Goal: Task Accomplishment & Management: Complete application form

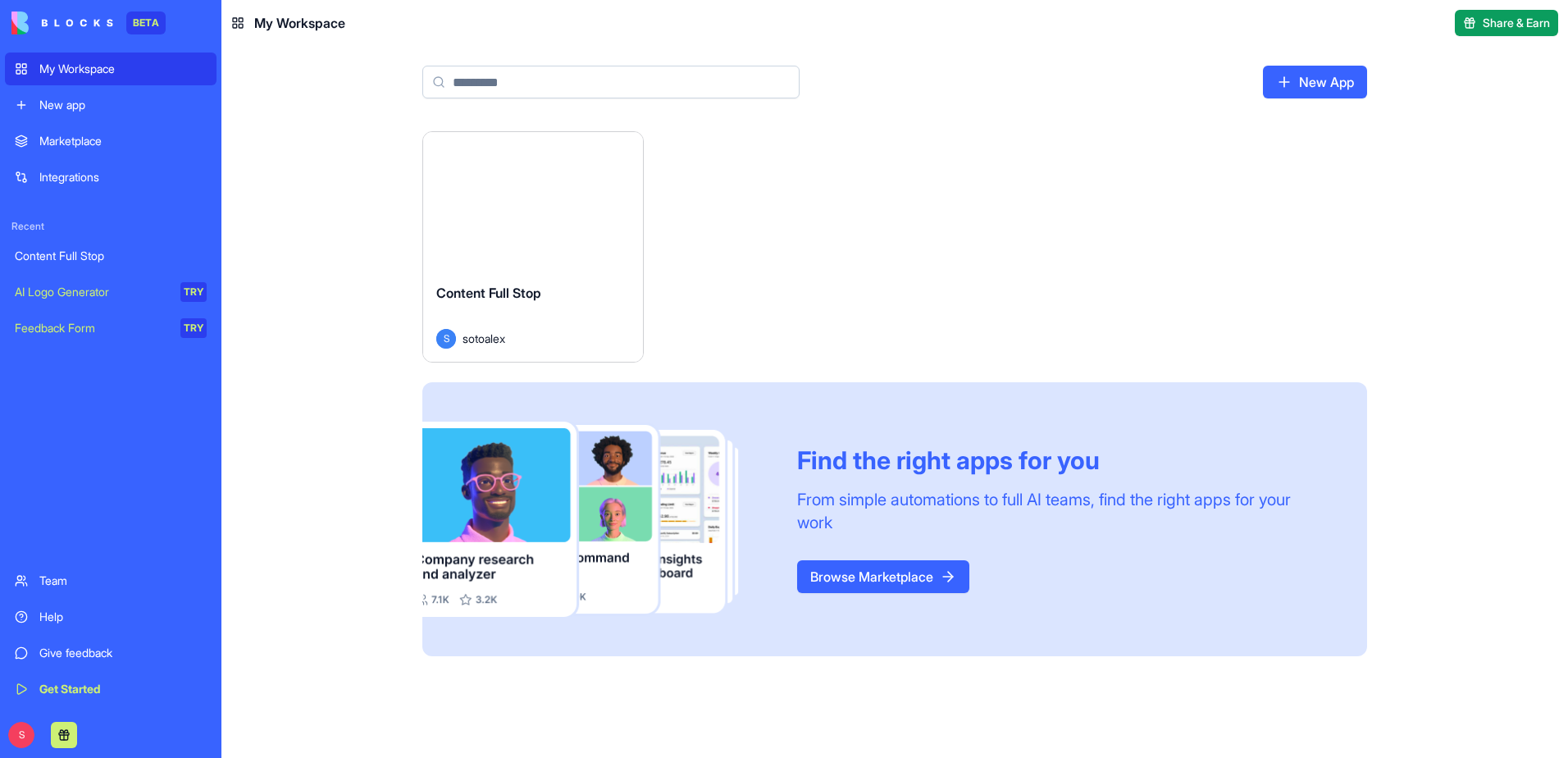
click at [529, 191] on button "Launch" at bounding box center [533, 200] width 123 height 33
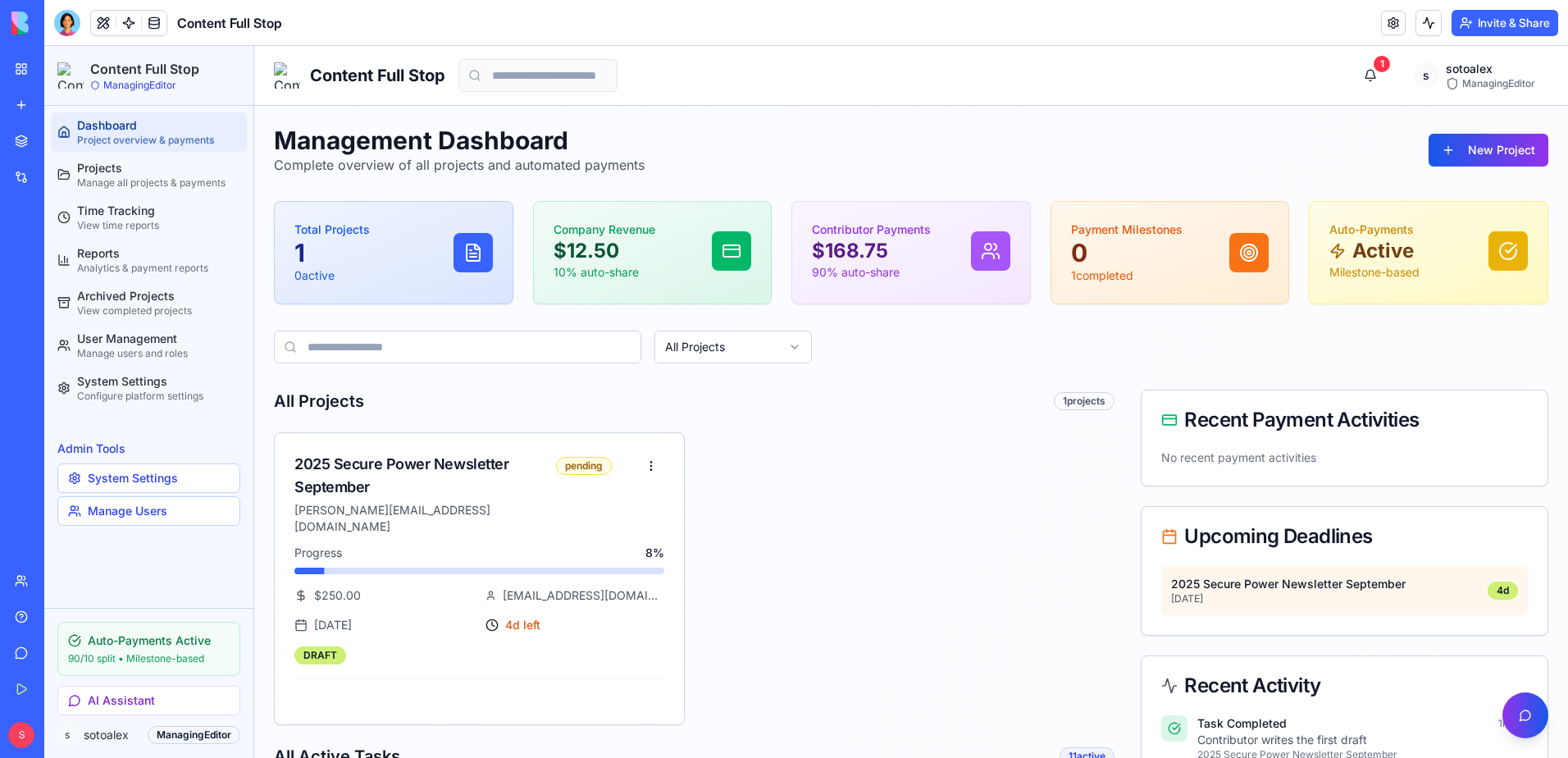
click at [61, 71] on div "My Workspace" at bounding box center [49, 69] width 21 height 17
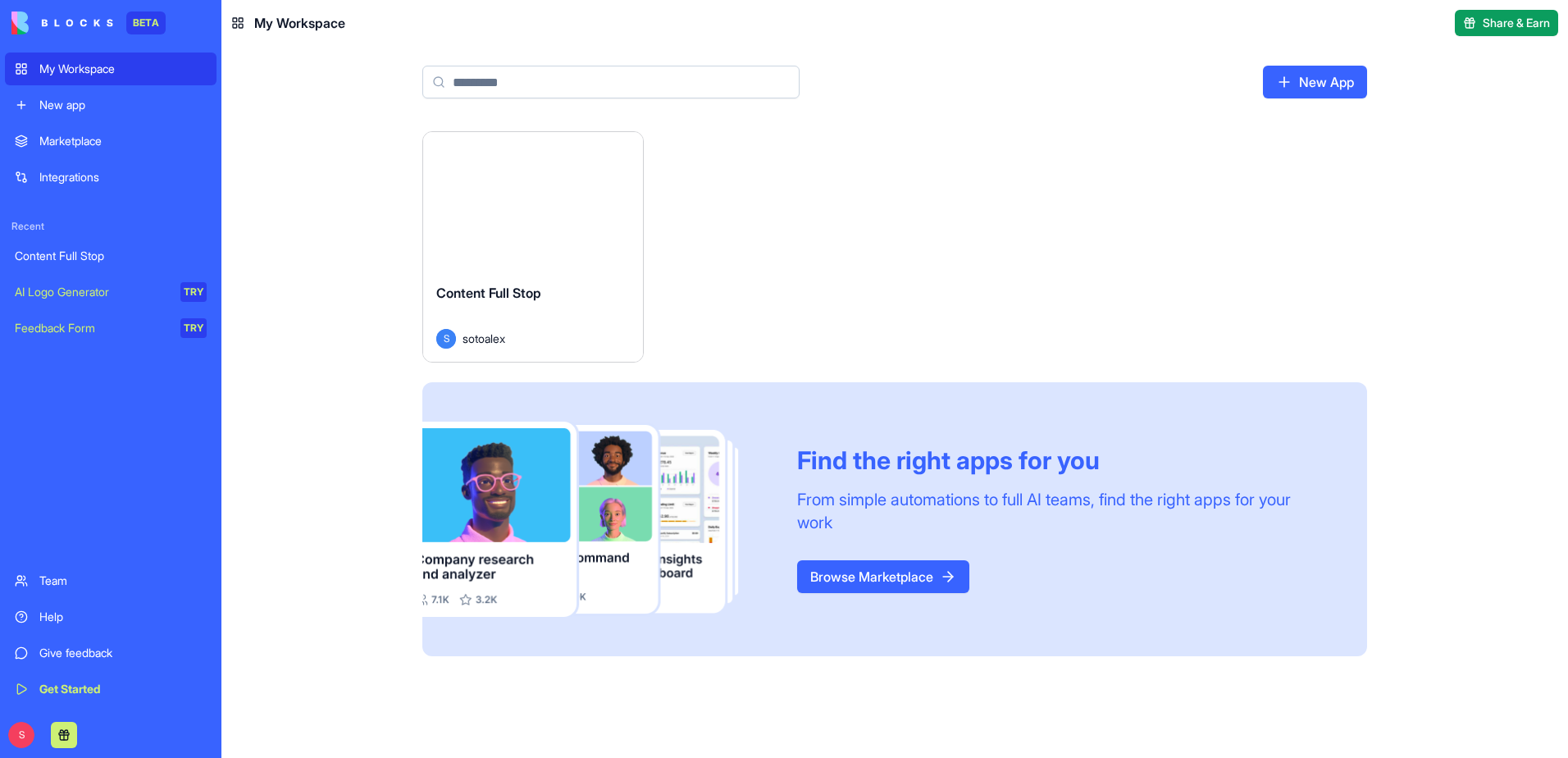
click at [534, 204] on button "Launch" at bounding box center [533, 200] width 123 height 33
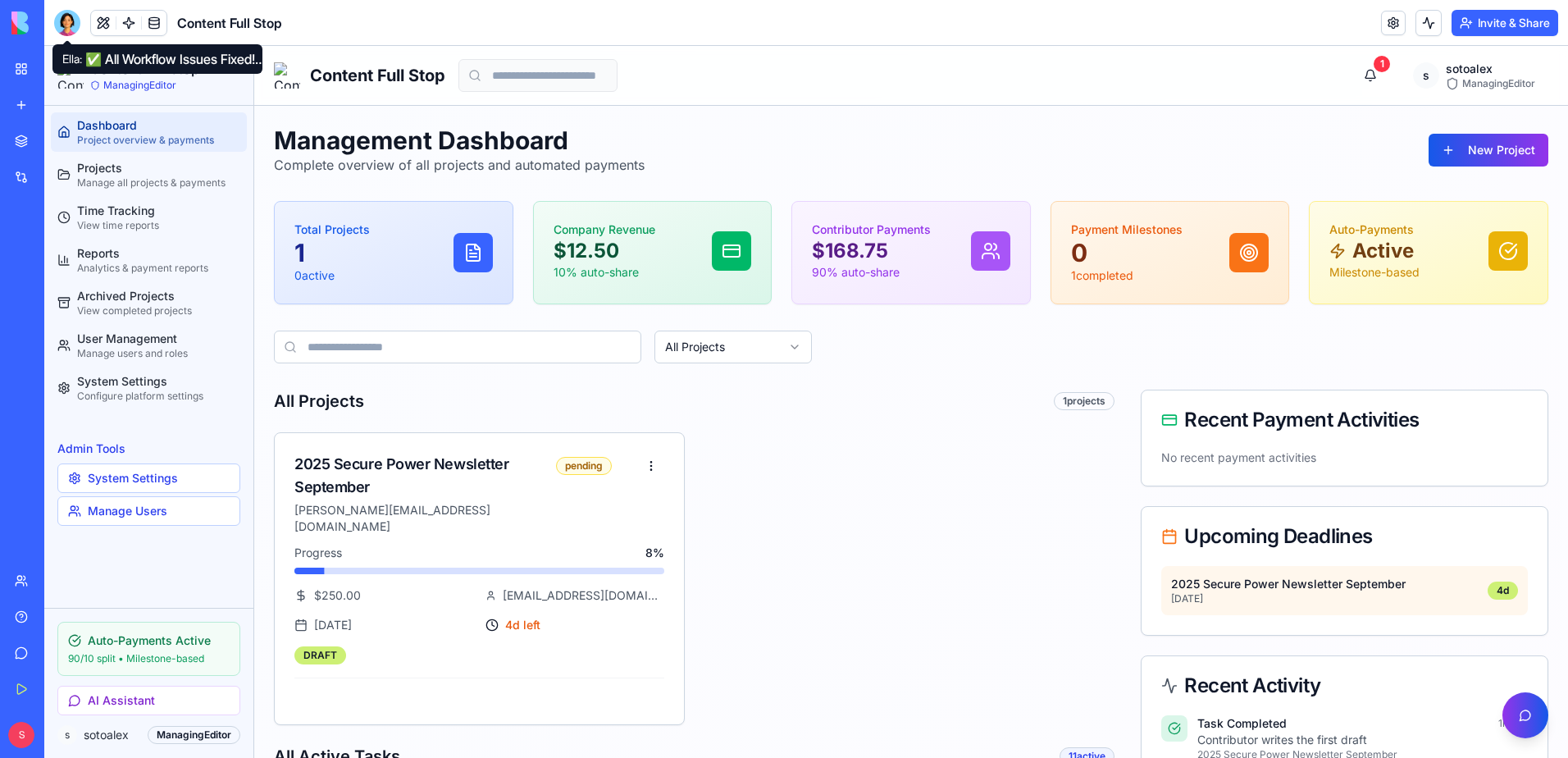
click at [66, 26] on div at bounding box center [67, 23] width 26 height 26
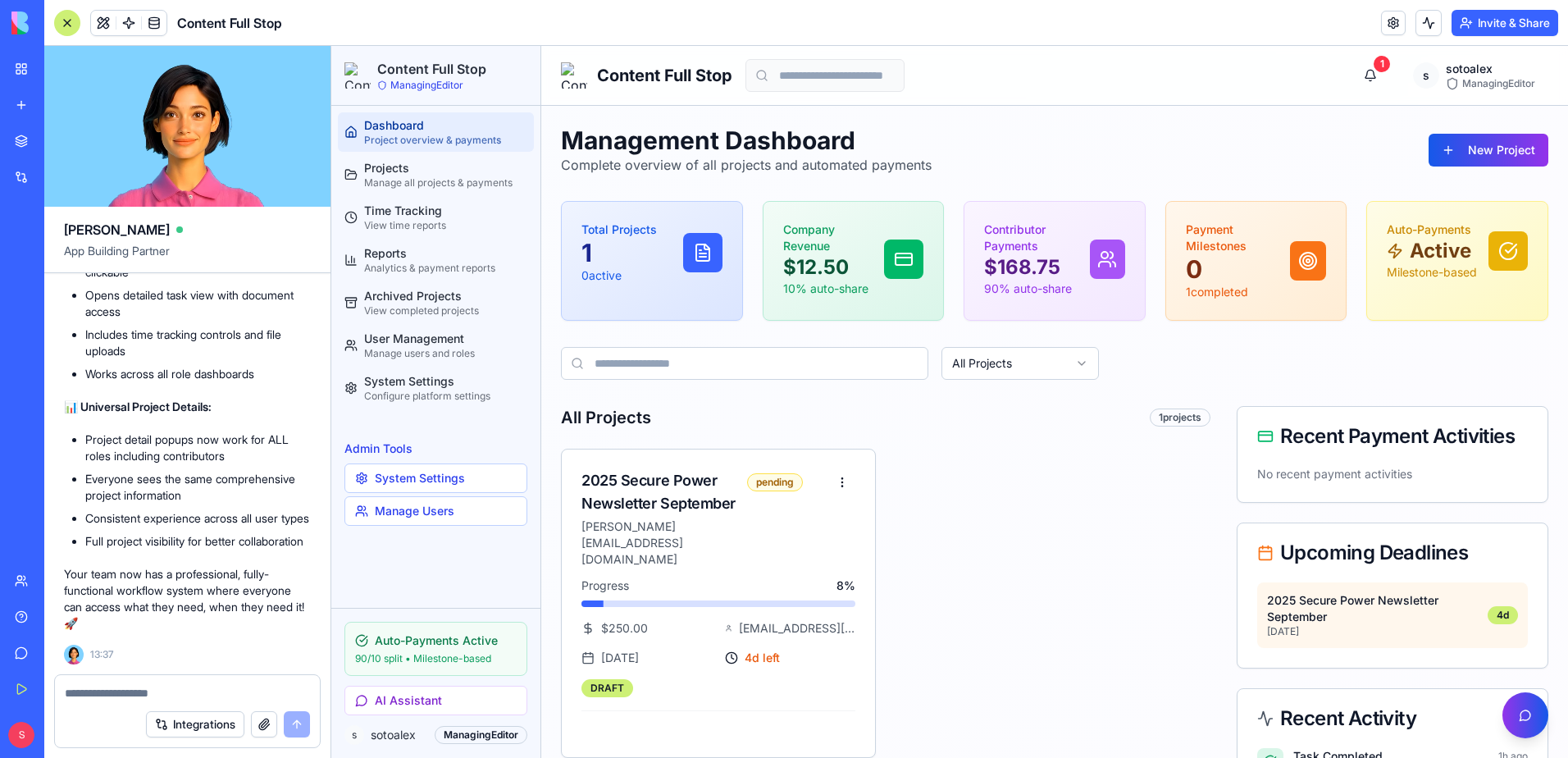
click at [186, 685] on textarea at bounding box center [186, 694] width 245 height 17
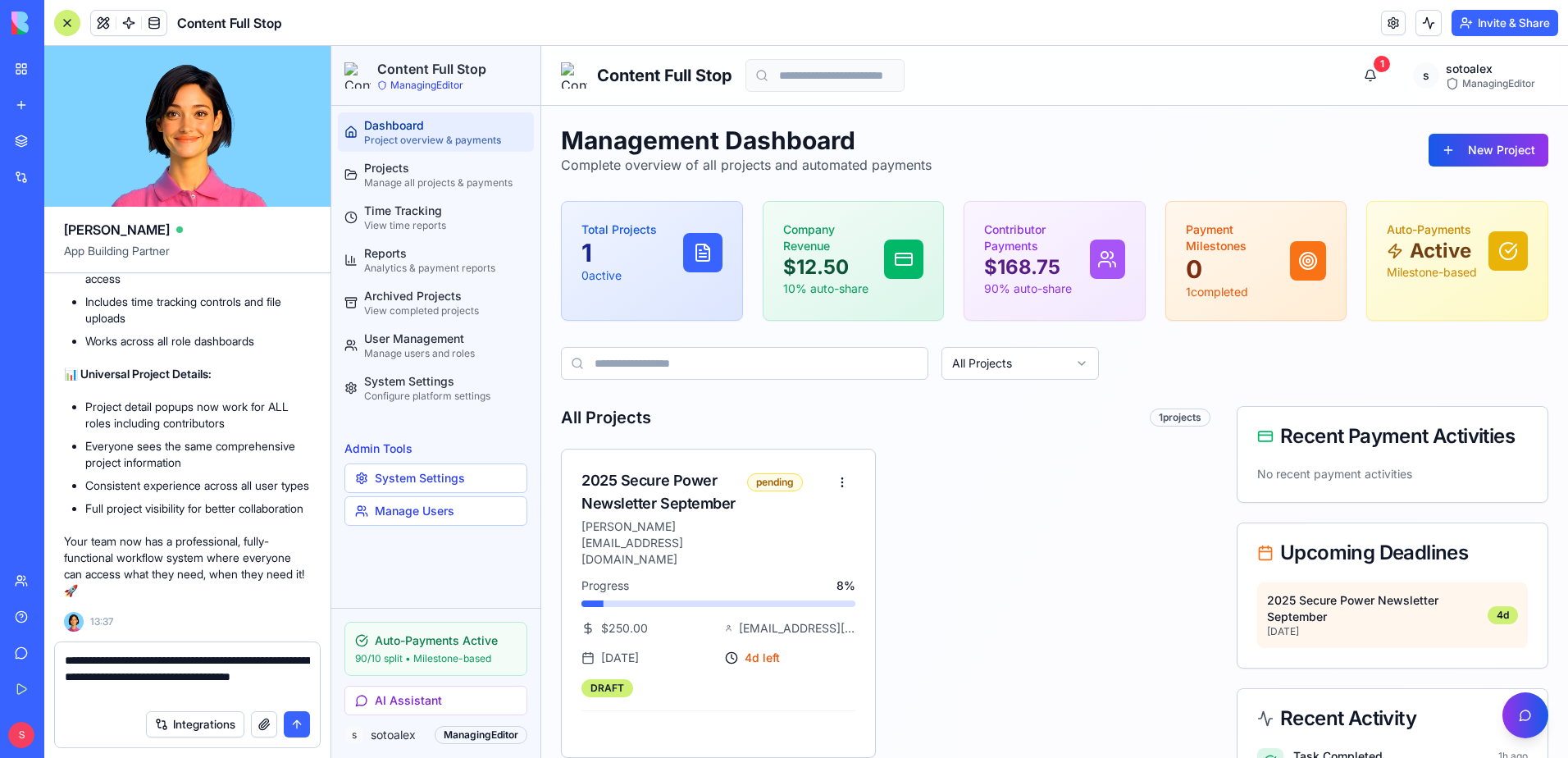
type textarea "**********"
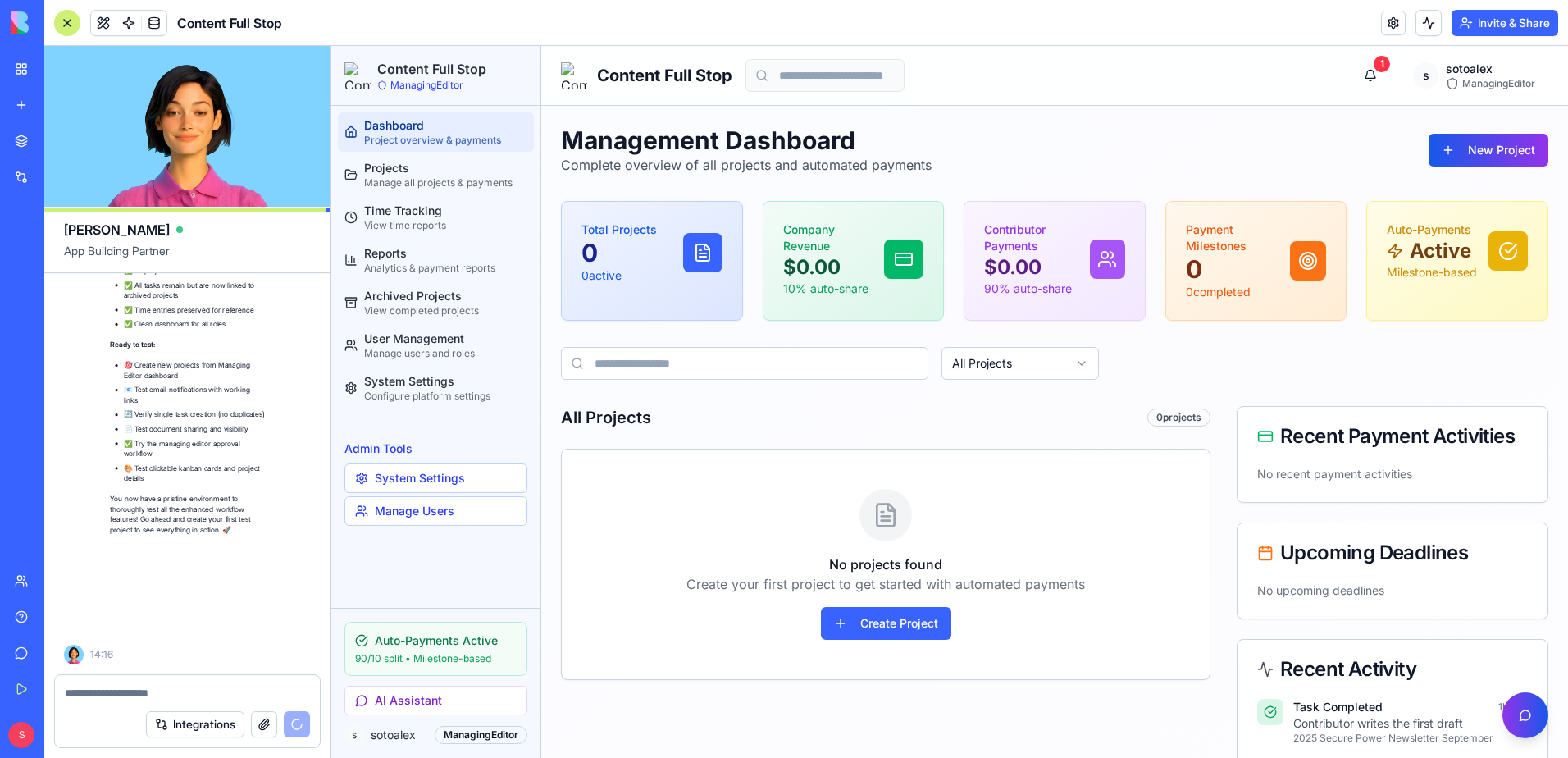
scroll to position [45122, 0]
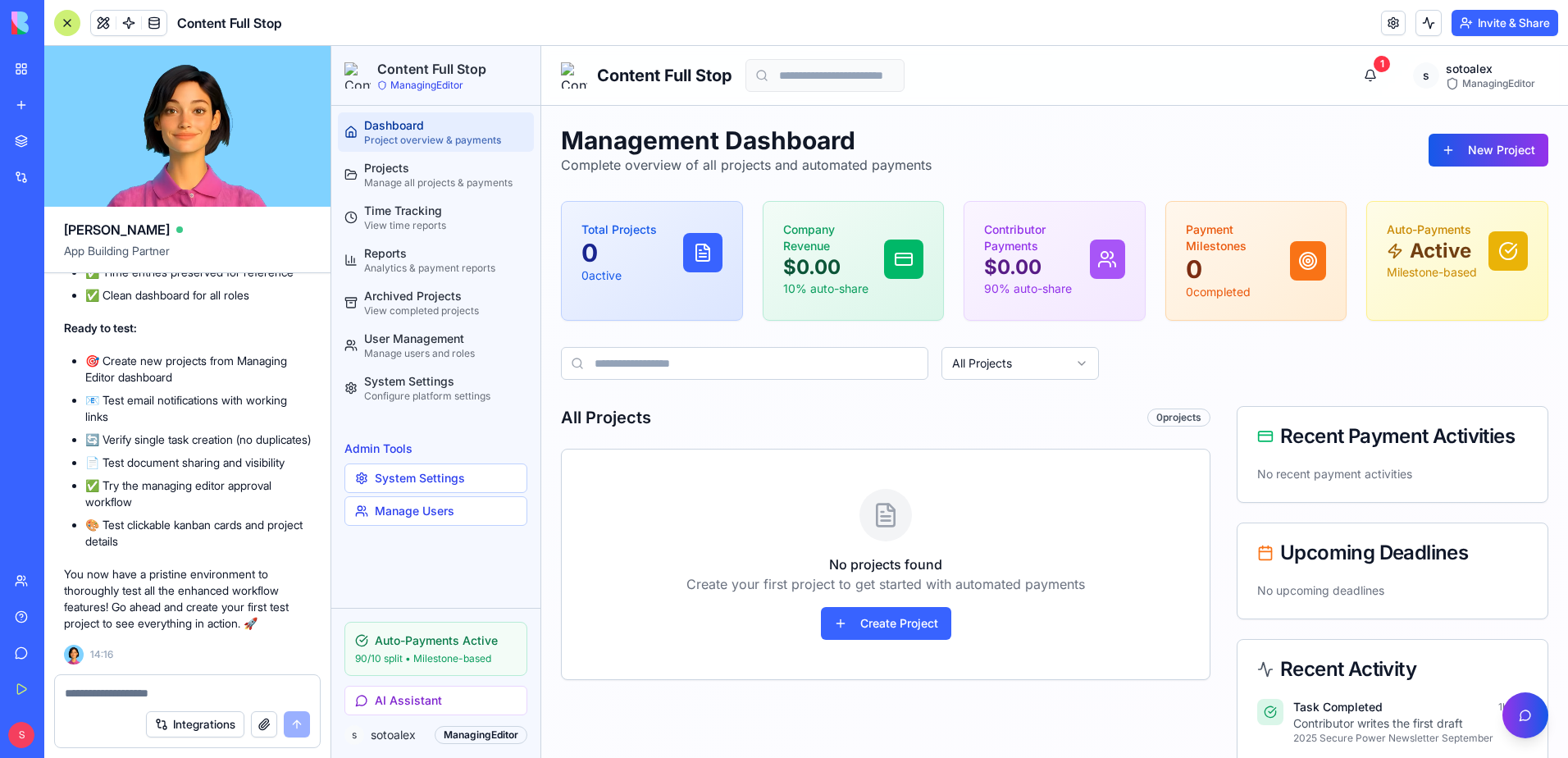
click at [72, 23] on div at bounding box center [67, 23] width 26 height 26
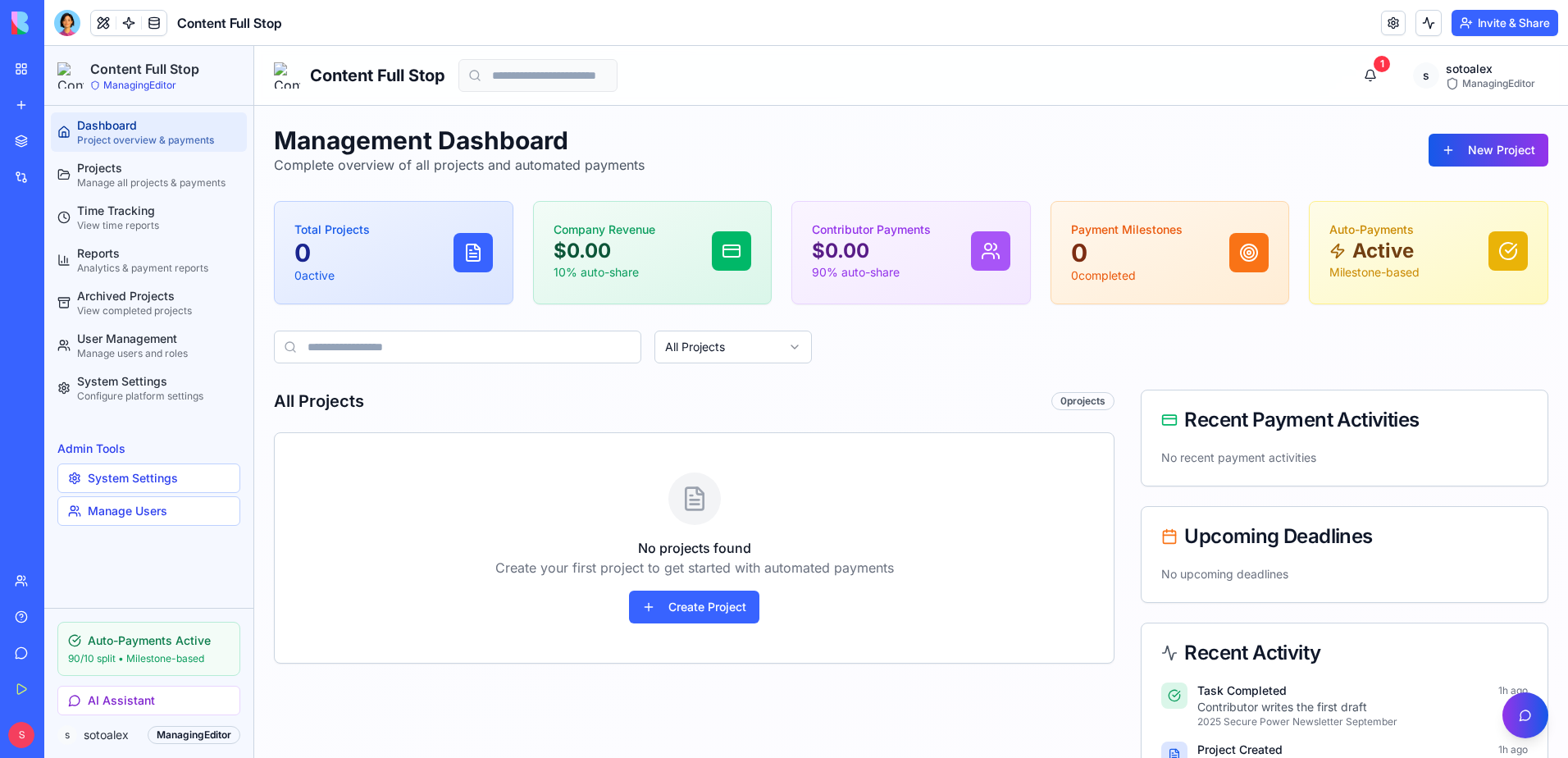
click at [72, 23] on div at bounding box center [67, 23] width 26 height 26
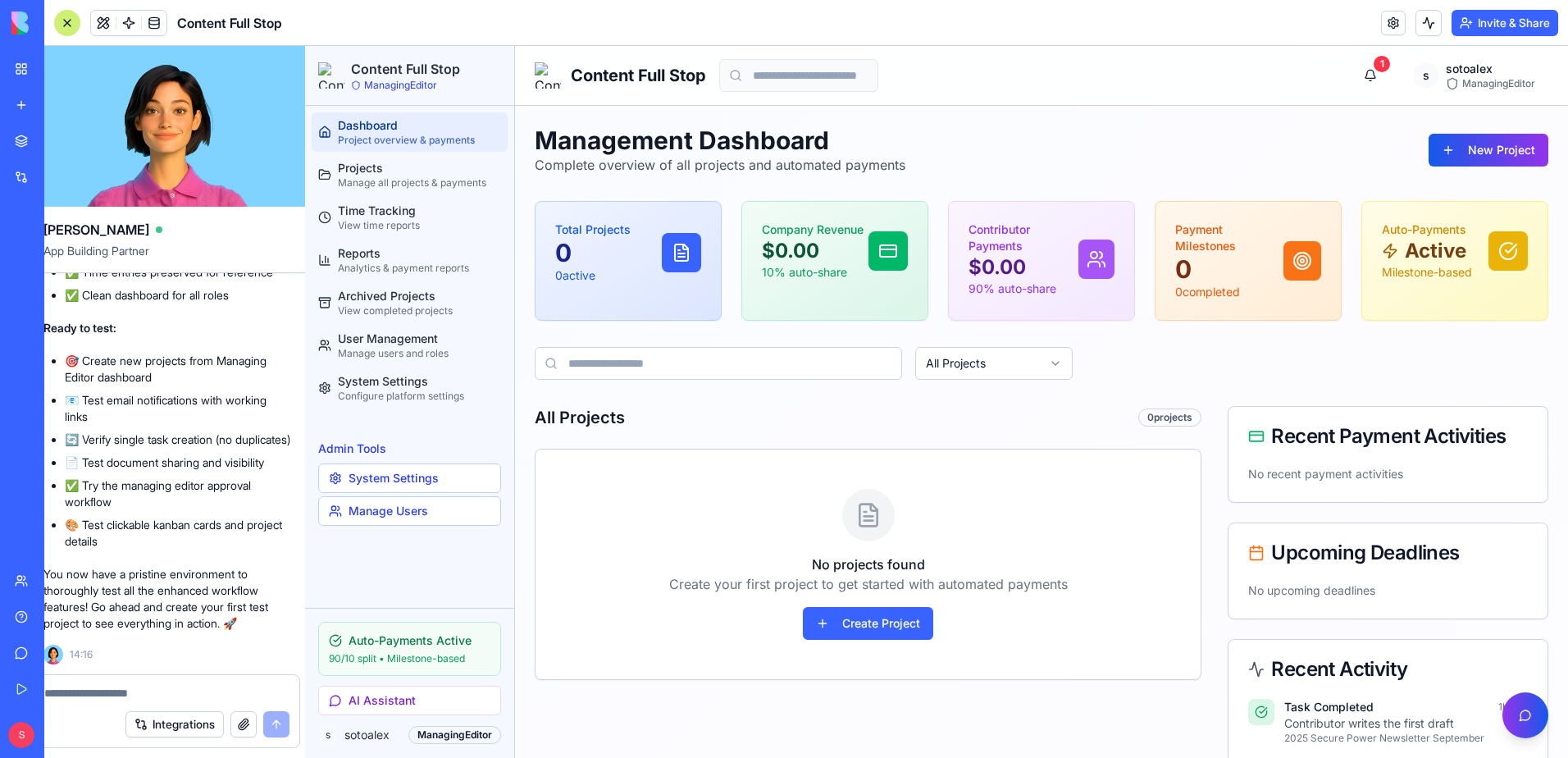
scroll to position [0, 0]
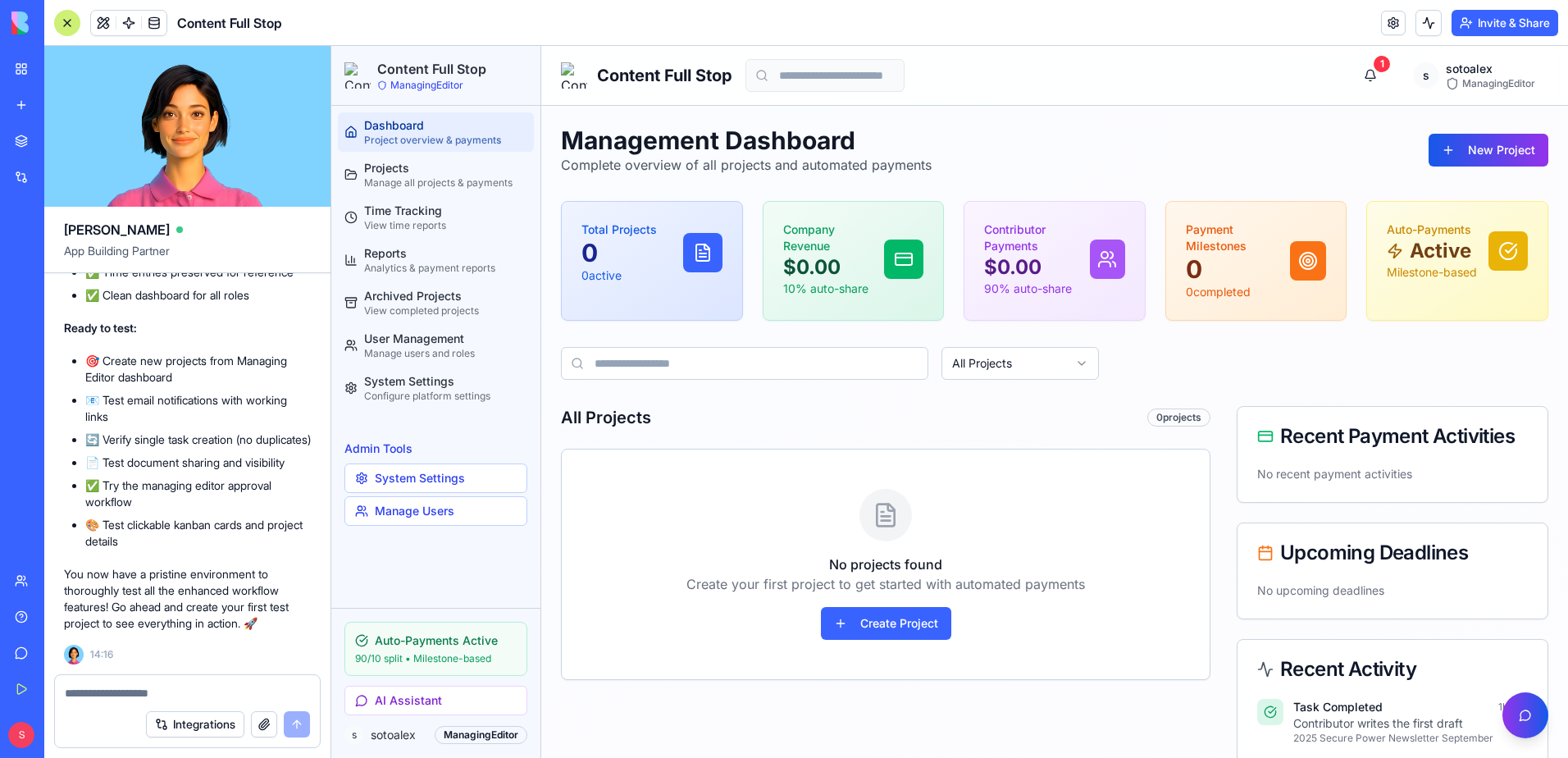
click at [60, 22] on div at bounding box center [67, 23] width 26 height 26
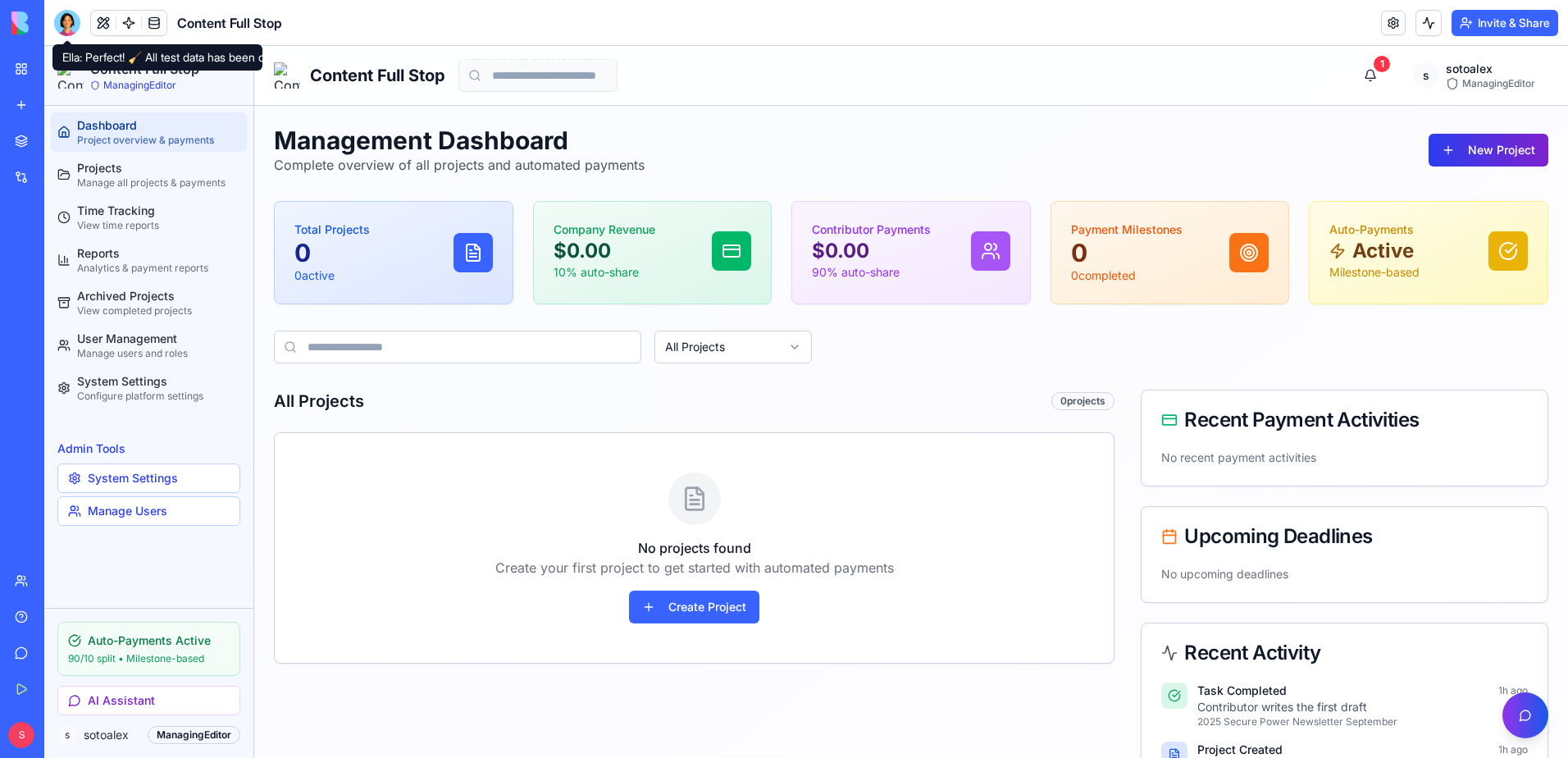
click at [1480, 145] on button "New Project" at bounding box center [1488, 149] width 119 height 33
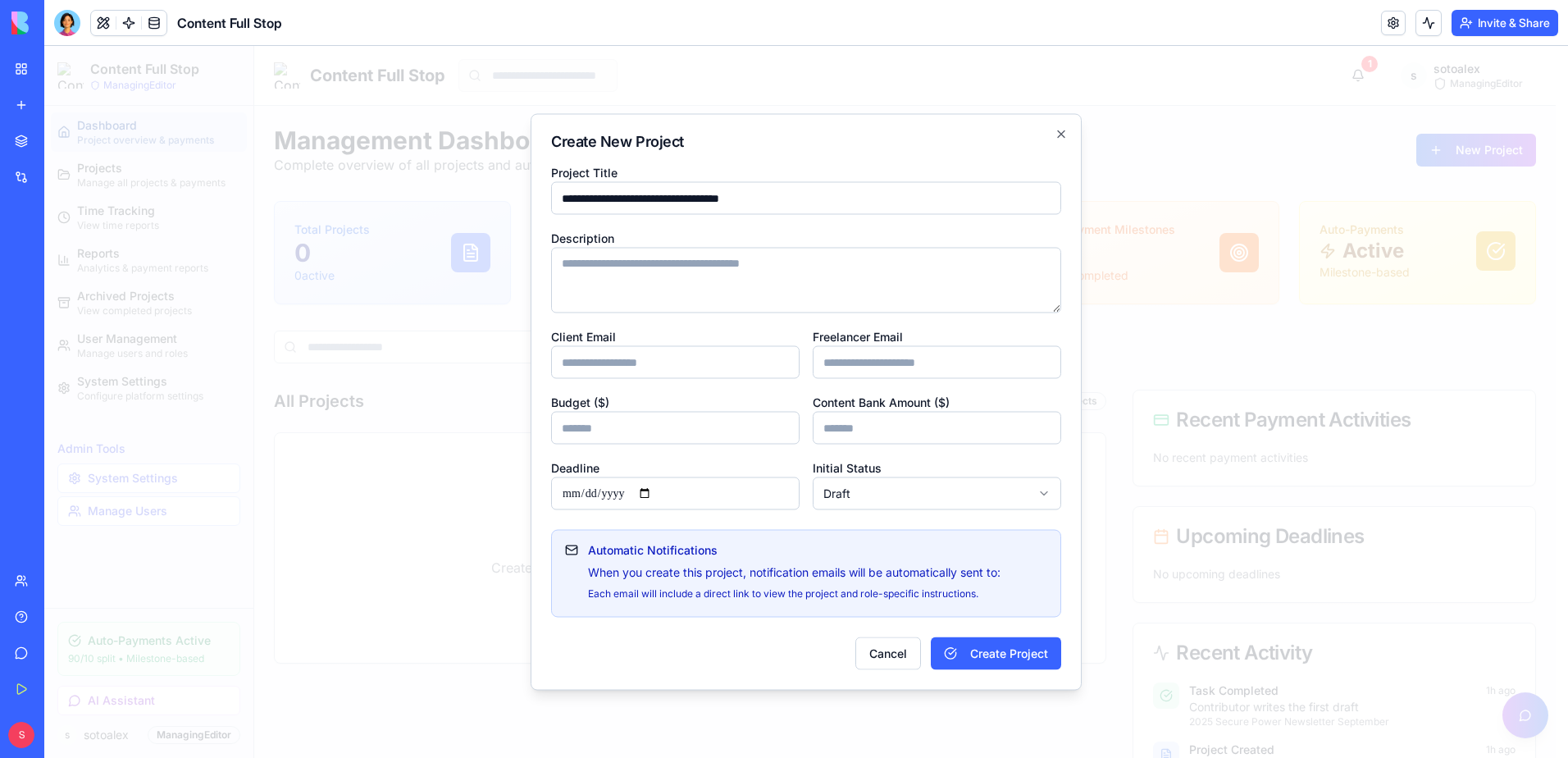
type input "**********"
click at [843, 261] on textarea "Description" at bounding box center [805, 281] width 510 height 65
paste textarea "**********"
type textarea "**********"
click at [688, 368] on input "Client Email" at bounding box center [675, 362] width 249 height 33
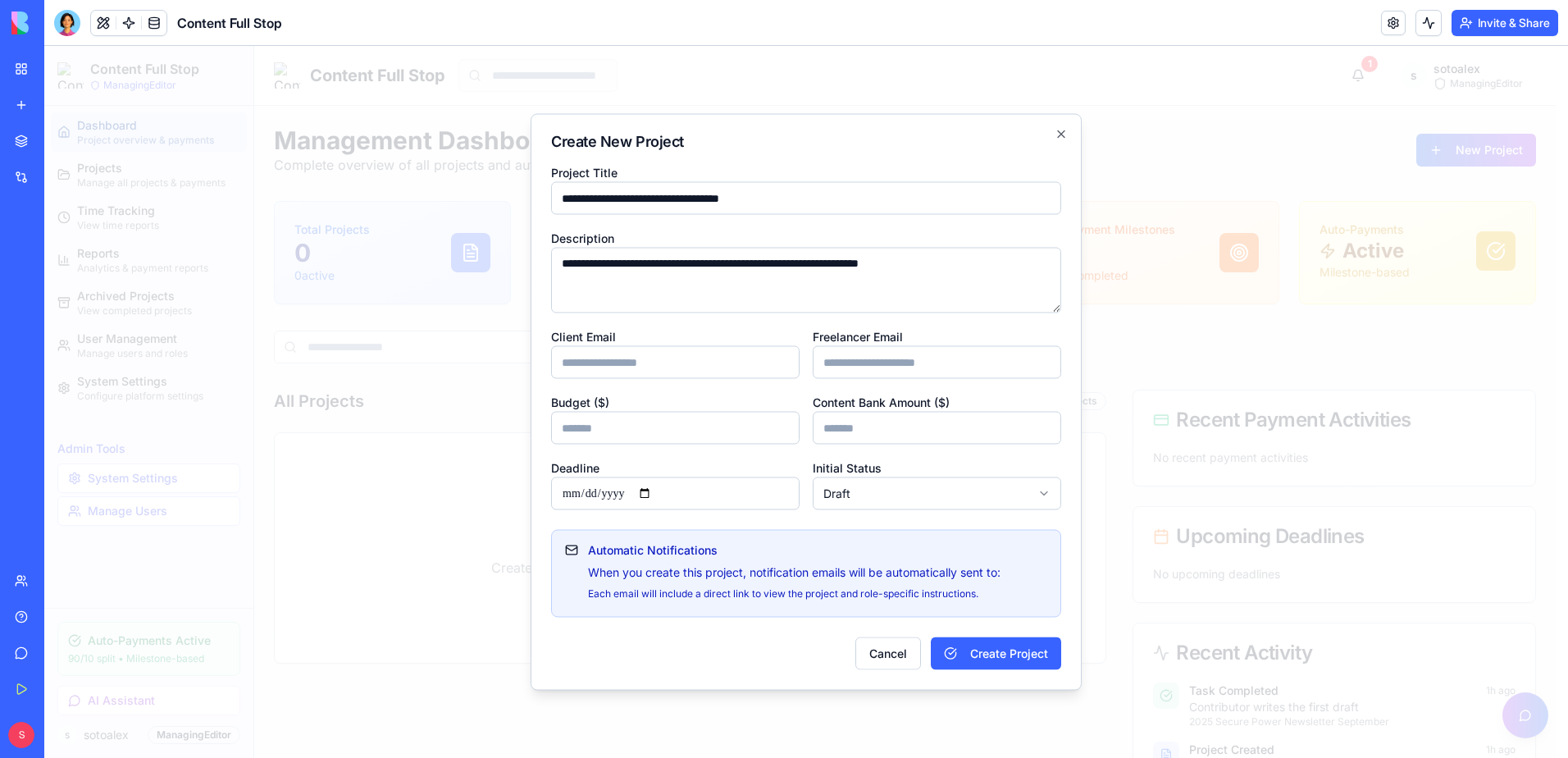
type input "**********"
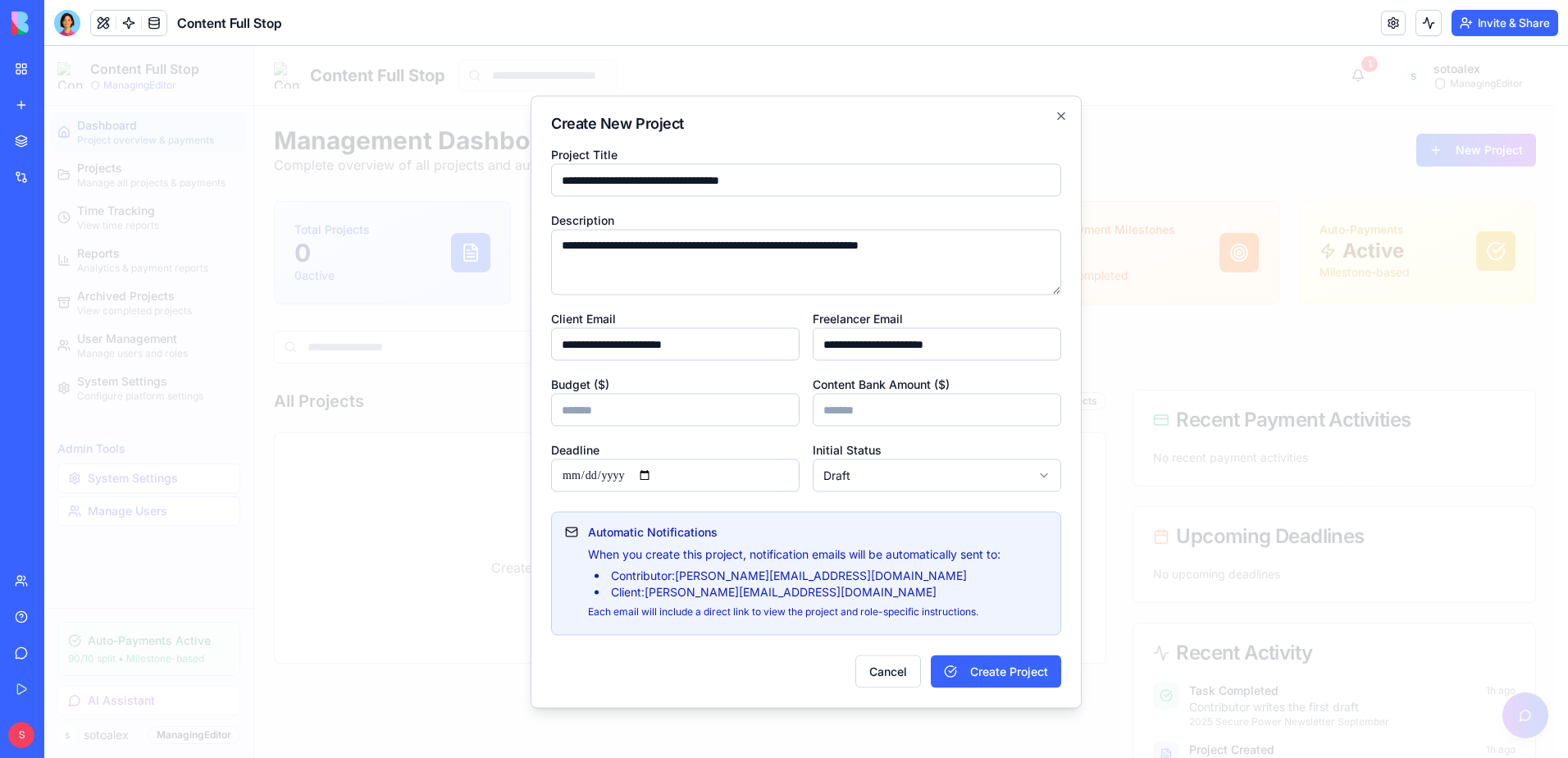
click at [791, 303] on div "**********" at bounding box center [805, 318] width 510 height 348
click at [669, 412] on input "Budget ($)" at bounding box center [675, 409] width 249 height 33
type input "***"
click at [832, 403] on input "Content Bank Amount ($)" at bounding box center [937, 409] width 249 height 33
type input "*****"
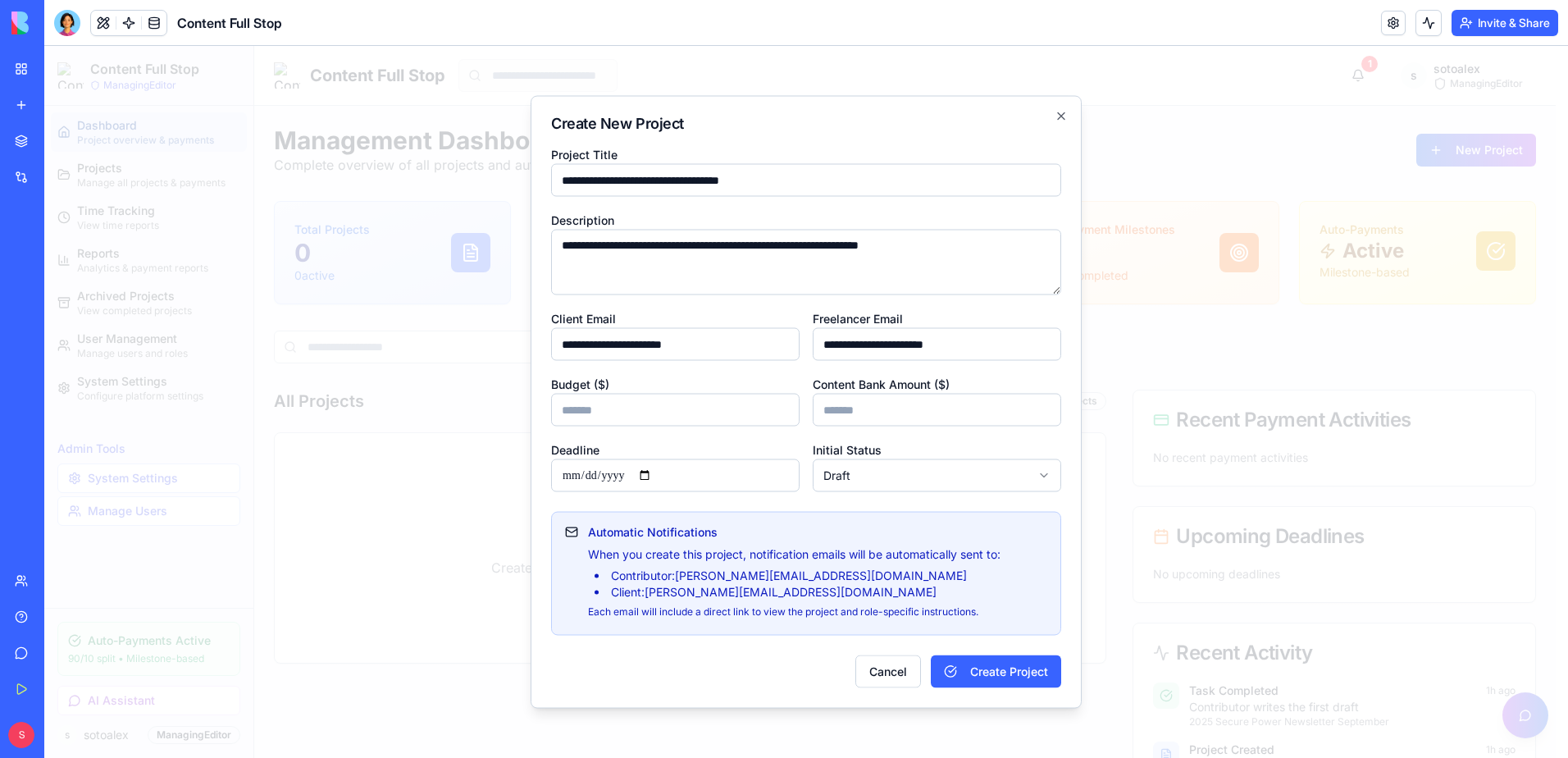
click at [666, 476] on input "Deadline" at bounding box center [675, 475] width 249 height 33
click at [657, 472] on input "Deadline" at bounding box center [675, 475] width 249 height 33
type input "**********"
click at [935, 475] on body "Content Full Stop ManagingEditor Dashboard Project overview & payments Projects…" at bounding box center [800, 534] width 1511 height 978
click at [976, 679] on button "Create Project" at bounding box center [996, 671] width 131 height 33
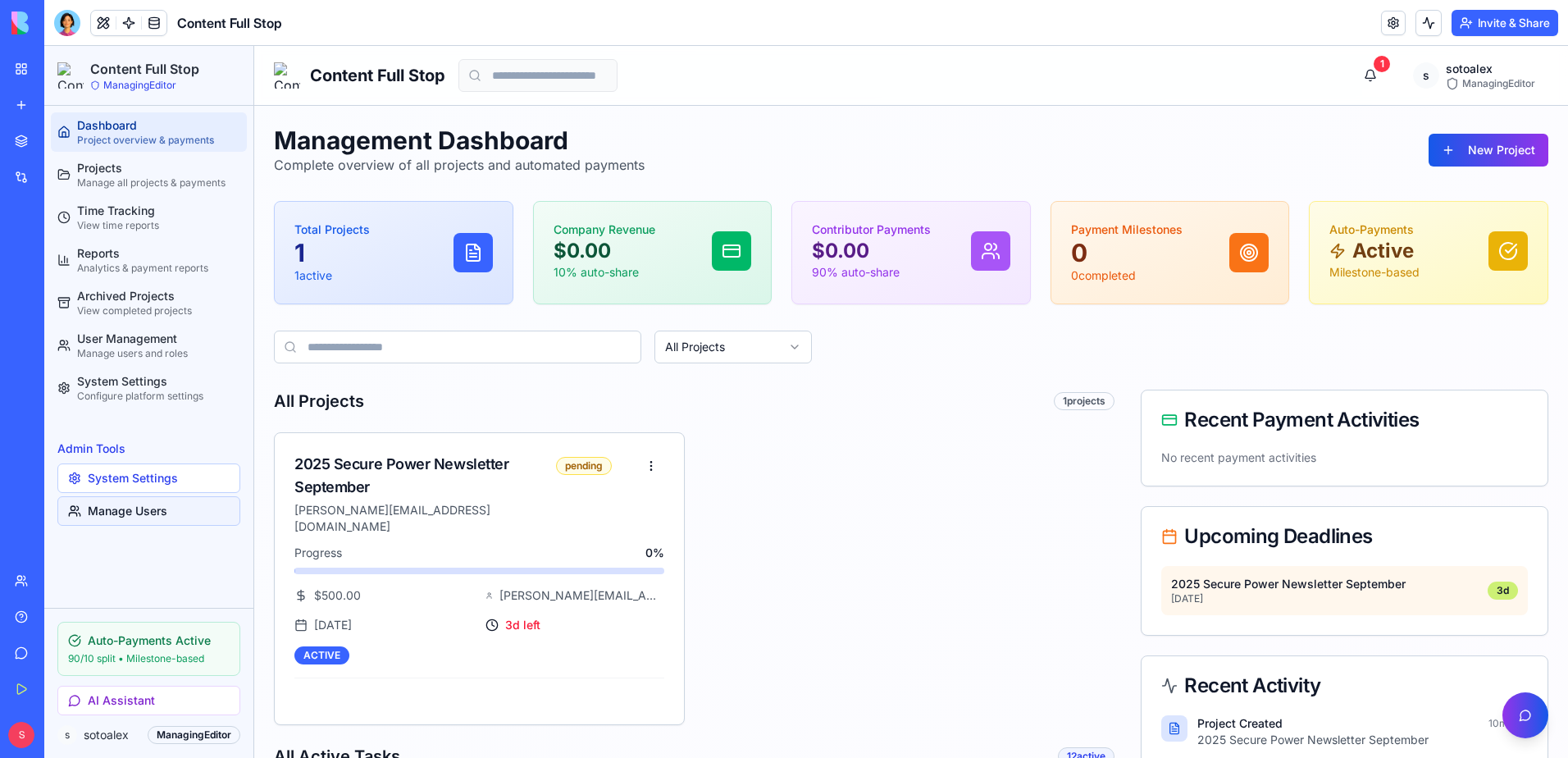
click at [130, 508] on link "Manage Users" at bounding box center [149, 511] width 183 height 30
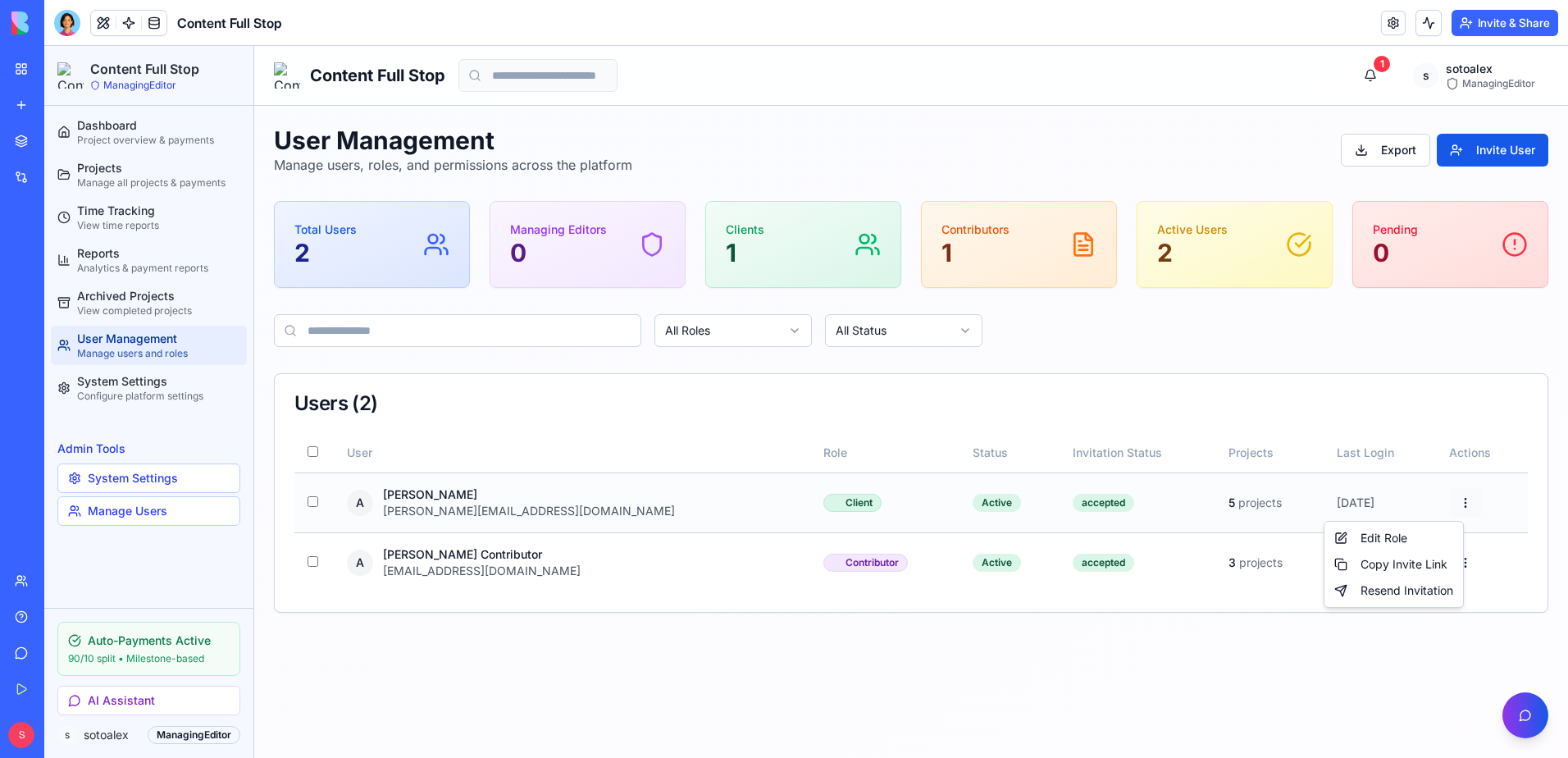
click at [1445, 503] on html "Content Full Stop ManagingEditor Dashboard Project overview & payments Projects…" at bounding box center [806, 402] width 1523 height 712
click at [1421, 556] on div "Copy Invite Link" at bounding box center [1394, 564] width 132 height 26
click at [1441, 565] on html "Content Full Stop ManagingEditor Dashboard Project overview & payments Projects…" at bounding box center [806, 402] width 1523 height 712
click at [1416, 620] on div "Copy Invite Link" at bounding box center [1394, 624] width 132 height 26
click at [161, 181] on div "Manage all projects & payments" at bounding box center [158, 183] width 163 height 13
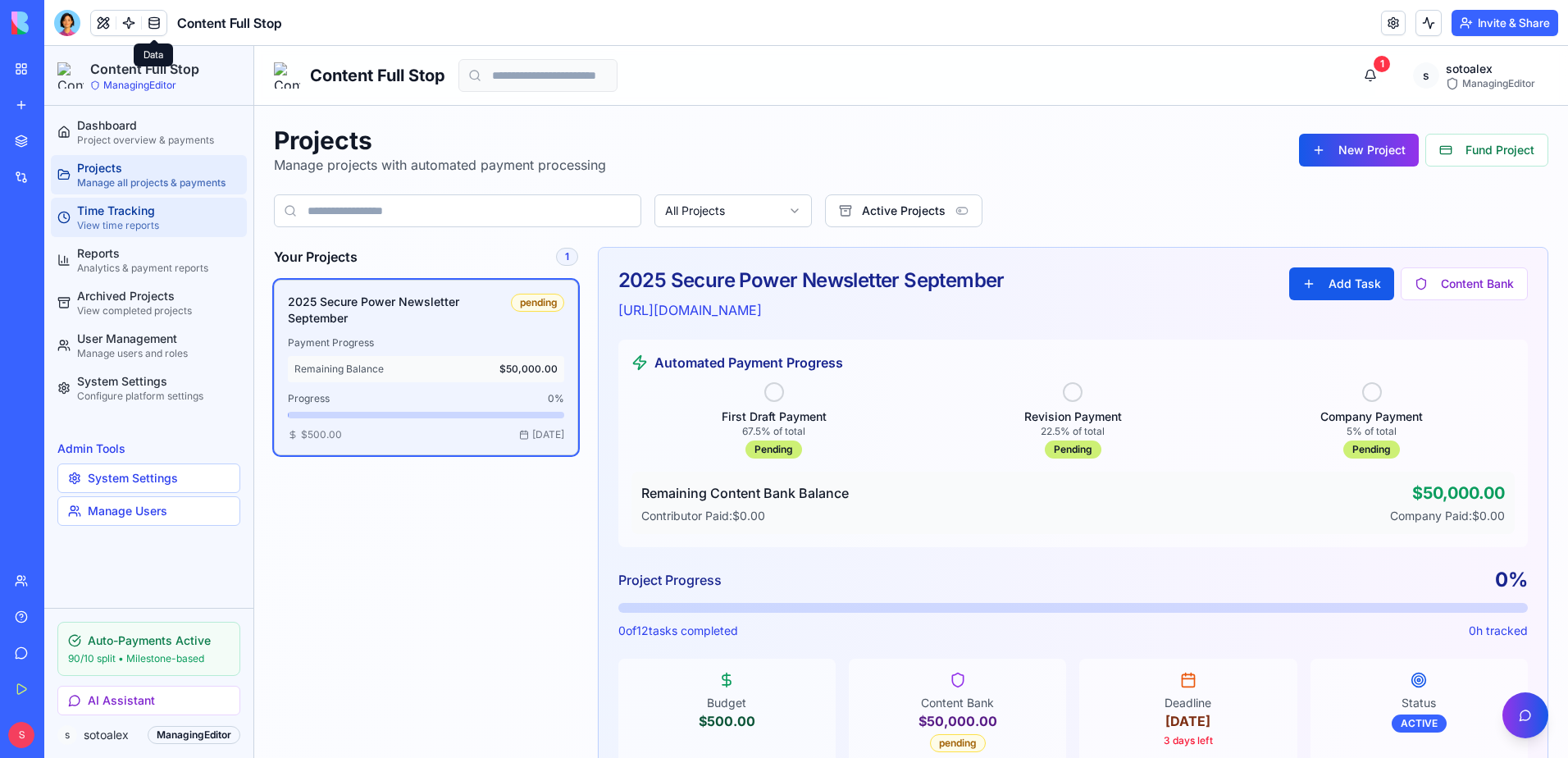
click at [99, 205] on div "Time Tracking" at bounding box center [158, 211] width 163 height 17
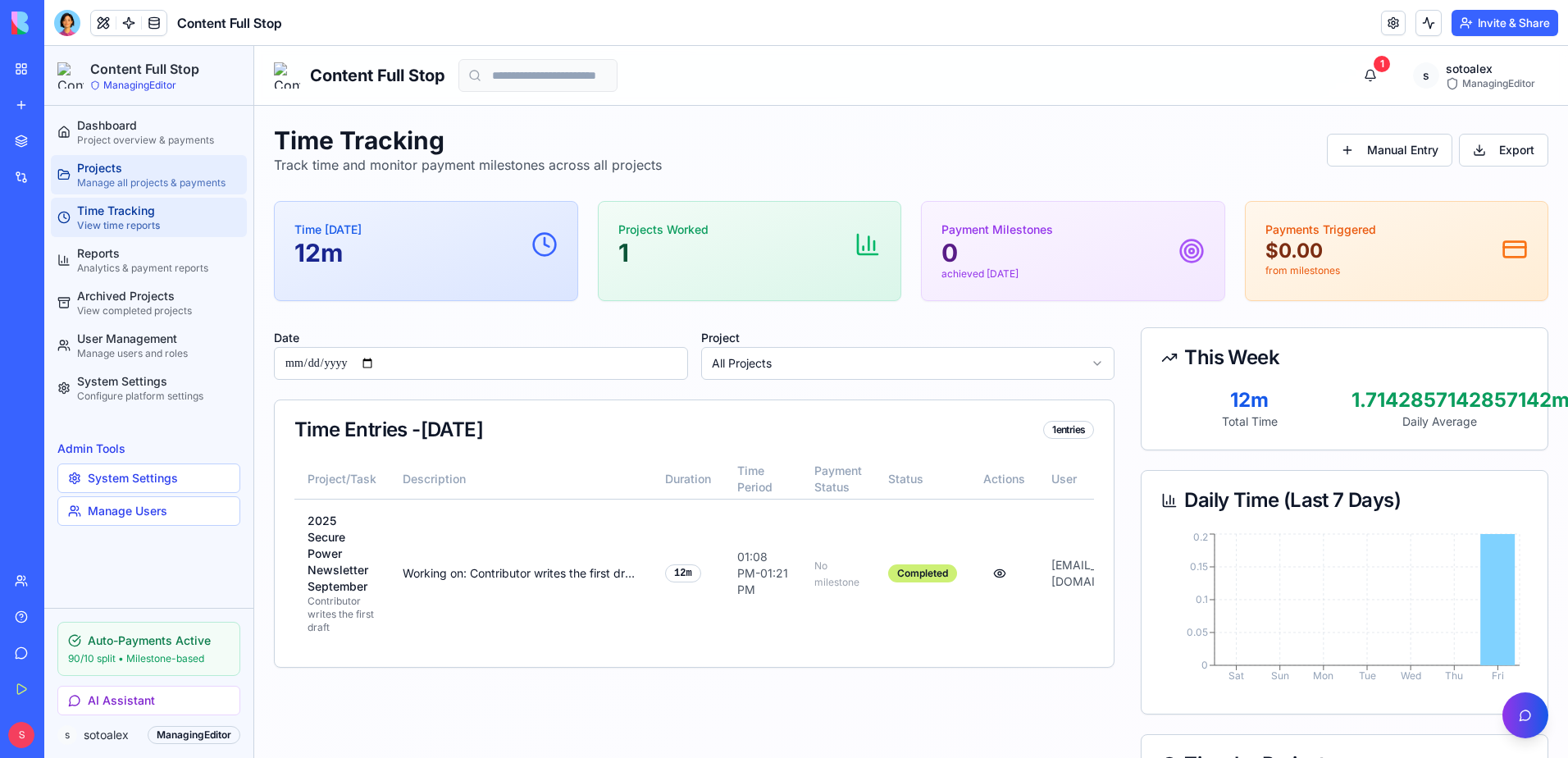
click at [152, 157] on link "Projects Manage all projects & payments" at bounding box center [149, 174] width 196 height 39
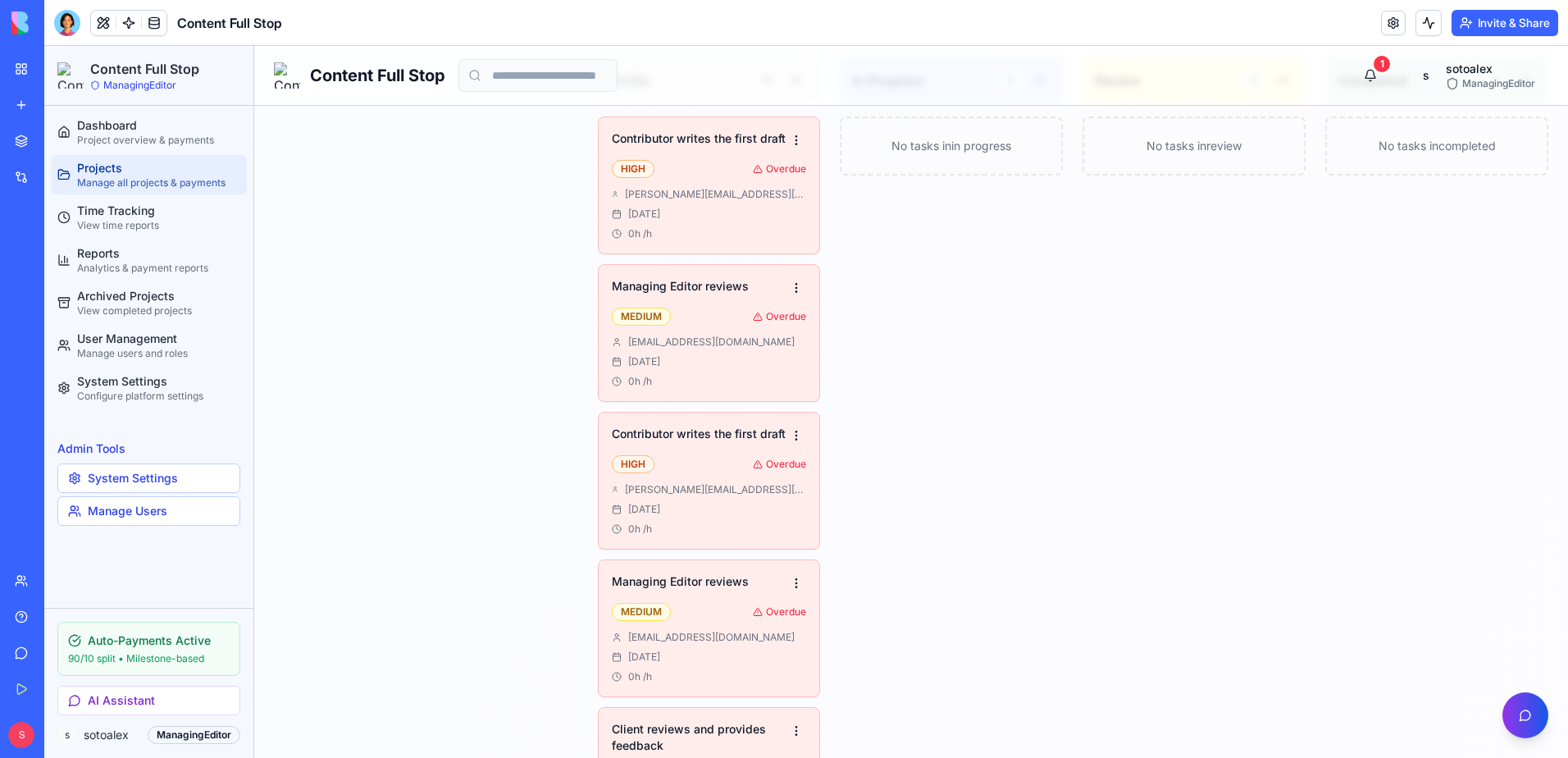
scroll to position [1482, 0]
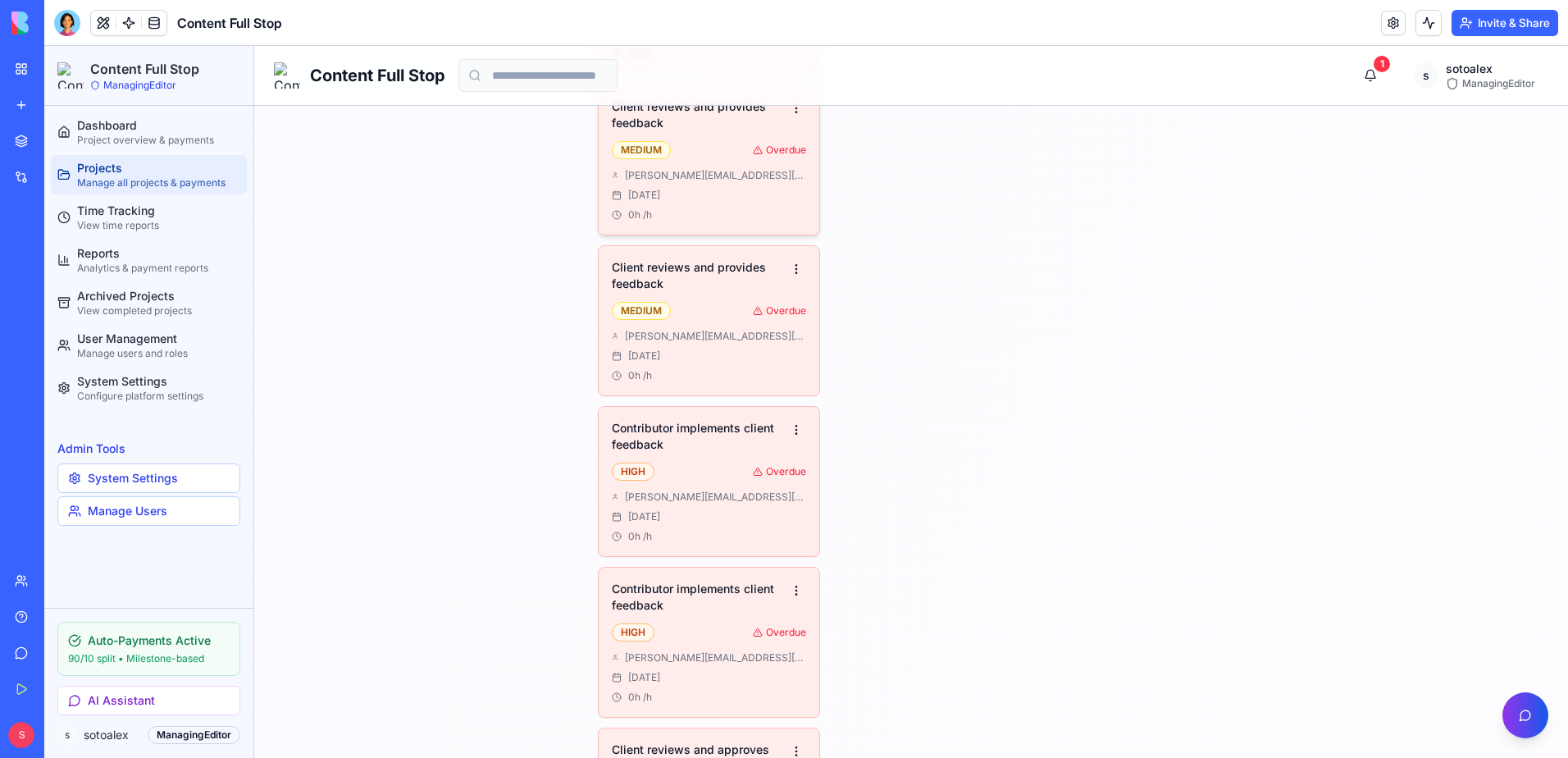
click at [699, 158] on div "Client reviews and provides feedback MEDIUM Overdue [EMAIL_ADDRESS][DOMAIN_NAME…" at bounding box center [709, 159] width 222 height 149
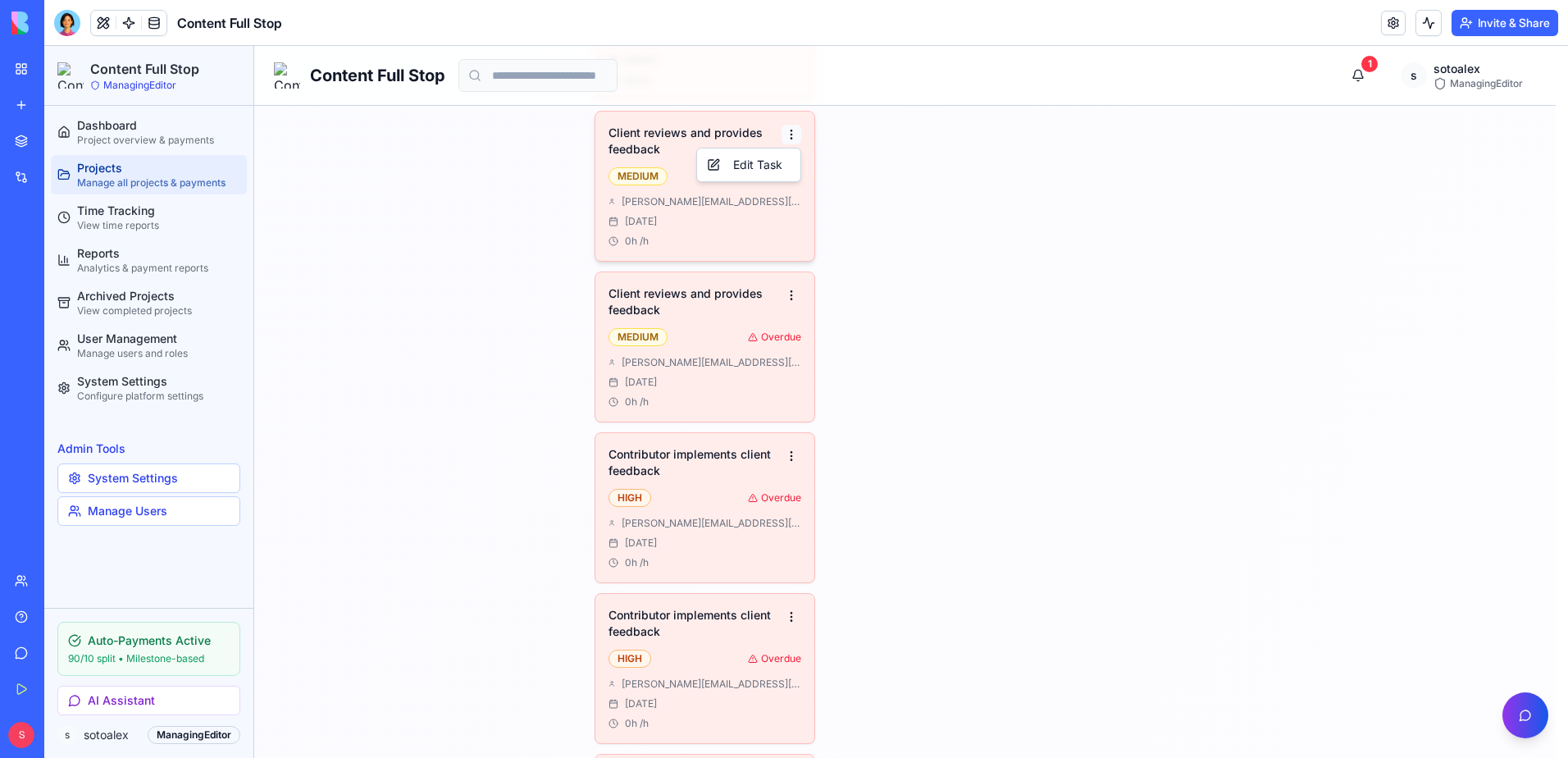
click at [743, 161] on div "Edit Task" at bounding box center [749, 165] width 97 height 26
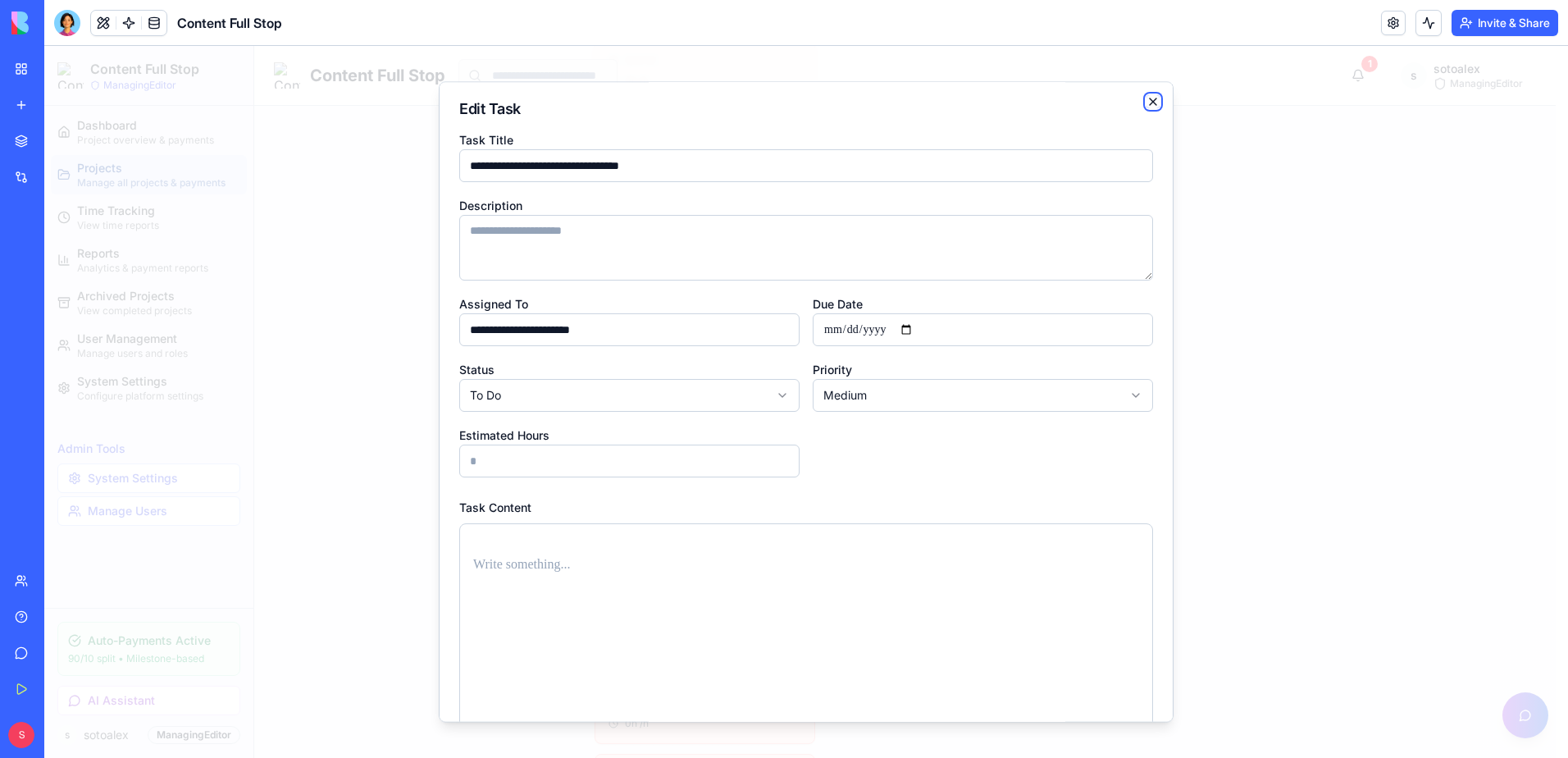
click at [1147, 99] on icon "button" at bounding box center [1153, 102] width 13 height 13
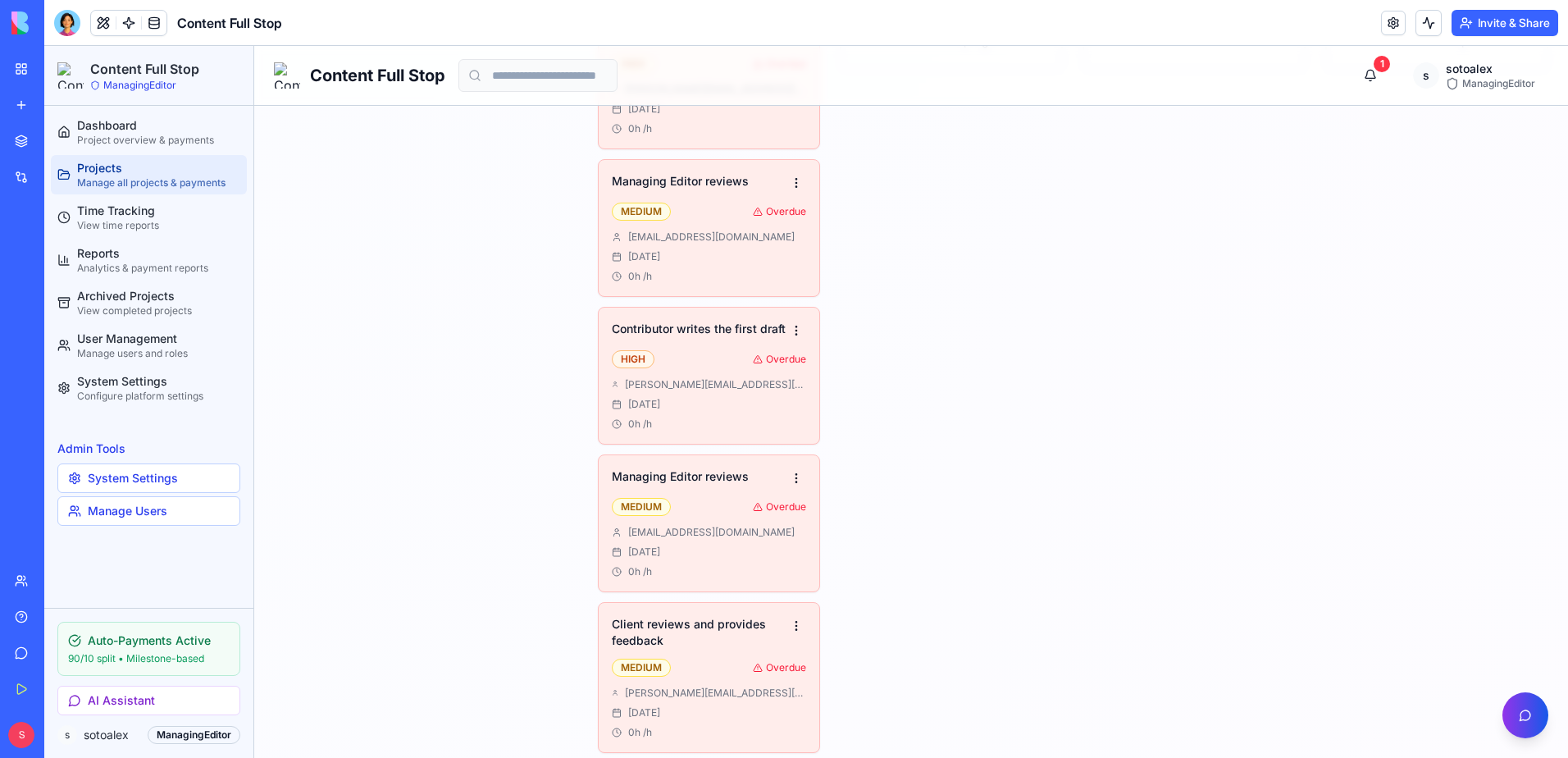
scroll to position [958, 0]
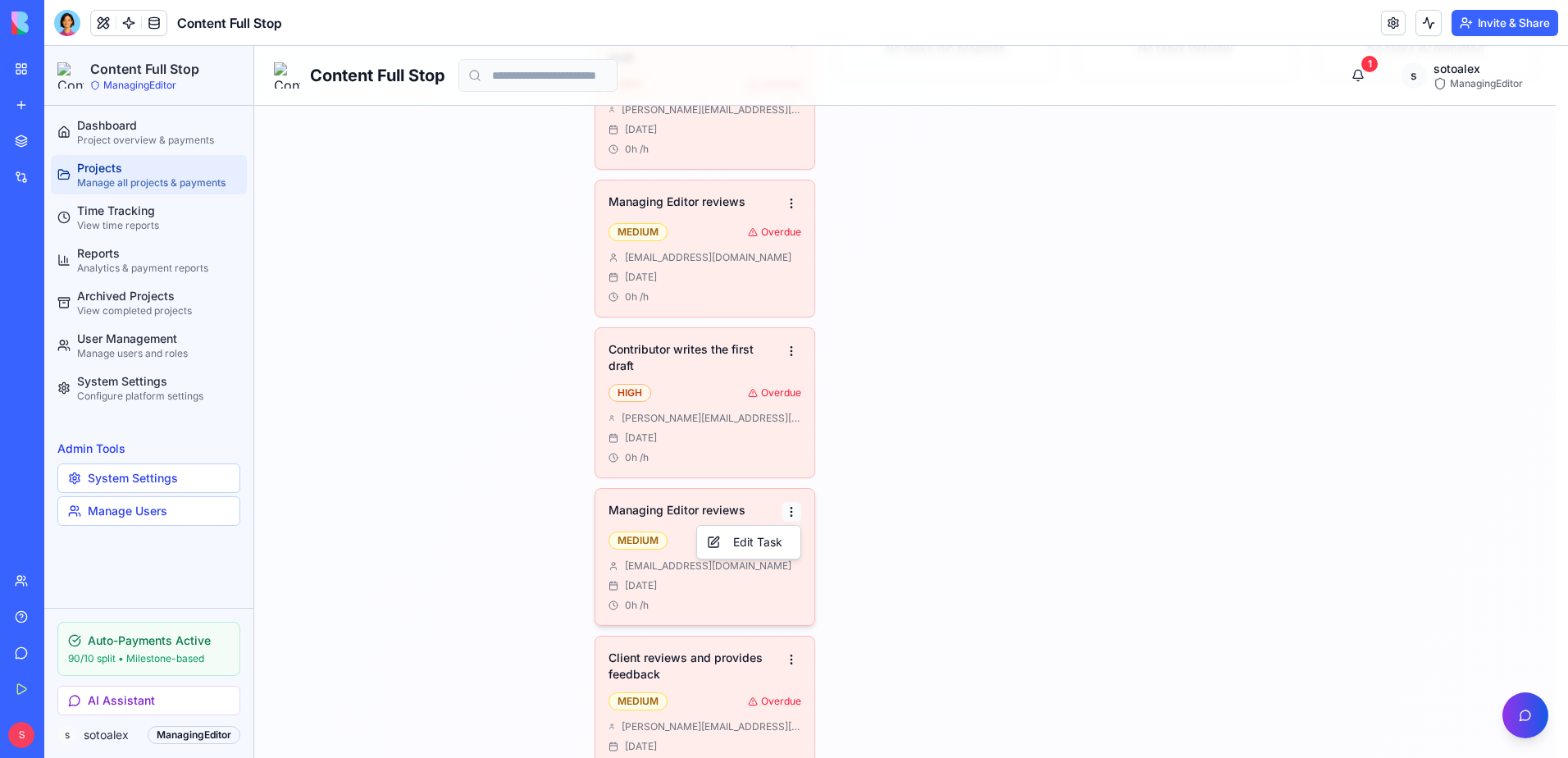
click at [794, 510] on html "Content Full Stop ManagingEditor Dashboard Project overview & payments Projects…" at bounding box center [806, 497] width 1523 height 2817
click at [774, 545] on div "Edit Task" at bounding box center [749, 542] width 97 height 26
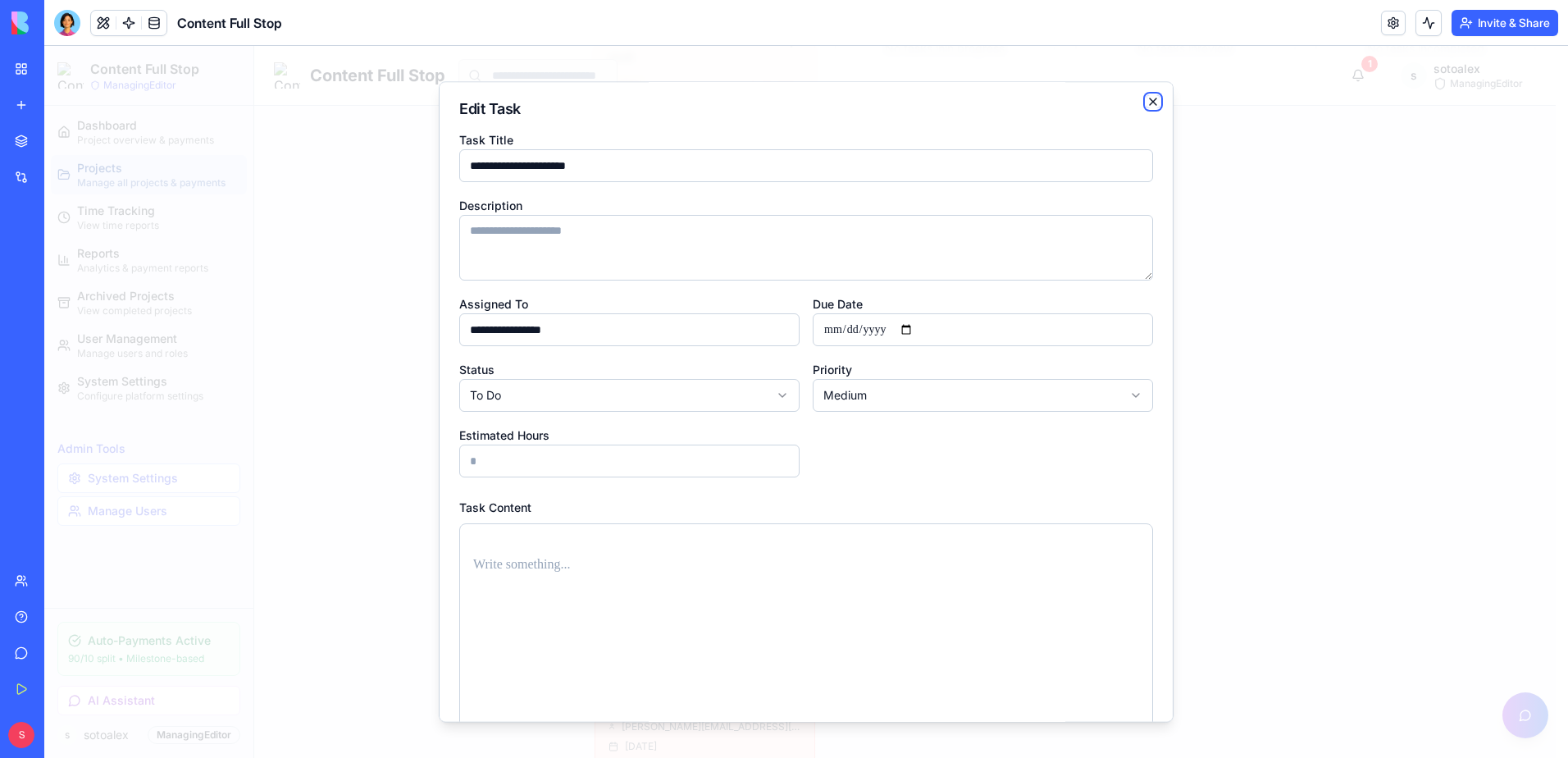
click at [1147, 103] on icon "button" at bounding box center [1153, 102] width 13 height 13
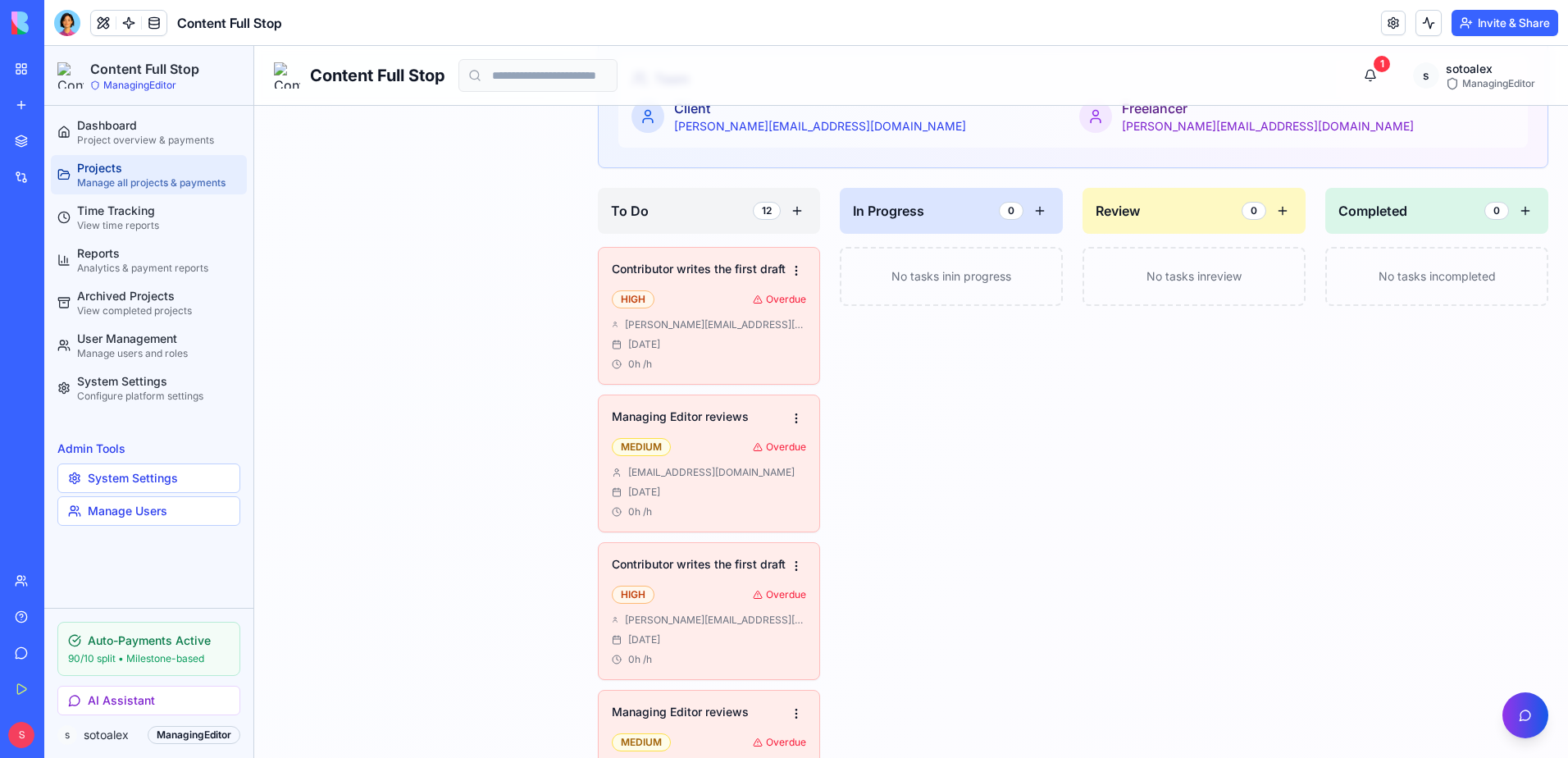
scroll to position [727, 0]
click at [69, 27] on div at bounding box center [67, 23] width 26 height 26
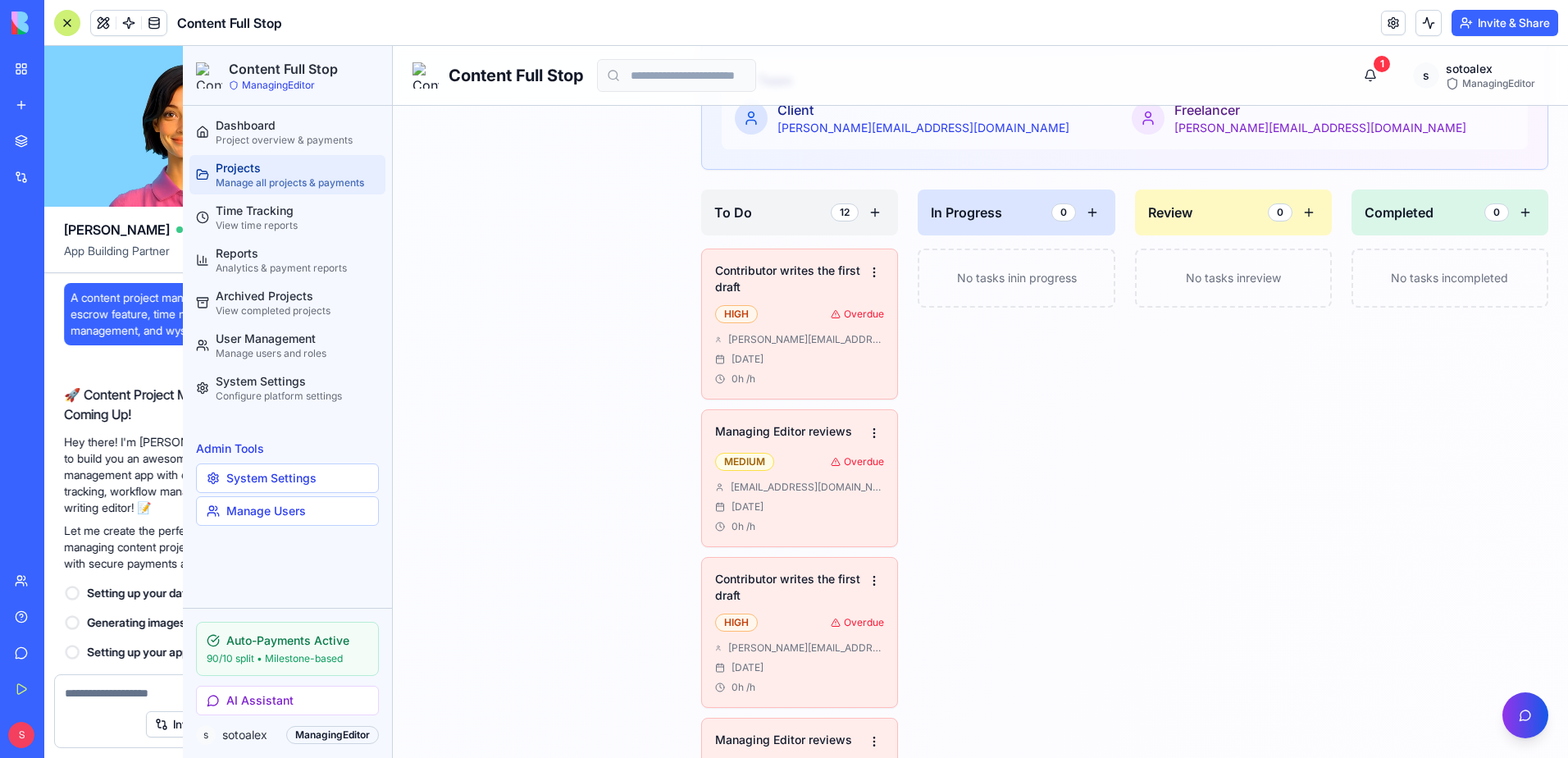
scroll to position [45122, 0]
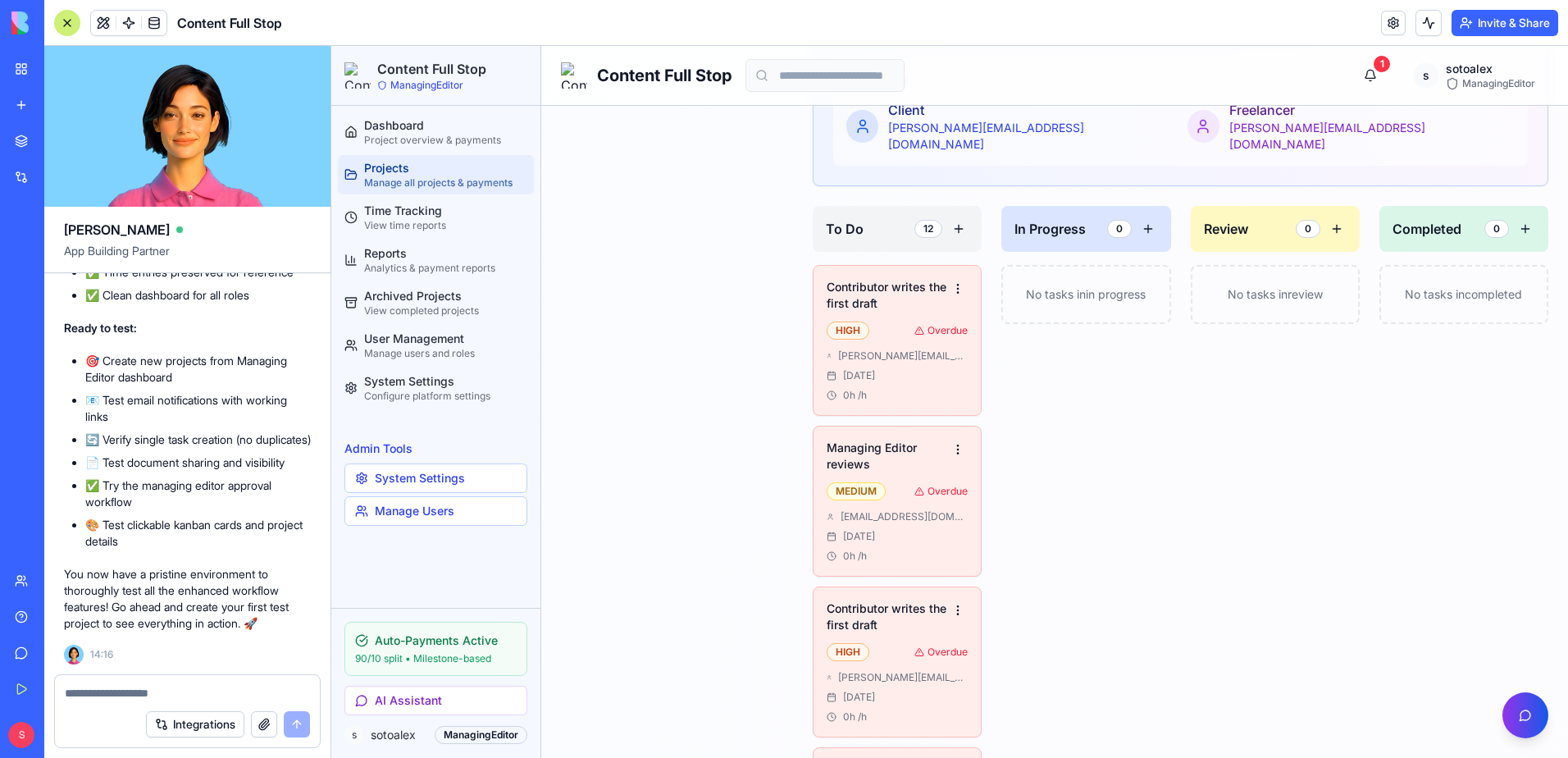
click at [144, 695] on textarea at bounding box center [186, 694] width 245 height 17
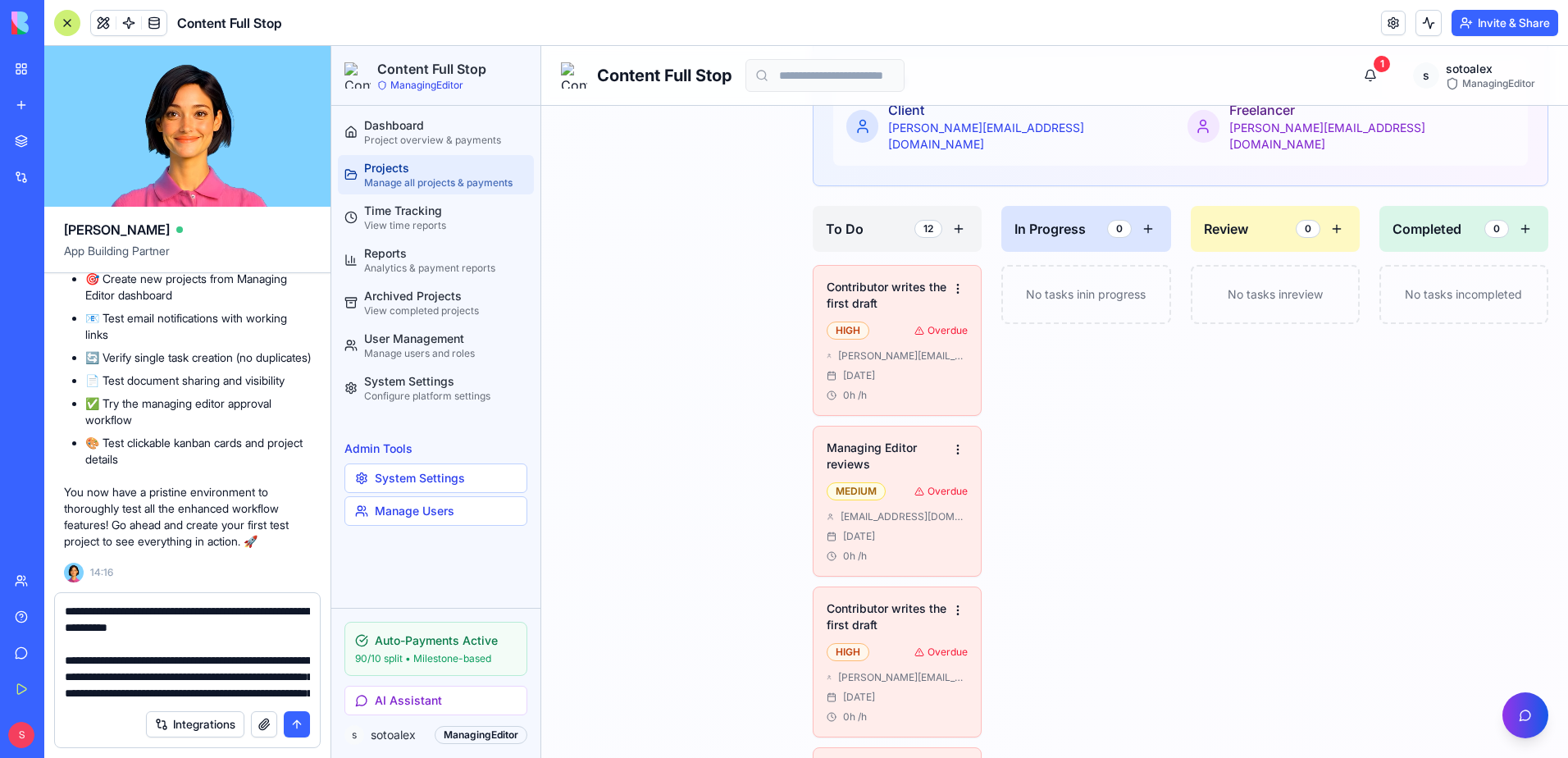
scroll to position [802, 0]
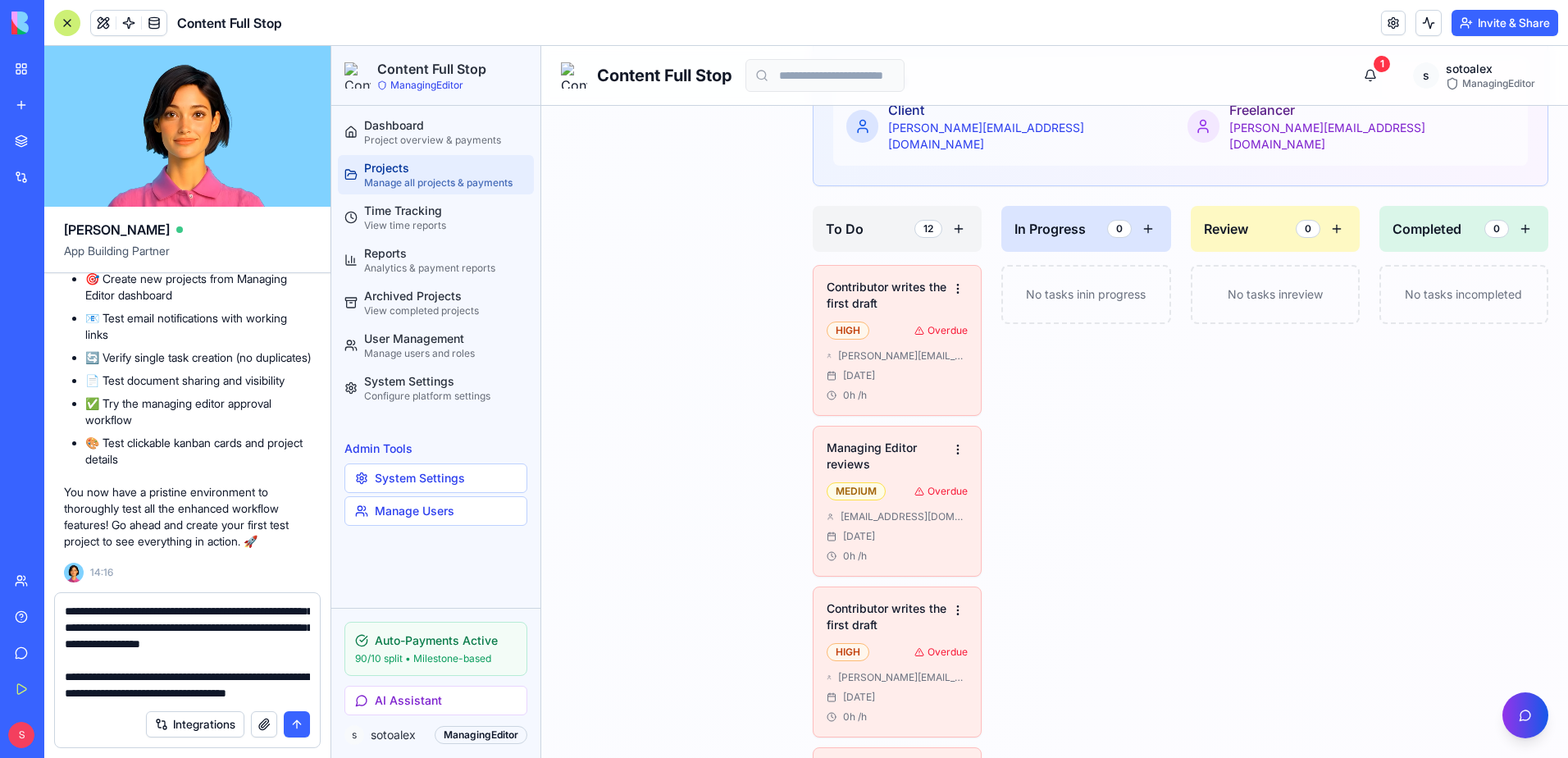
type textarea "**********"
click at [303, 732] on button "submit" at bounding box center [296, 724] width 26 height 26
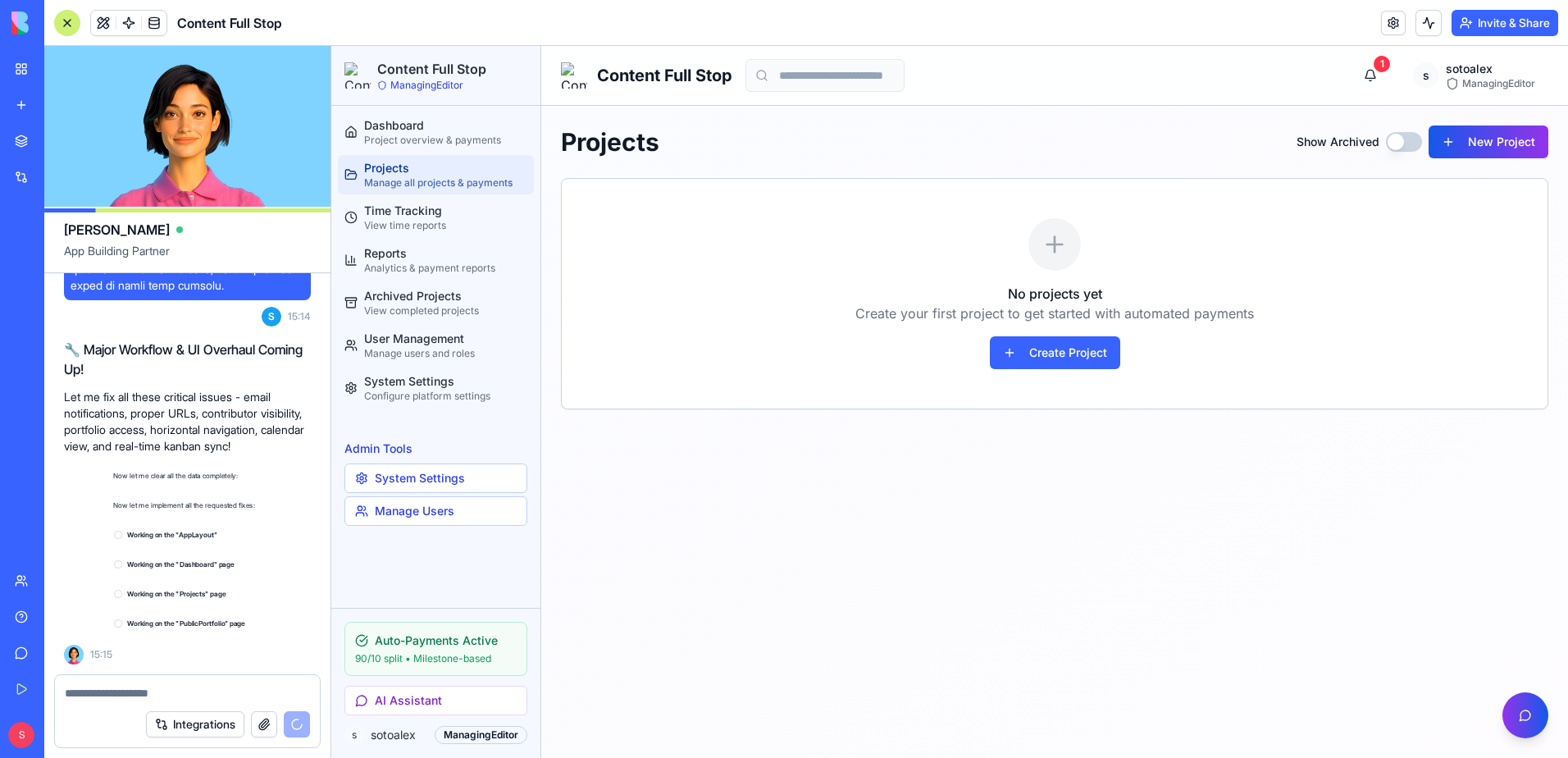
scroll to position [46260, 0]
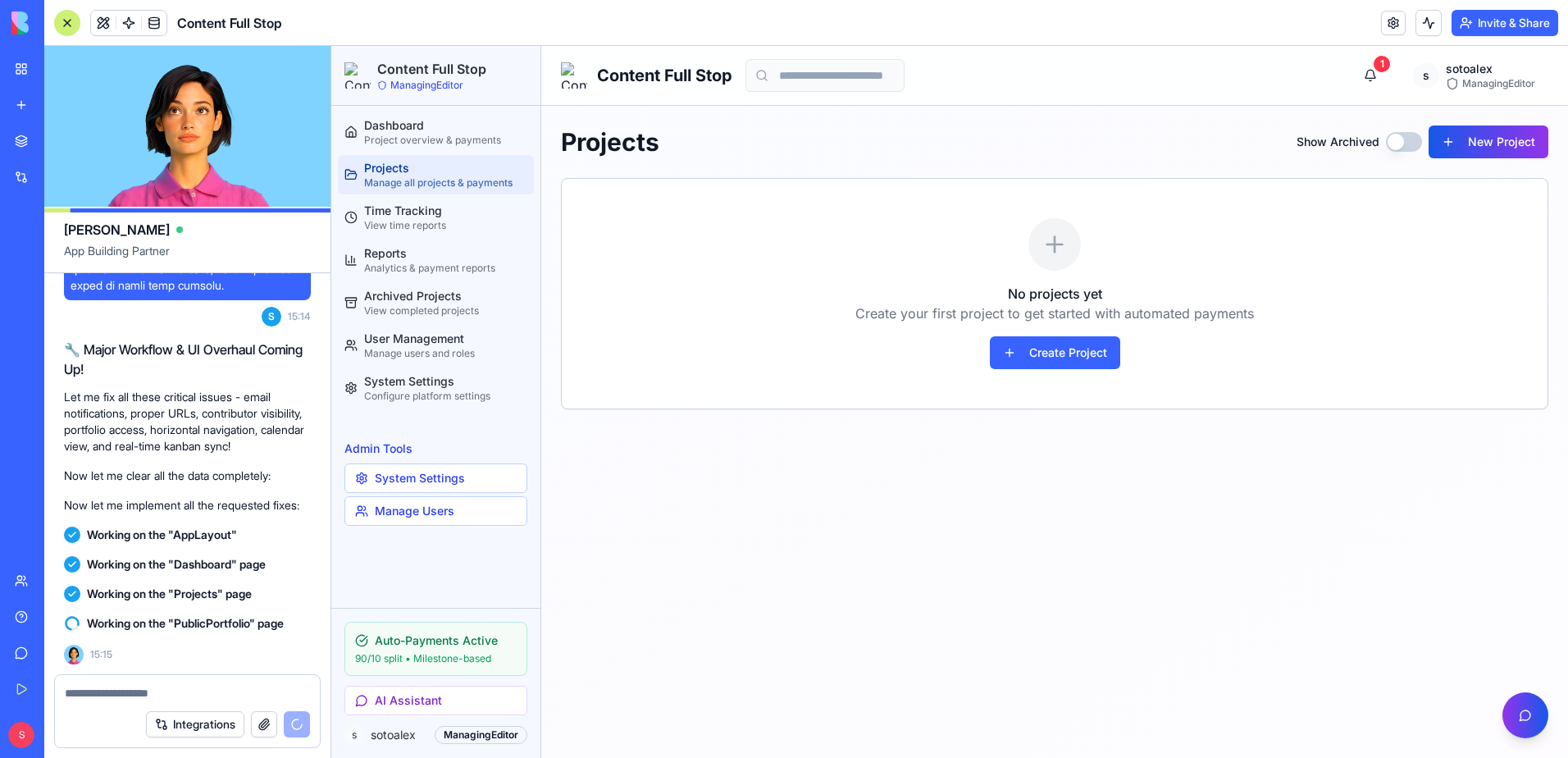
click at [261, 255] on span "App Building Partner" at bounding box center [187, 257] width 247 height 30
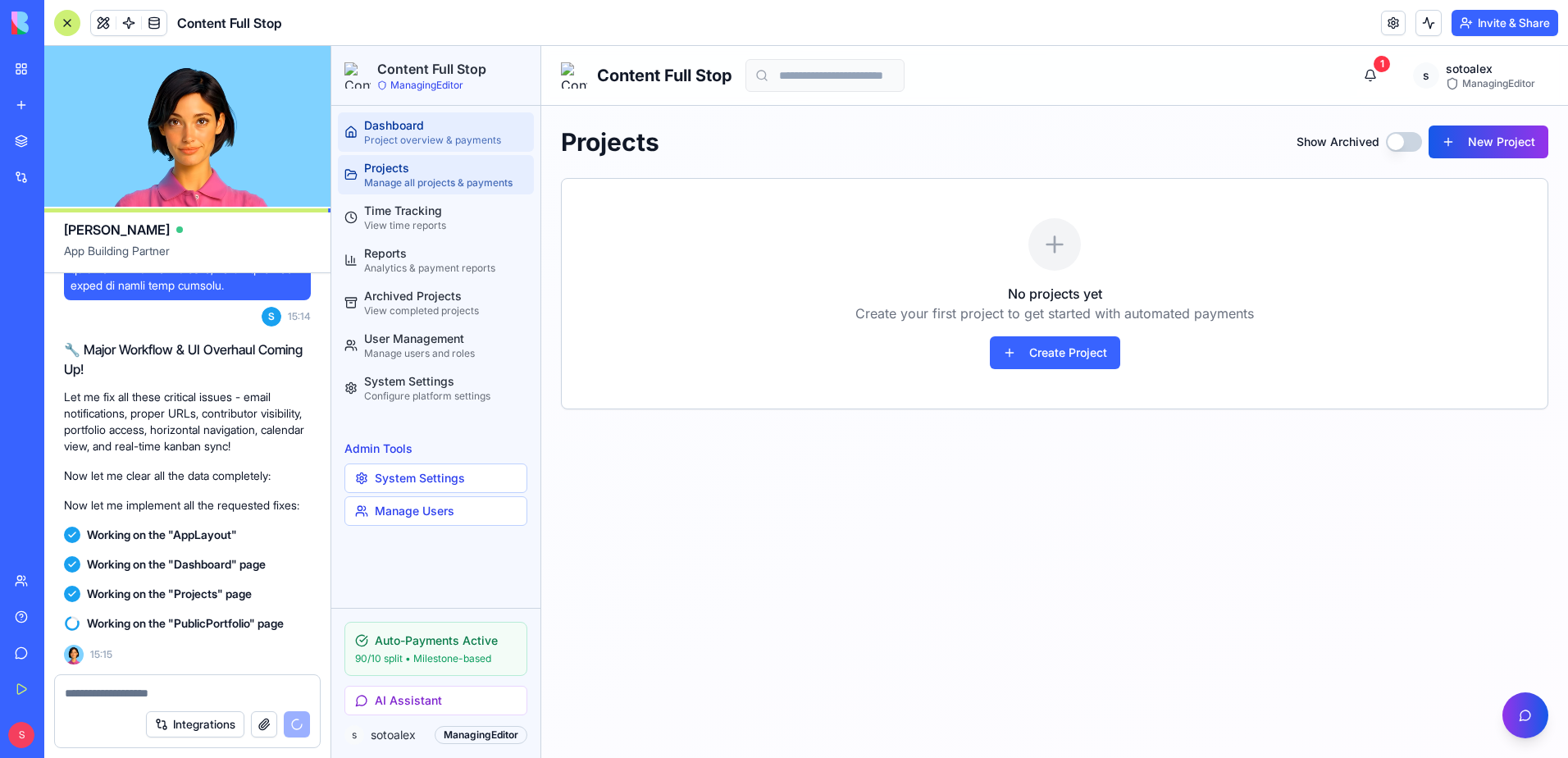
click at [412, 123] on div "Dashboard" at bounding box center [446, 126] width 163 height 17
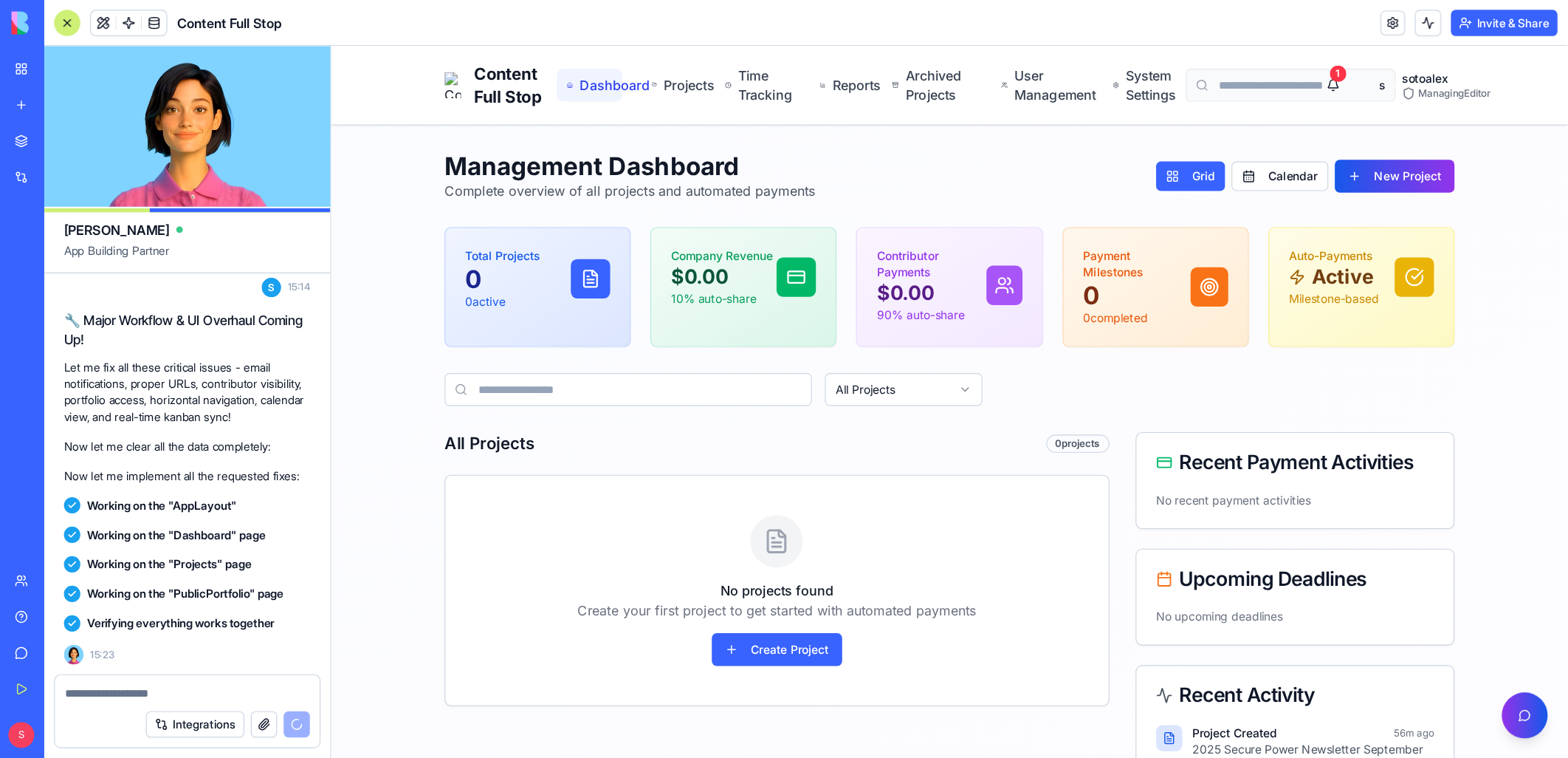
scroll to position [42768, 0]
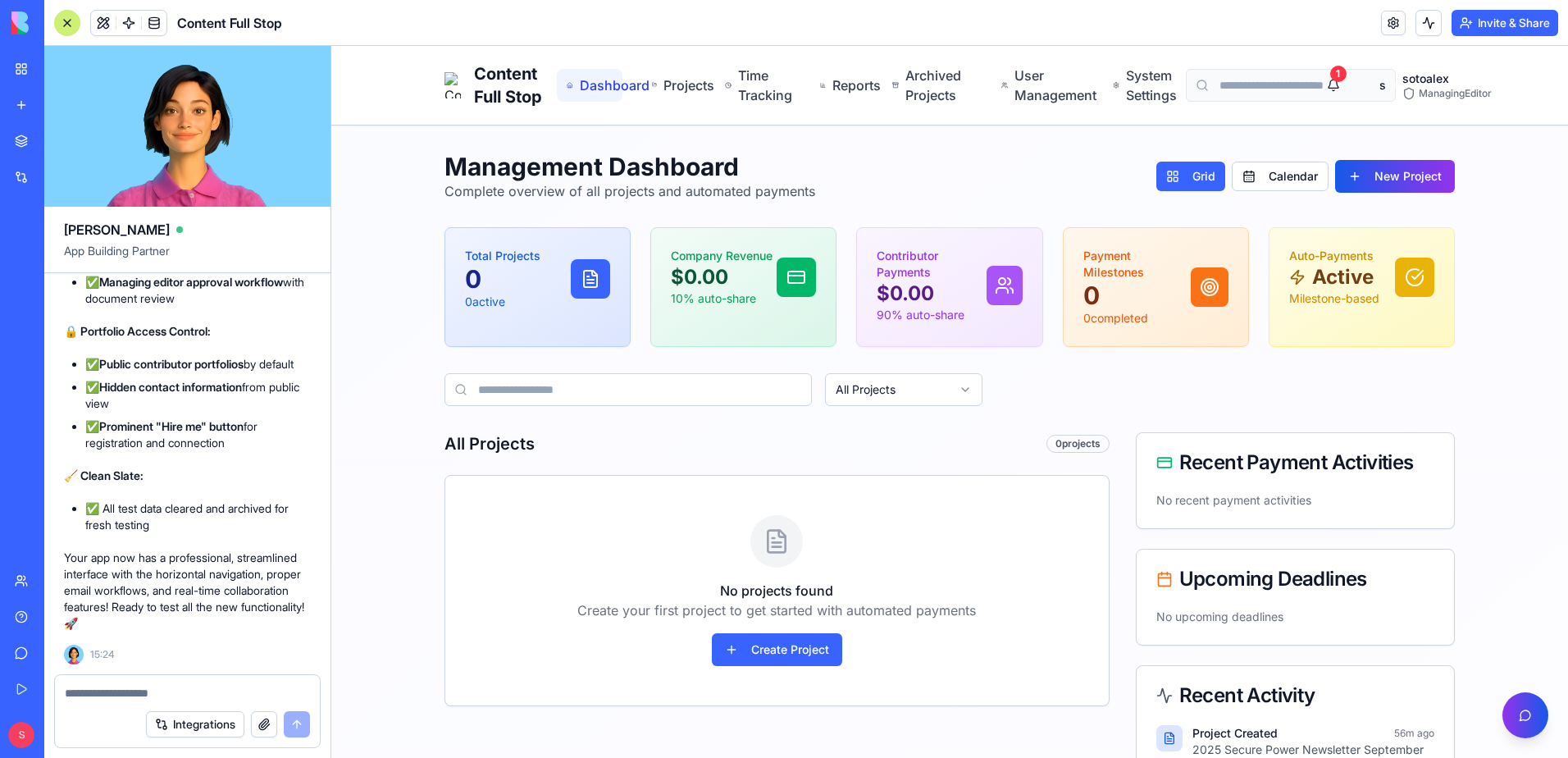
click at [71, 22] on div at bounding box center [67, 23] width 26 height 26
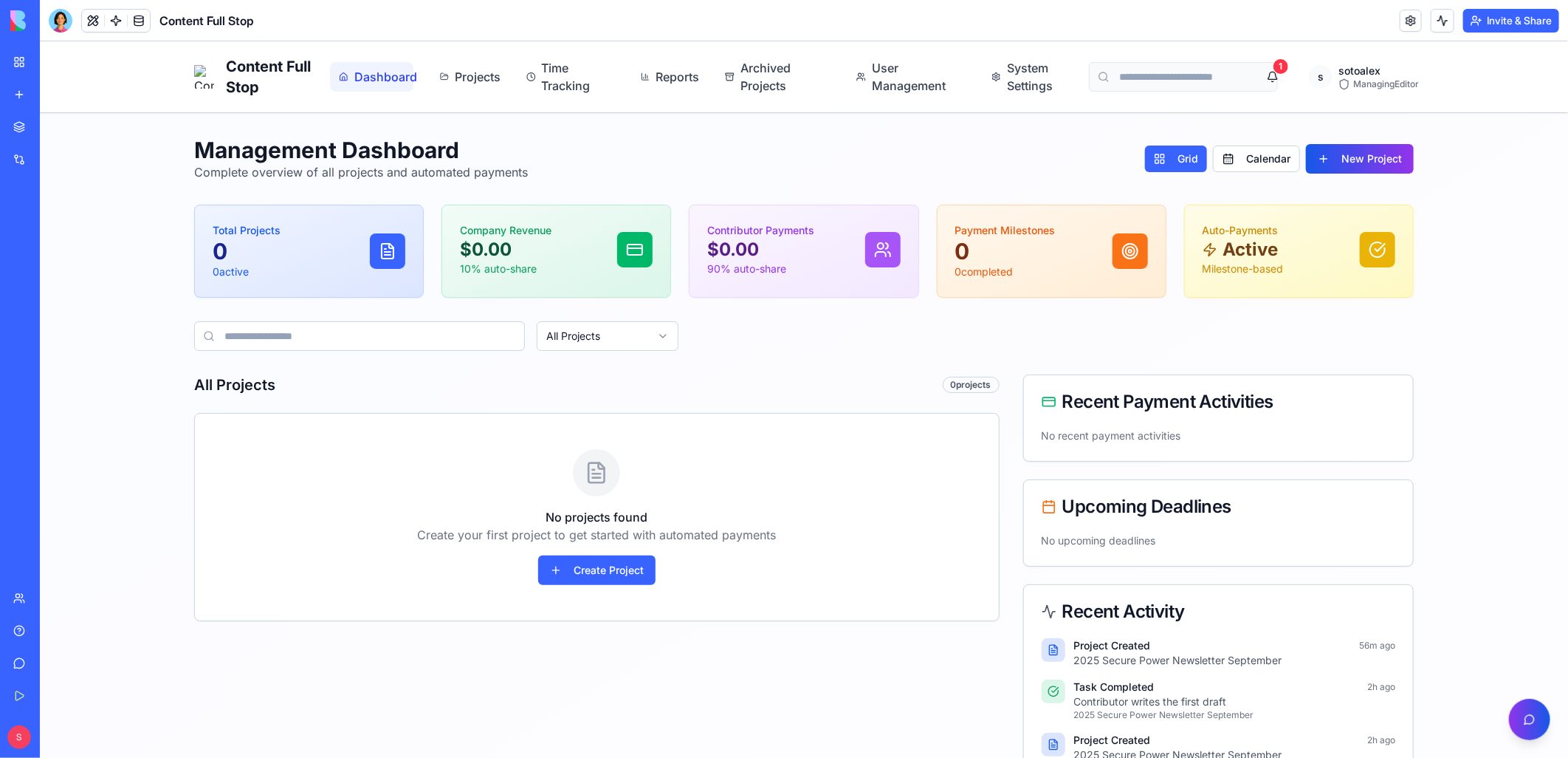
drag, startPoint x: 132, startPoint y: 436, endPoint x: 92, endPoint y: 395, distance: 57.3
click at [92, 395] on div "Content Full Stop Dashboard Projects Time Tracking Reports Archived Projects Us…" at bounding box center [803, 495] width 1529 height 911
click at [65, 28] on div at bounding box center [60, 21] width 24 height 24
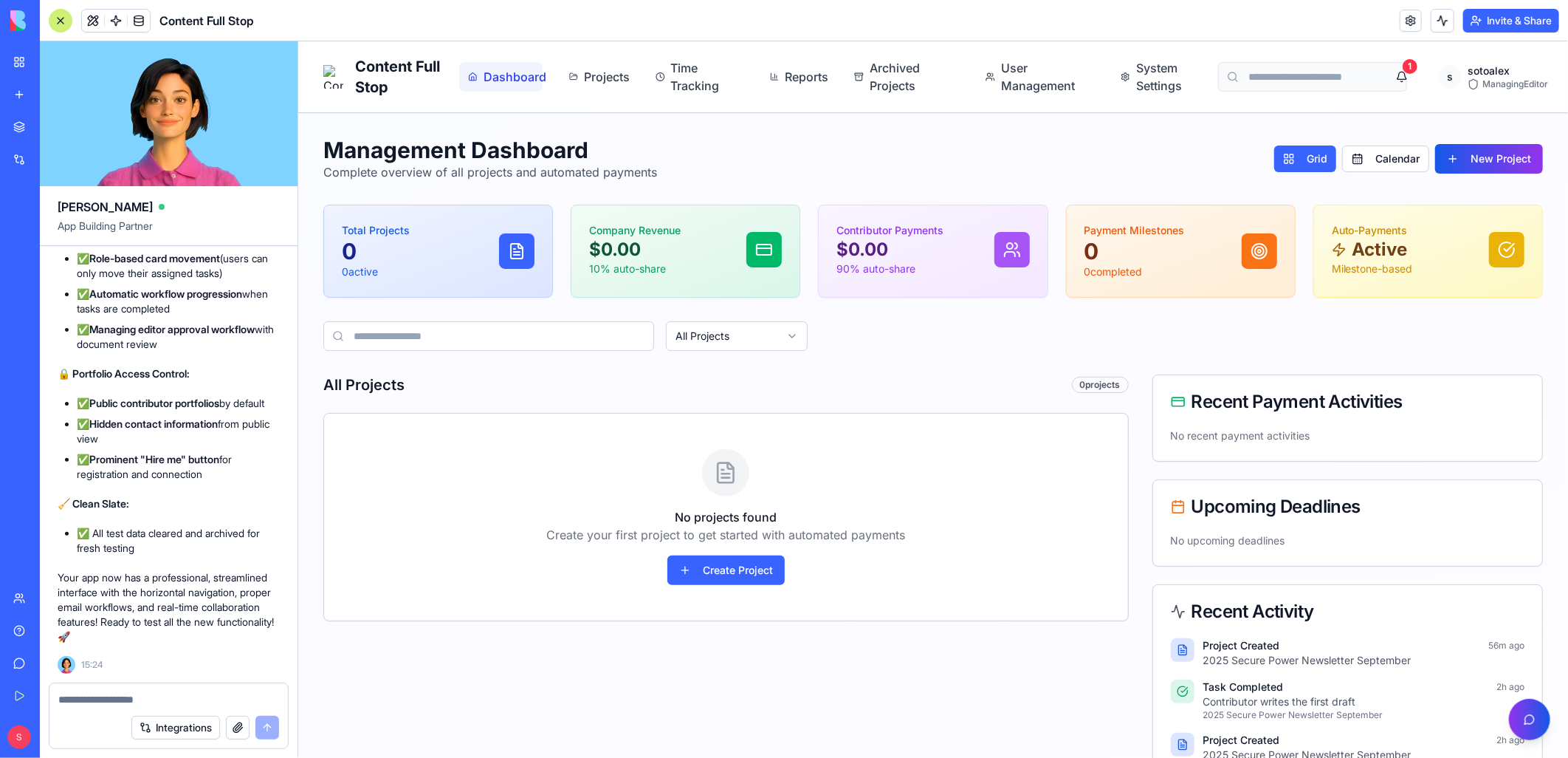
scroll to position [0, 0]
click at [64, 24] on div at bounding box center [60, 21] width 24 height 24
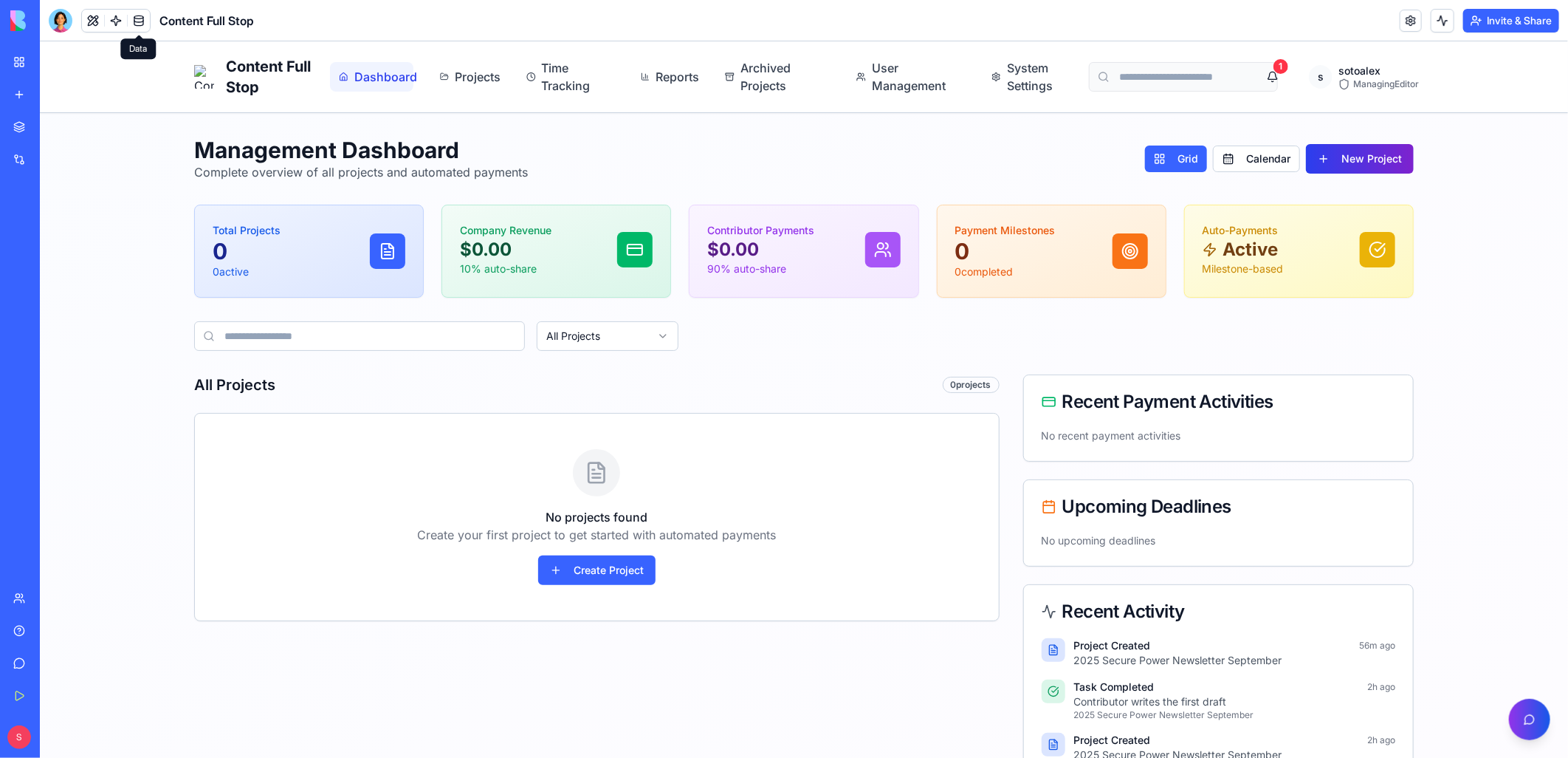
click at [1347, 152] on button "New Project" at bounding box center [1359, 158] width 107 height 29
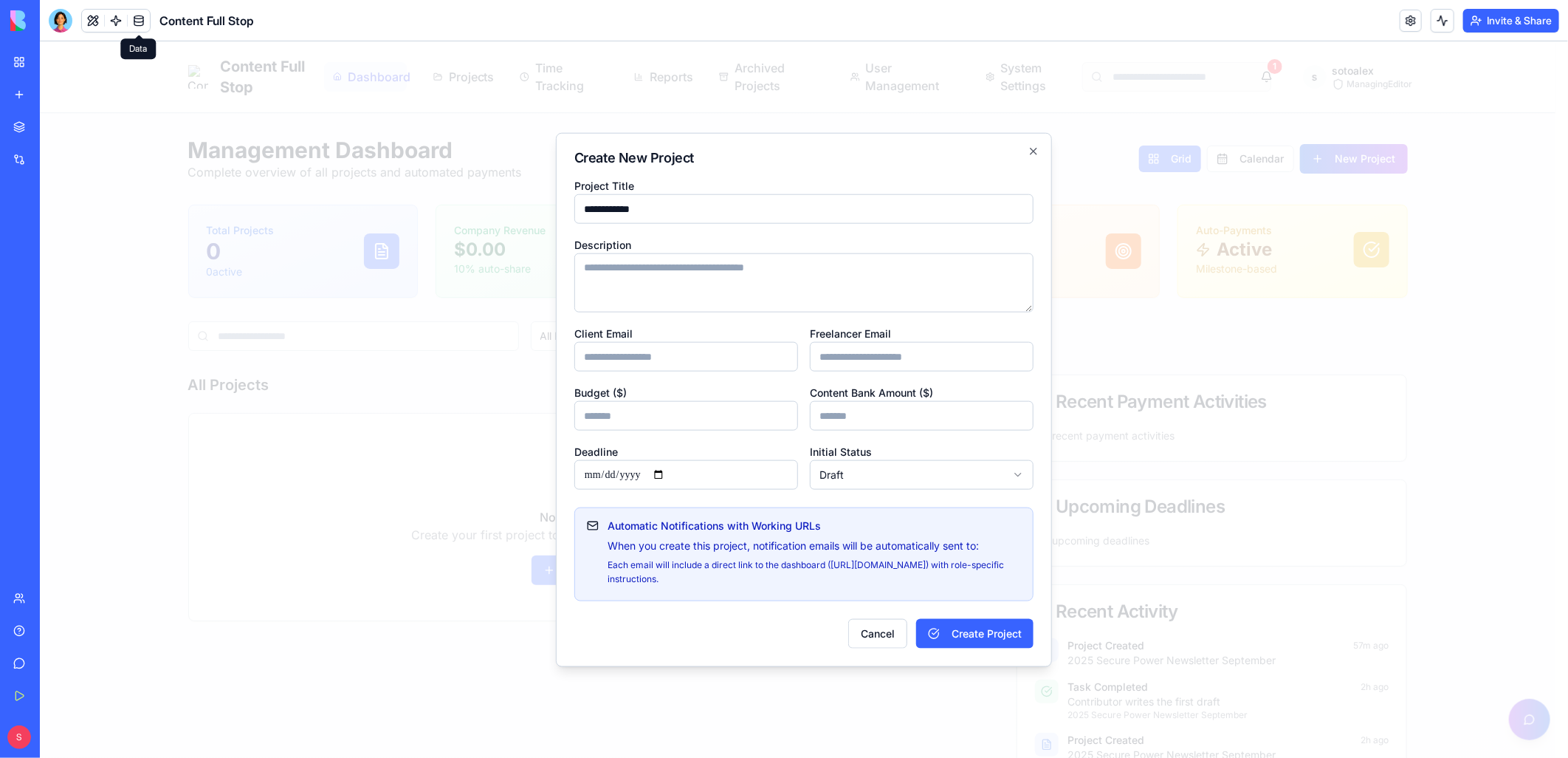
type input "**********"
click at [629, 279] on textarea "Description" at bounding box center [803, 282] width 459 height 59
type textarea "**********"
click at [773, 163] on h2 "Create New Project" at bounding box center [803, 157] width 459 height 13
click at [664, 349] on input "Client Email" at bounding box center [686, 355] width 224 height 29
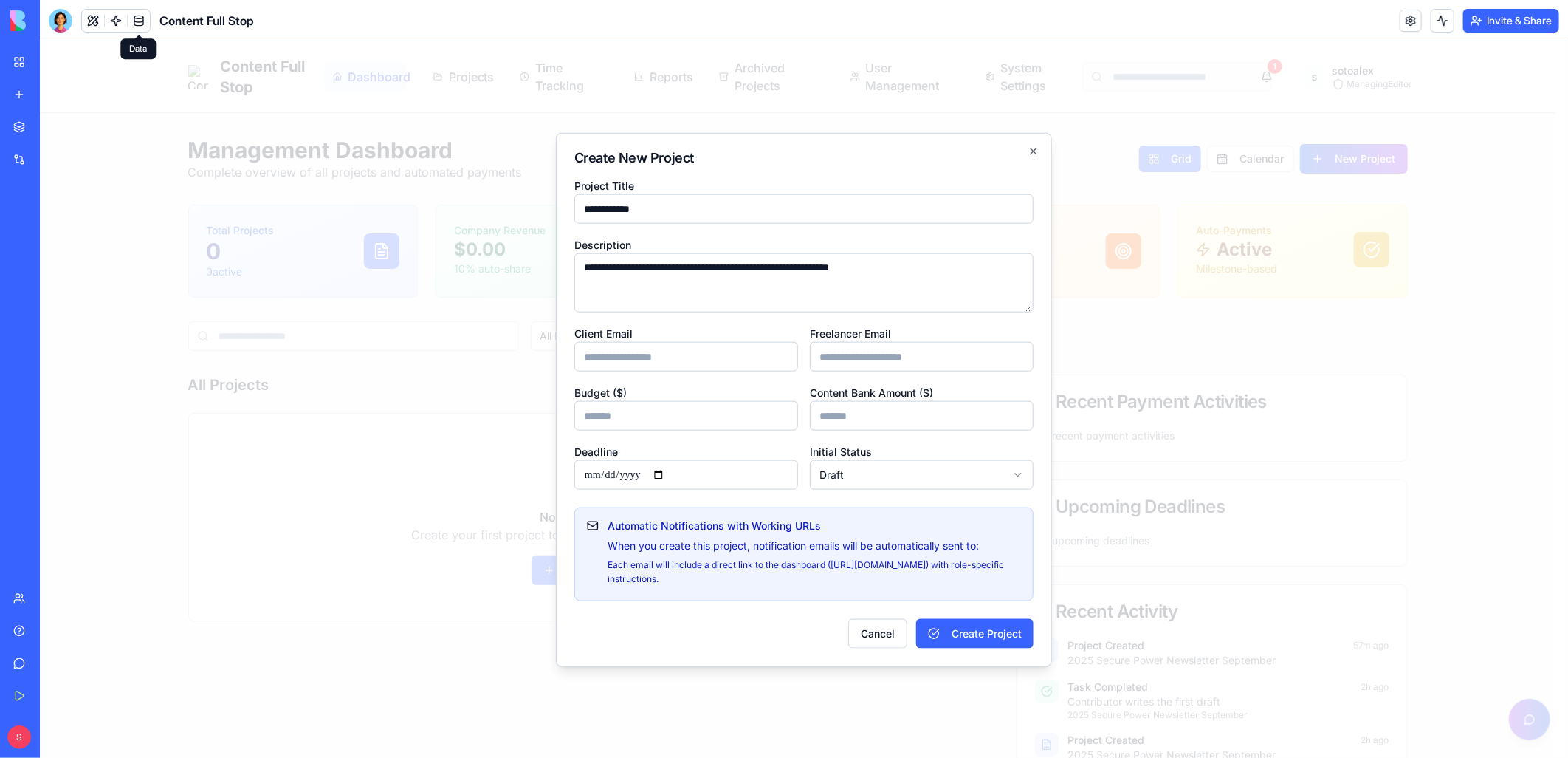
type input "**********"
type input "***"
type input "*****"
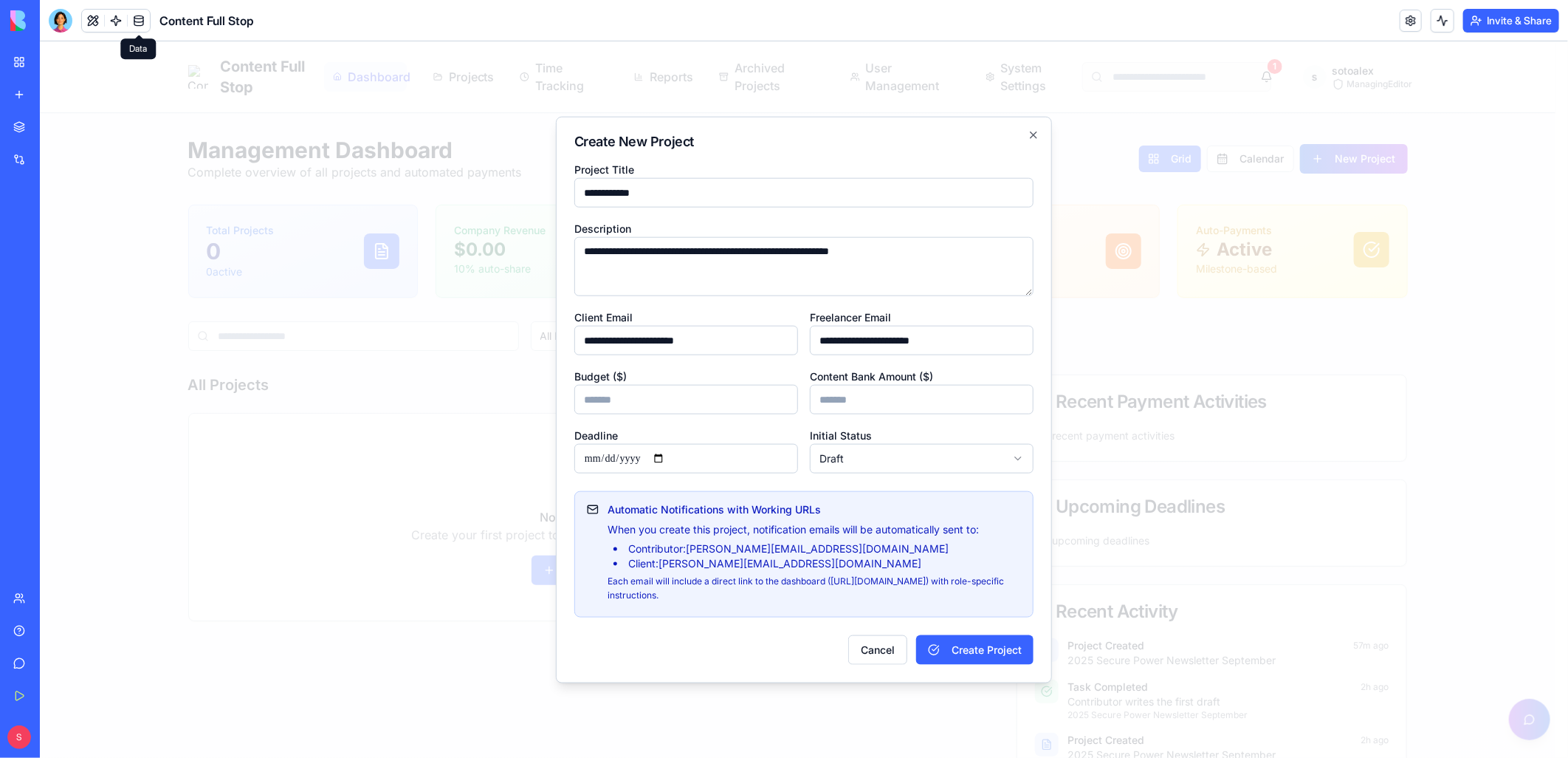
click at [948, 330] on input "**********" at bounding box center [921, 339] width 224 height 29
type input "*"
type input "**********"
click at [667, 455] on input "Deadline" at bounding box center [686, 457] width 224 height 29
type input "**********"
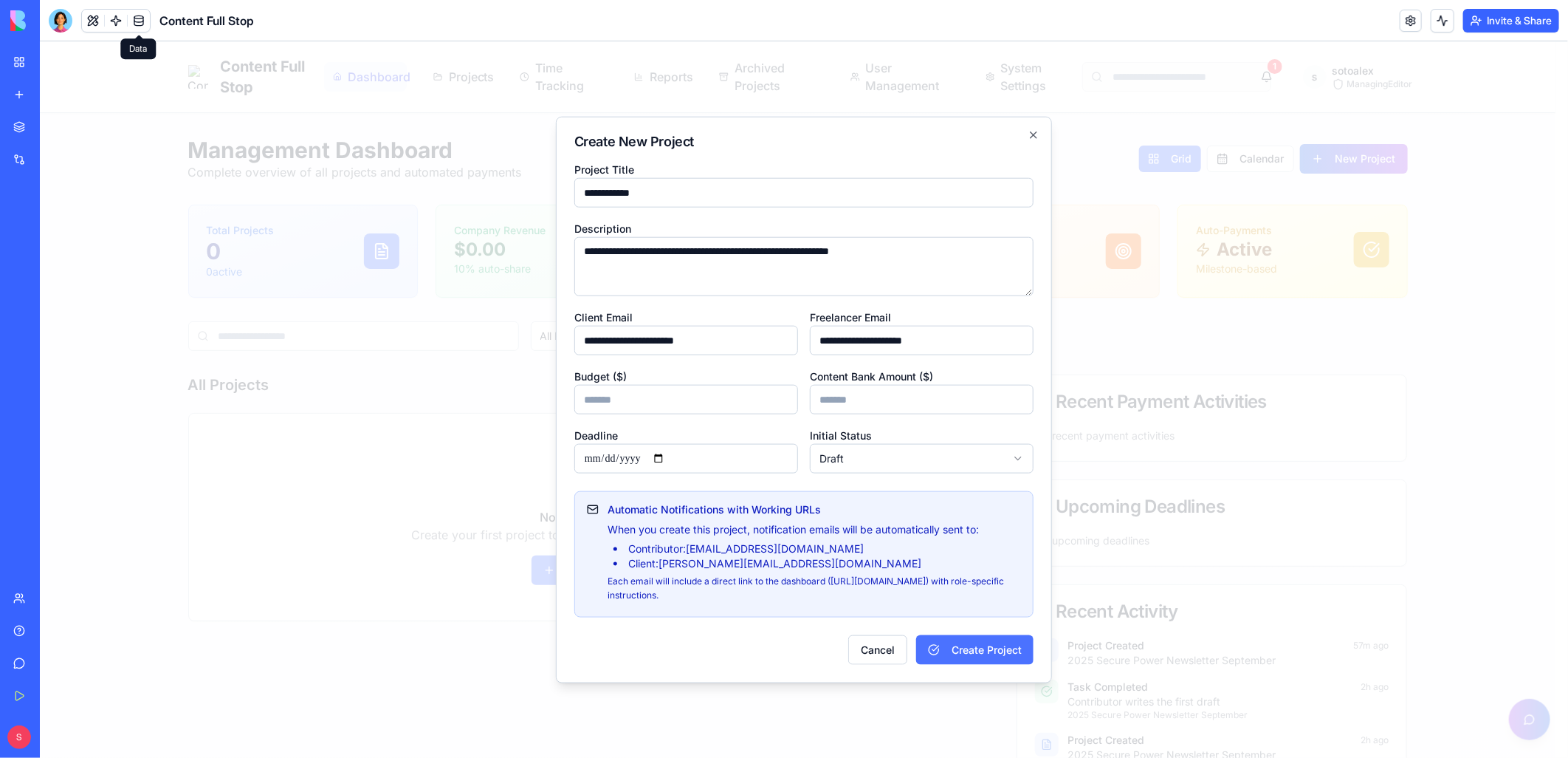
click at [965, 646] on button "Create Project" at bounding box center [975, 648] width 118 height 29
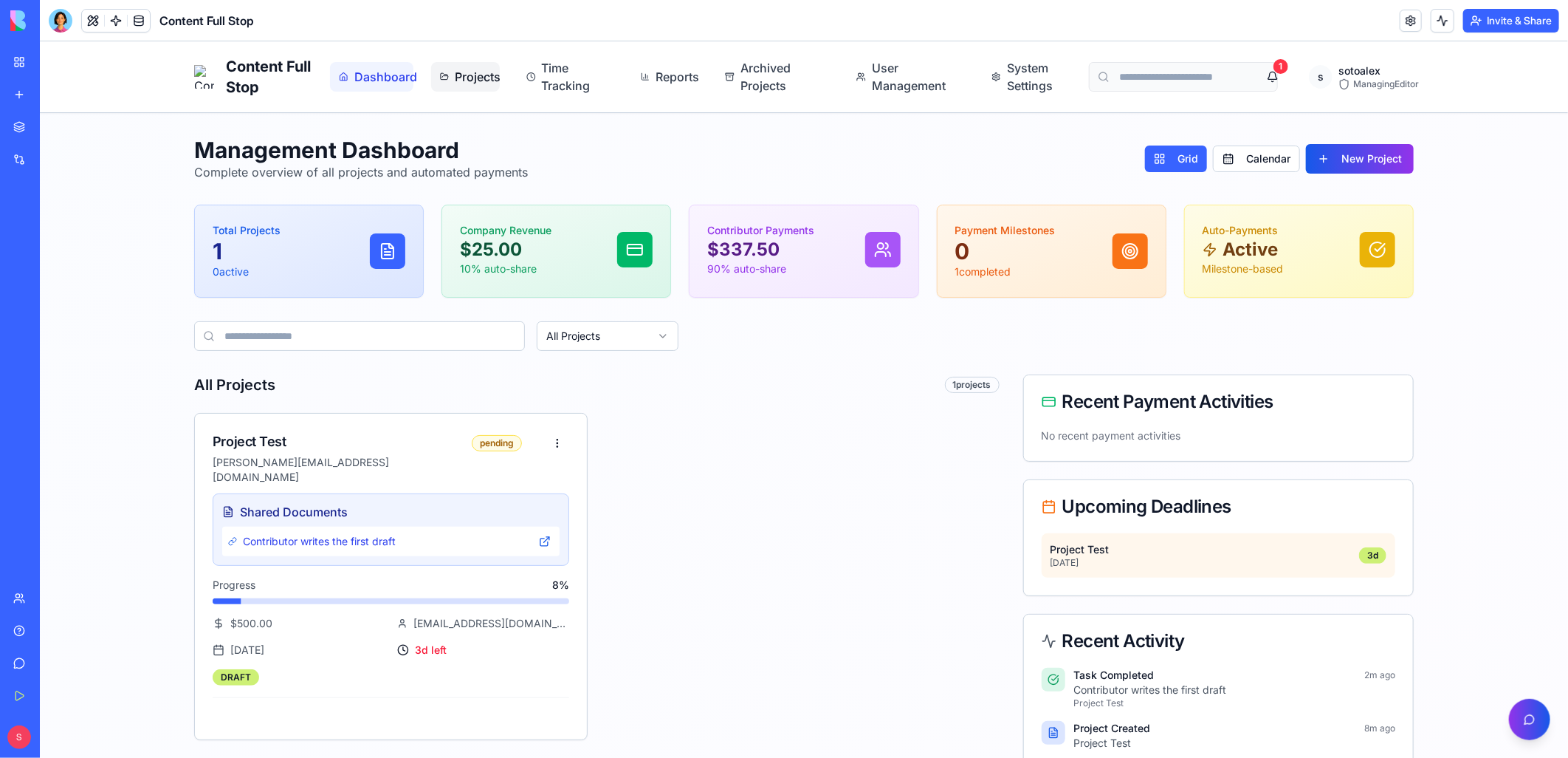
click at [482, 81] on span "Projects" at bounding box center [472, 76] width 36 height 18
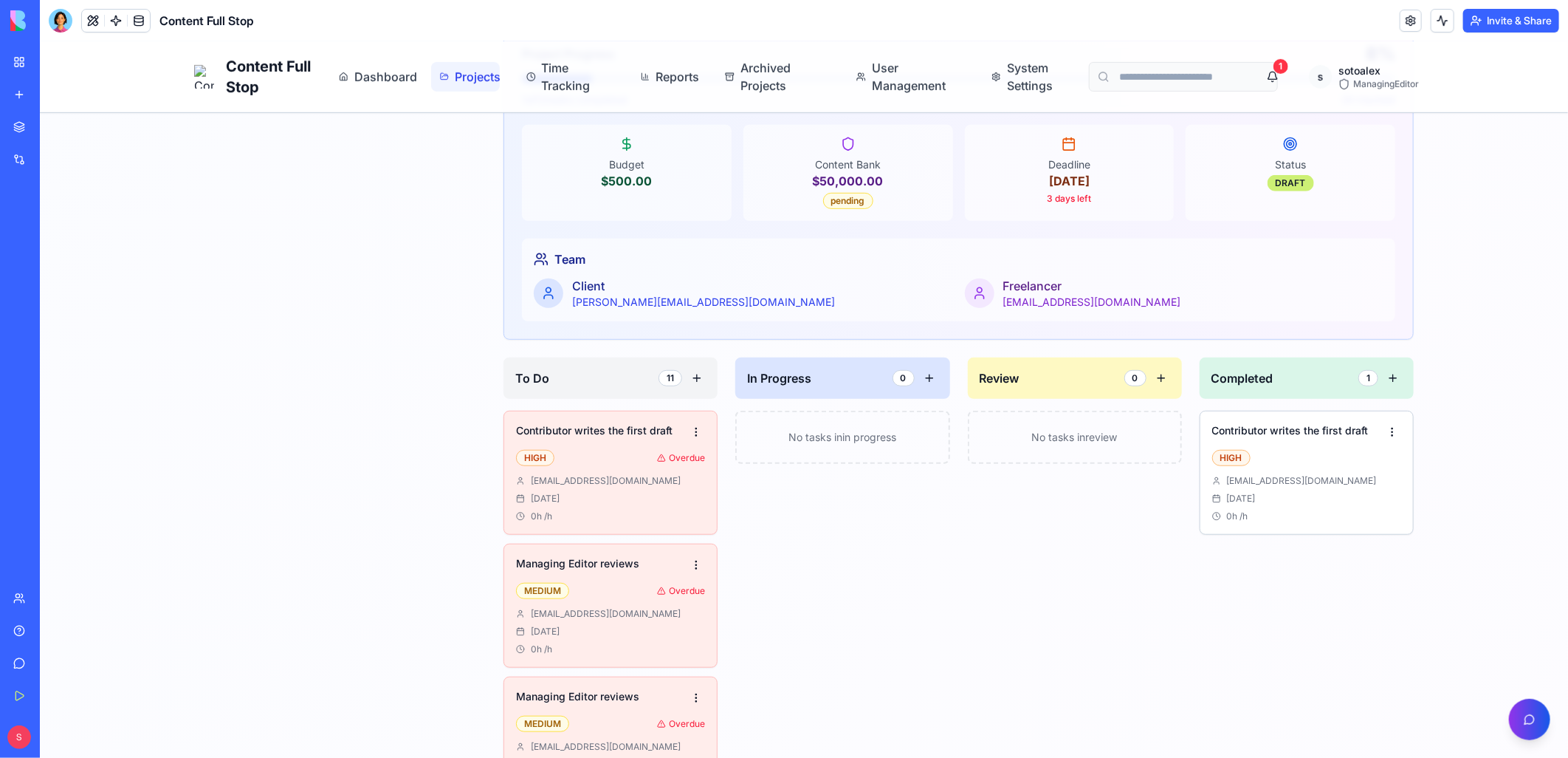
scroll to position [525, 0]
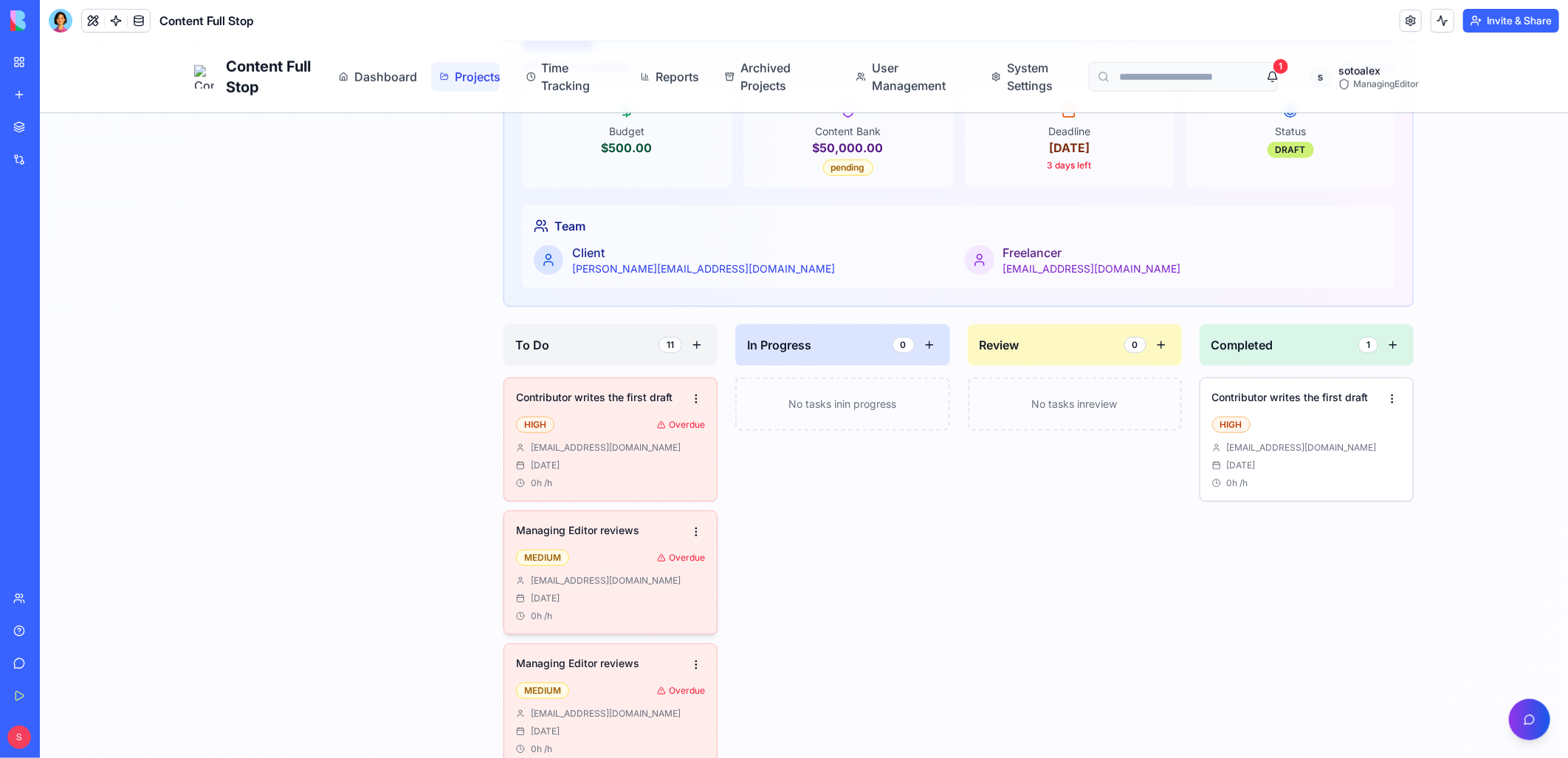
click at [616, 534] on h4 "Managing Editor reviews" at bounding box center [601, 530] width 171 height 15
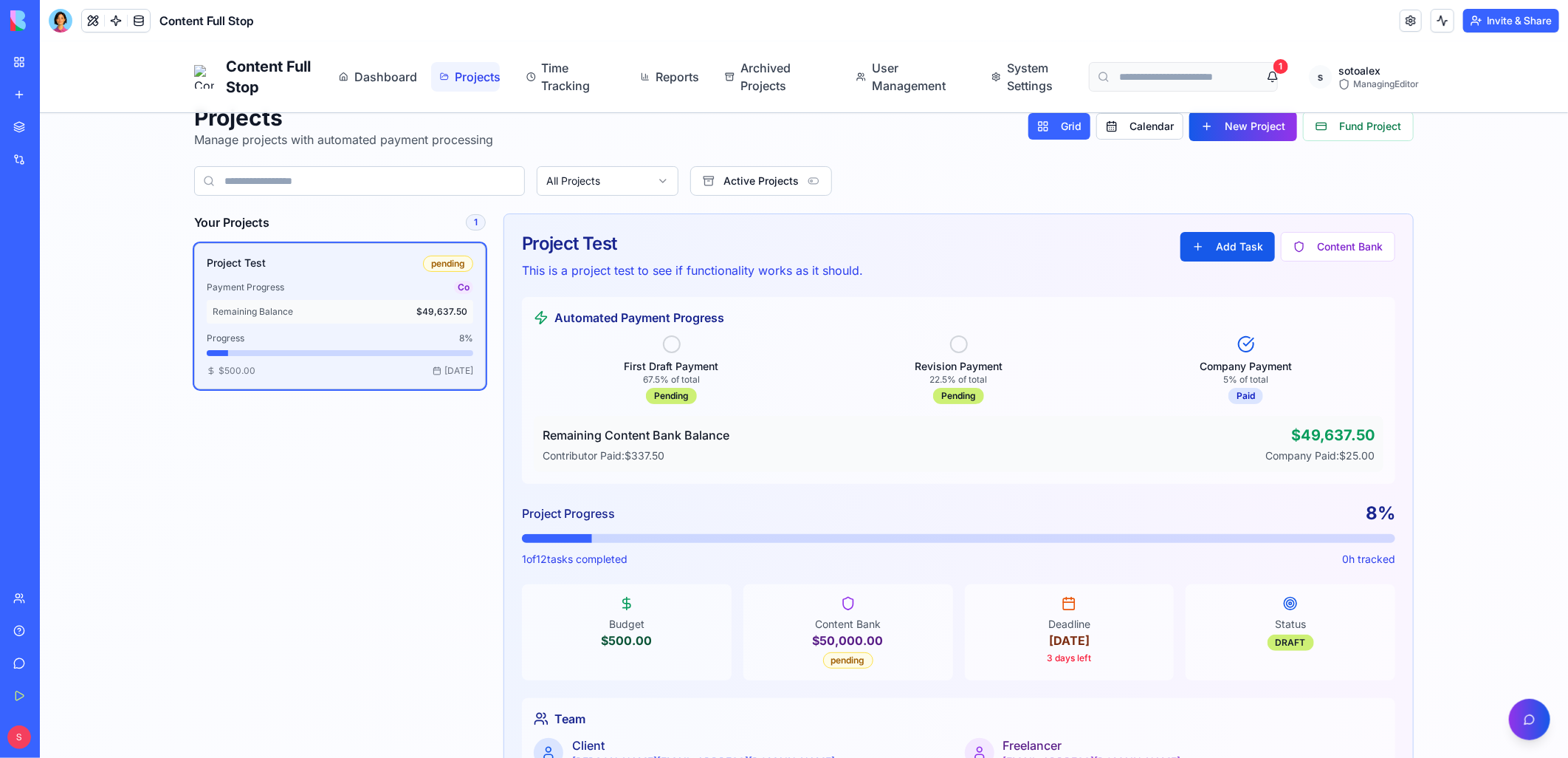
scroll to position [0, 0]
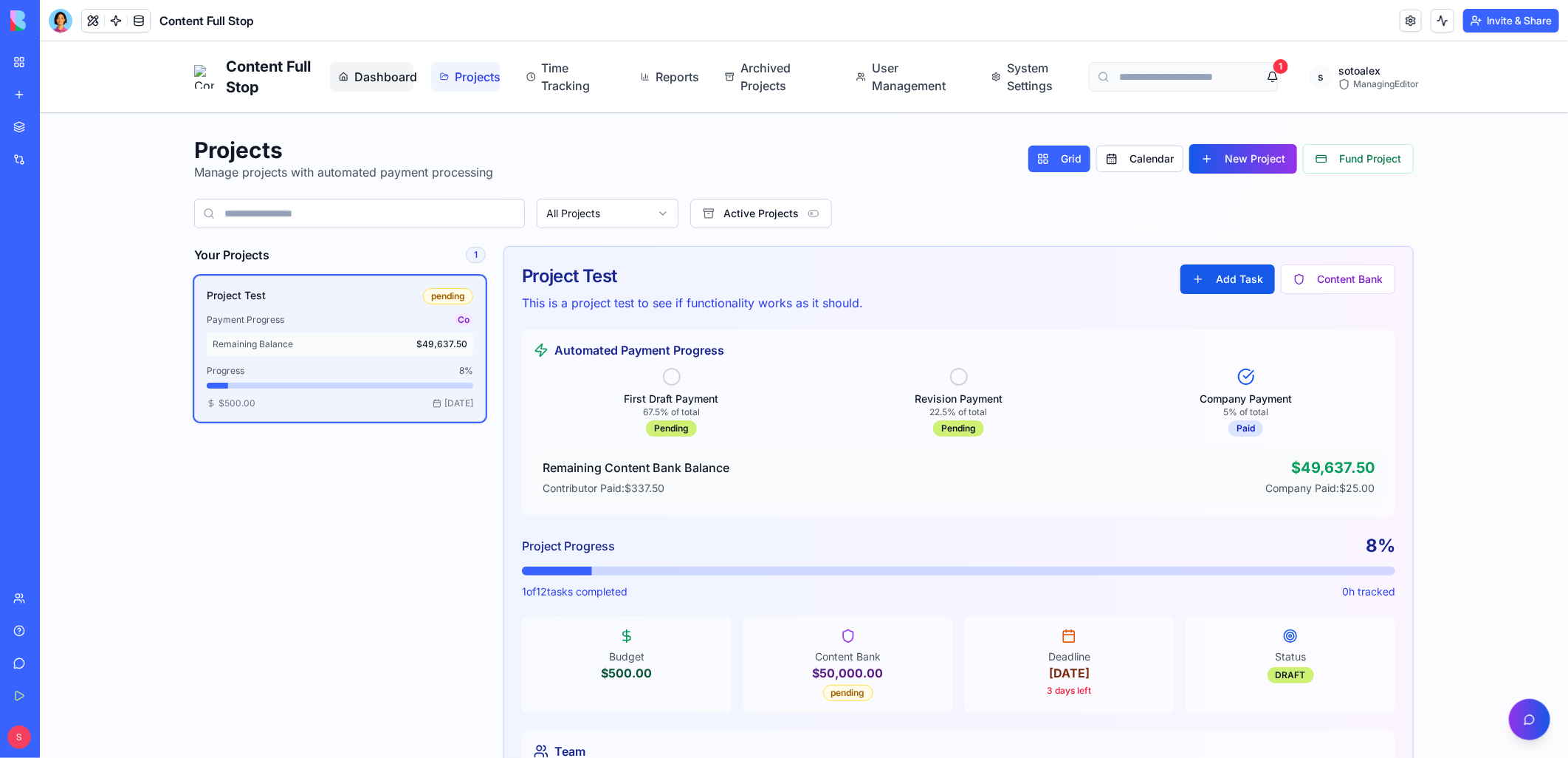
click at [364, 71] on span "Dashboard" at bounding box center [379, 76] width 50 height 18
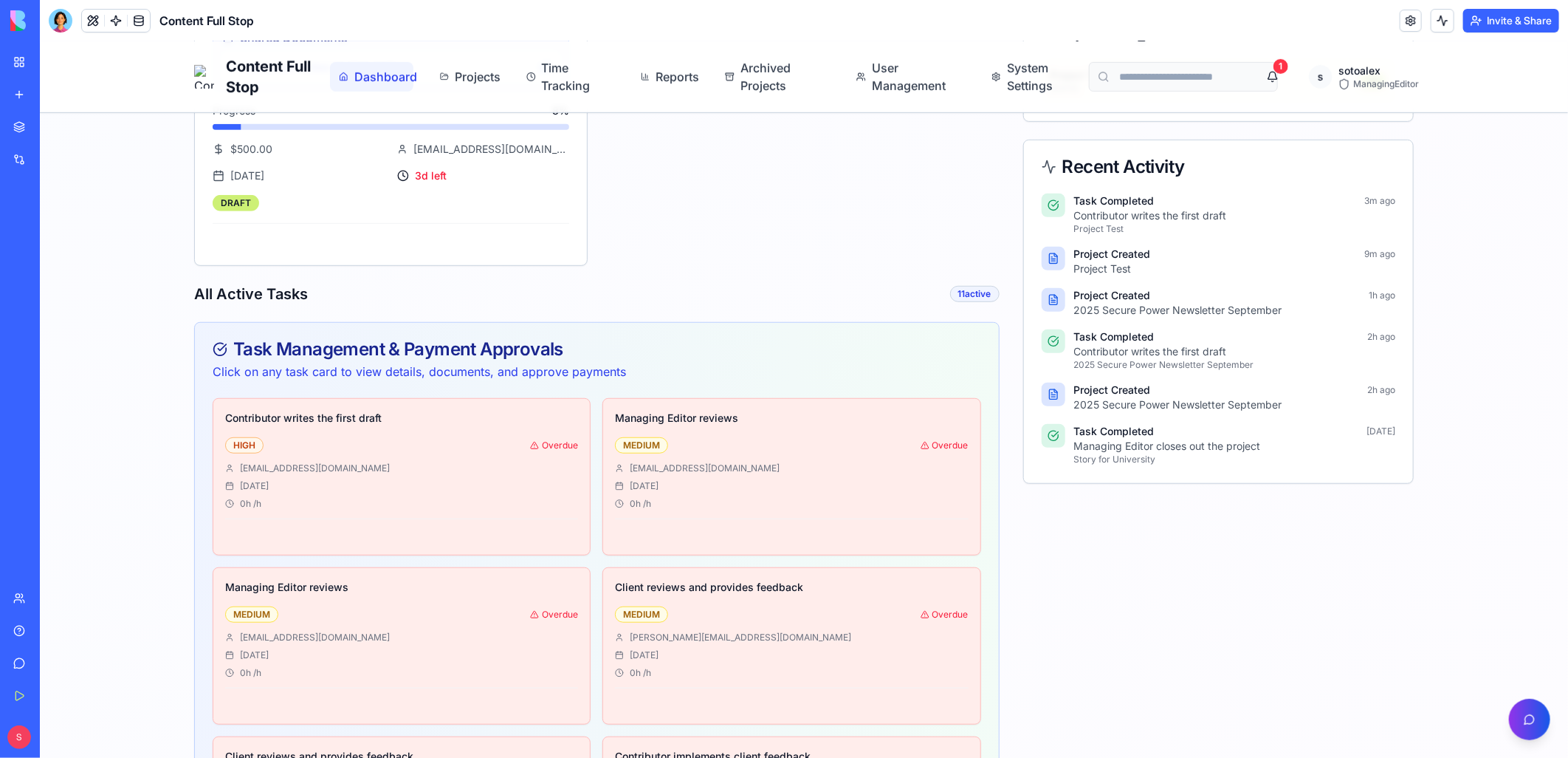
scroll to position [482, 0]
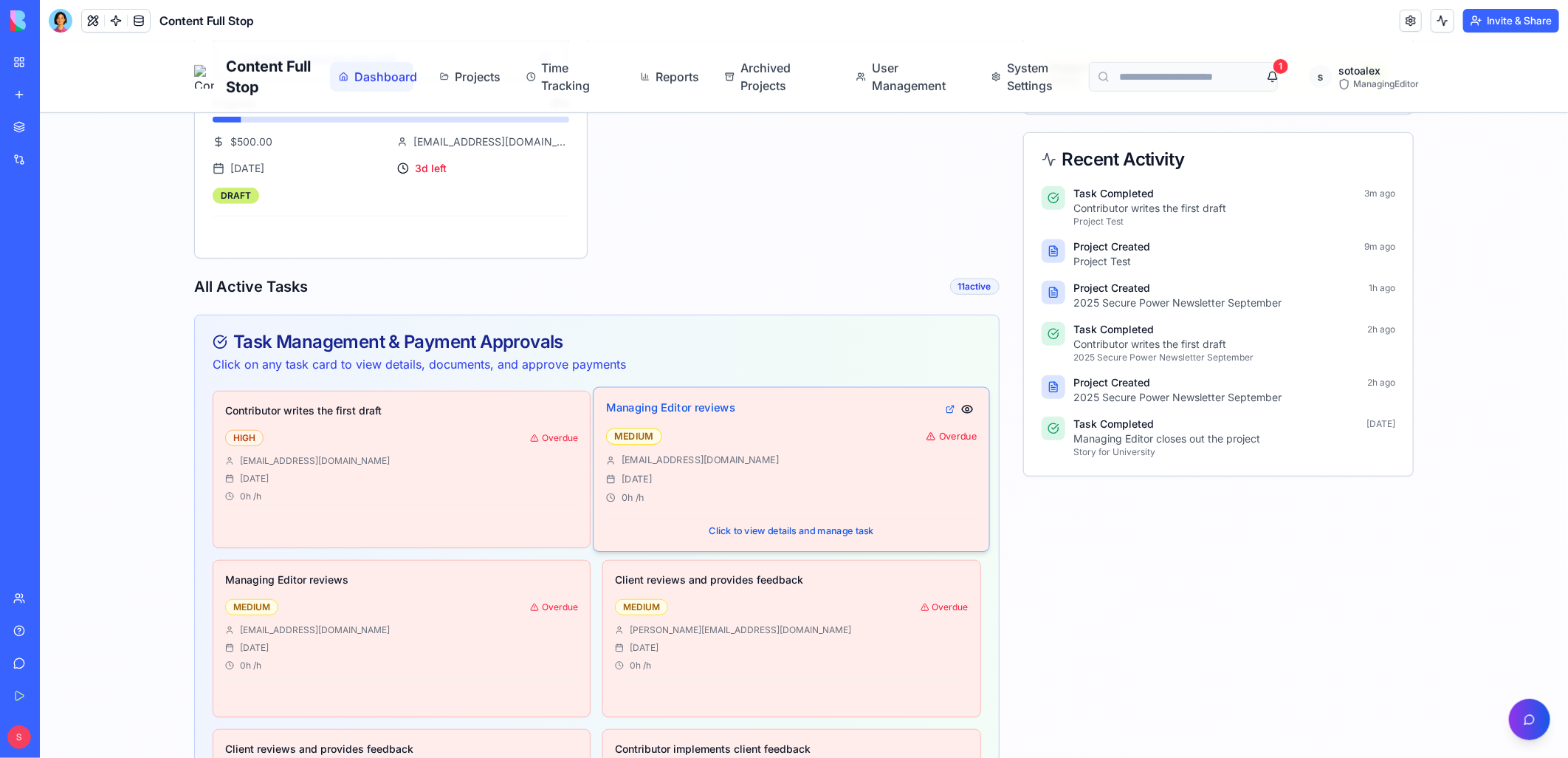
click at [809, 525] on span "Click to view details and manage task" at bounding box center [791, 531] width 165 height 12
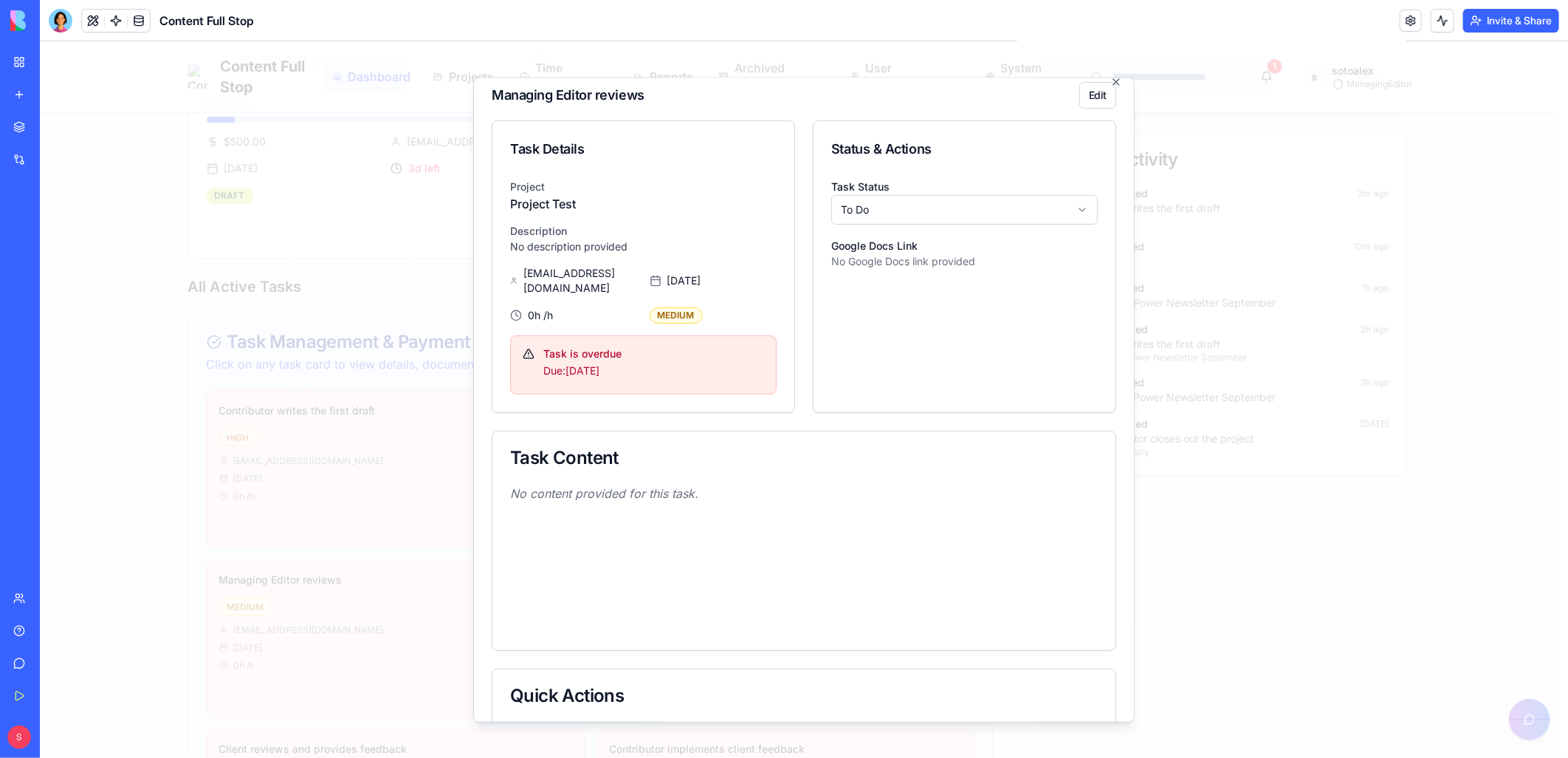
scroll to position [0, 0]
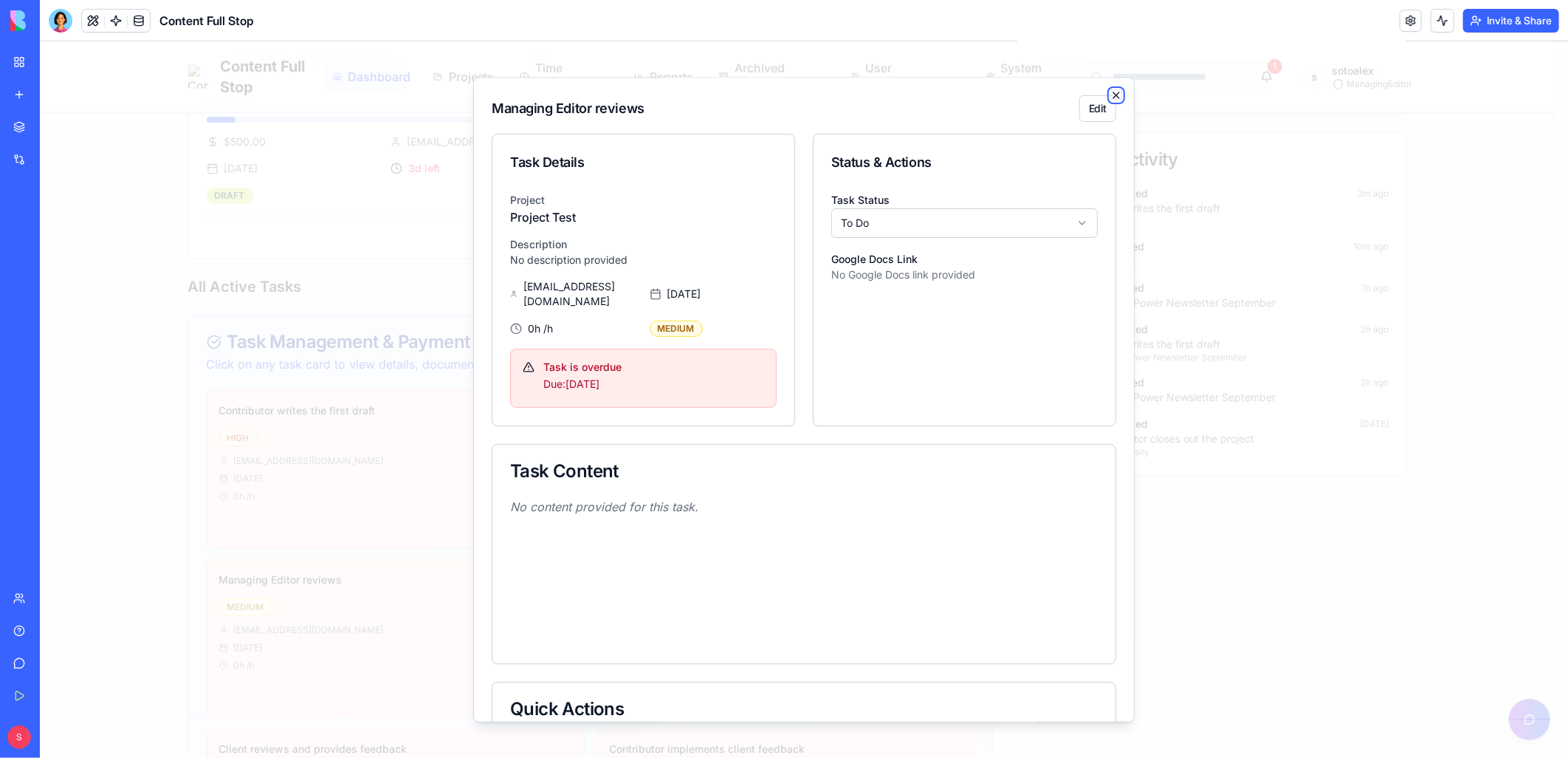
click at [1110, 97] on icon "button" at bounding box center [1116, 95] width 12 height 12
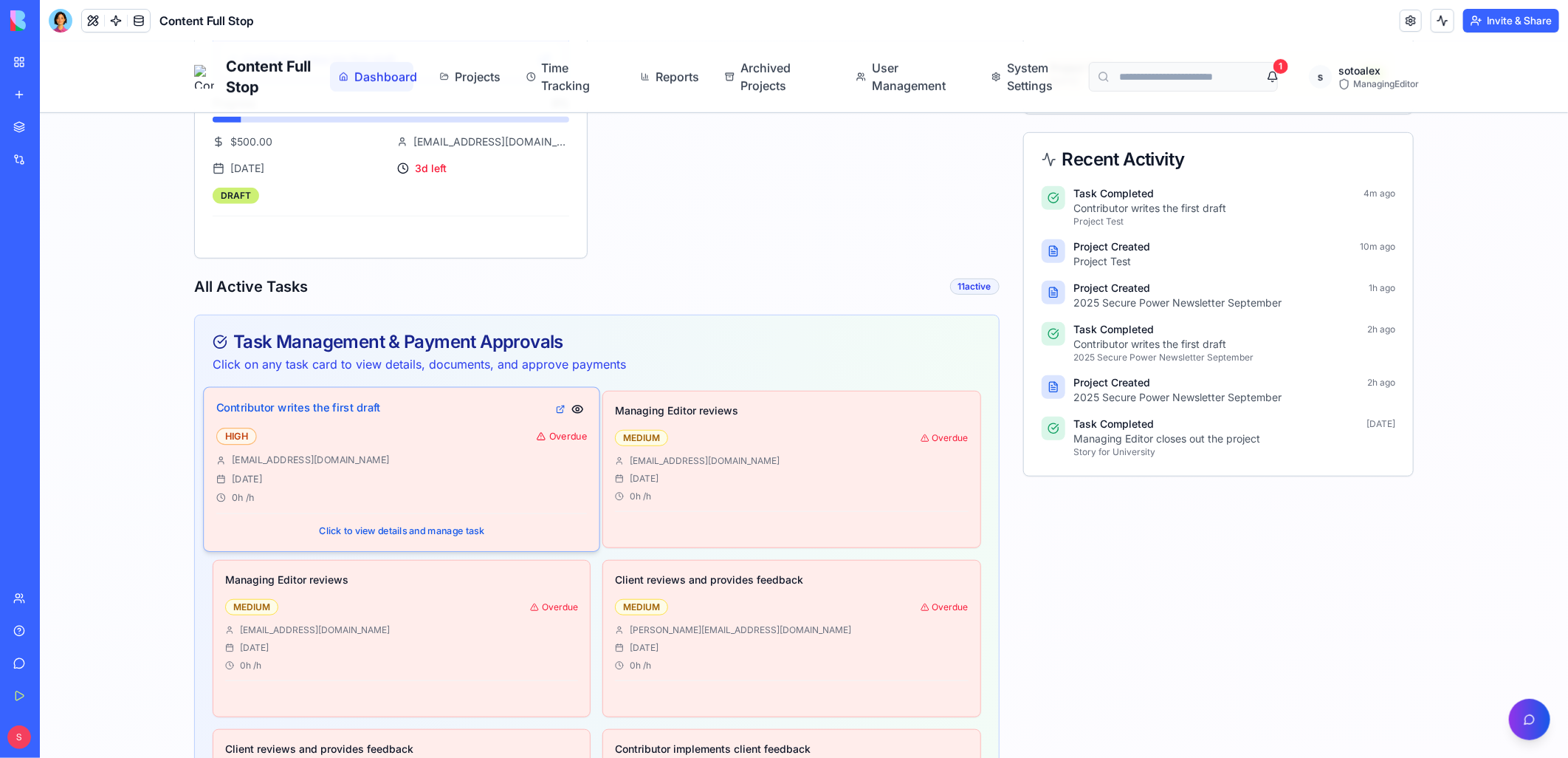
click at [390, 525] on span "Click to view details and manage task" at bounding box center [400, 531] width 165 height 12
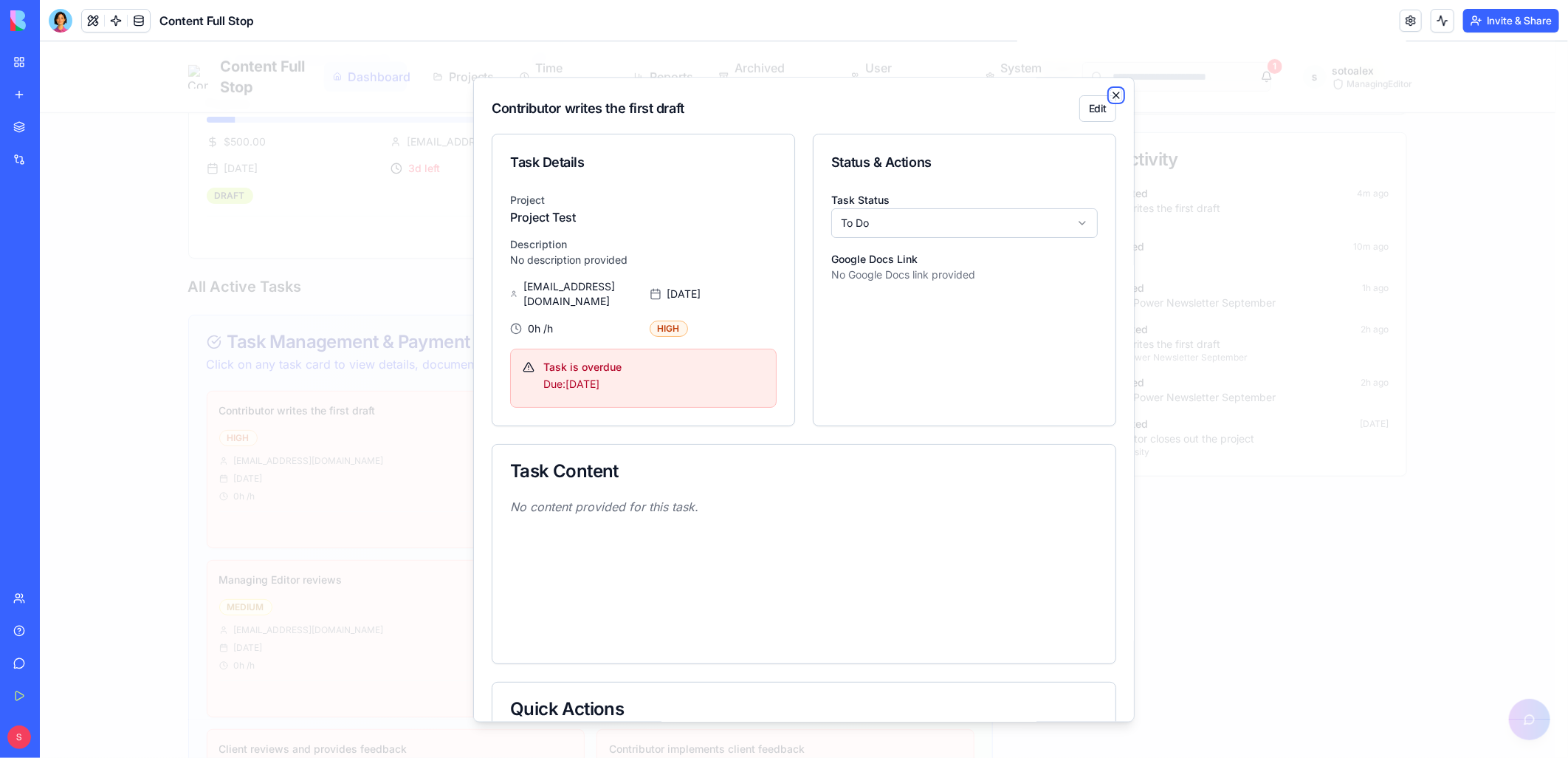
click at [1110, 91] on icon "button" at bounding box center [1116, 95] width 12 height 12
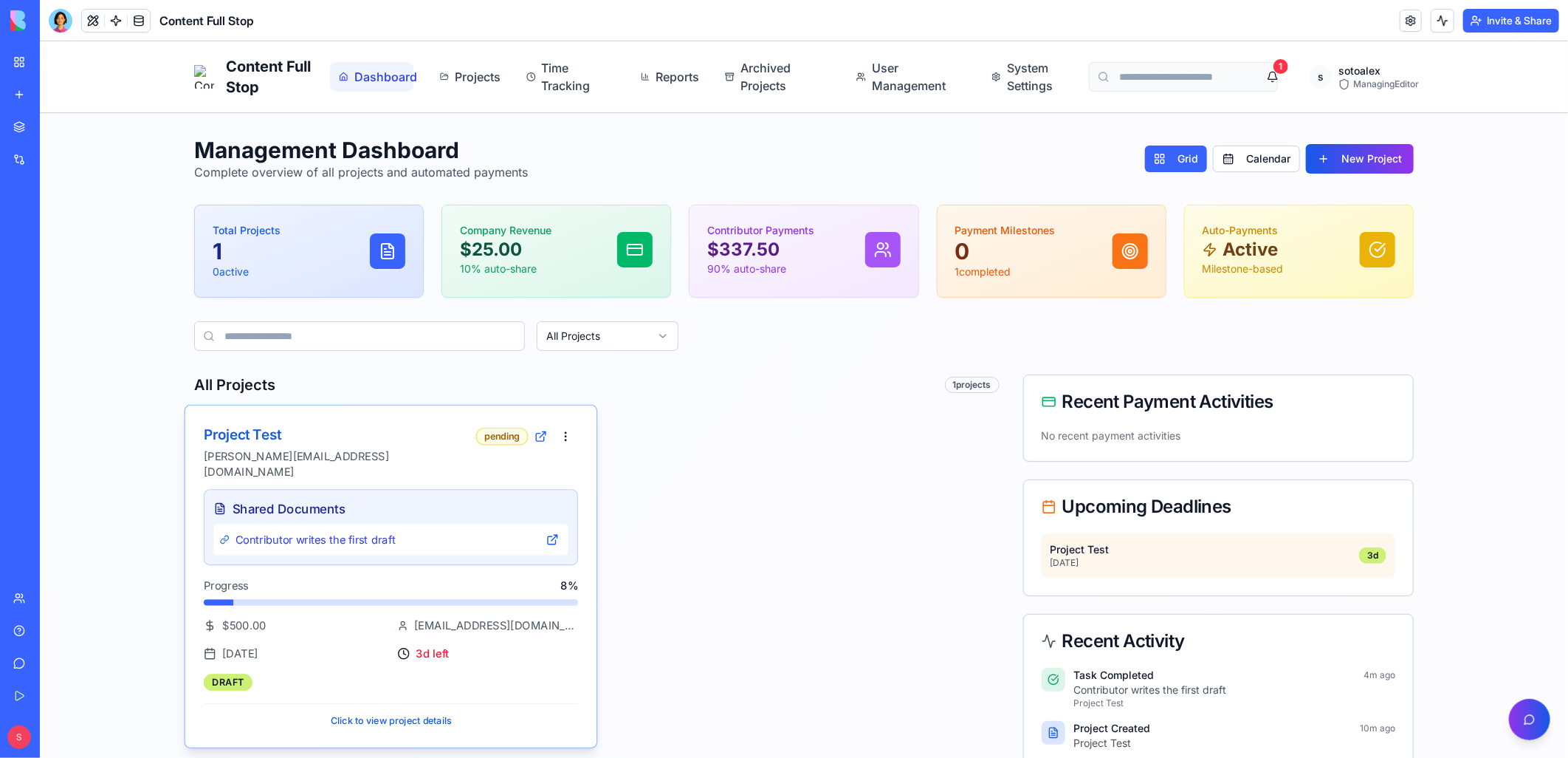
click at [395, 682] on span "Click to view project details" at bounding box center [390, 720] width 121 height 12
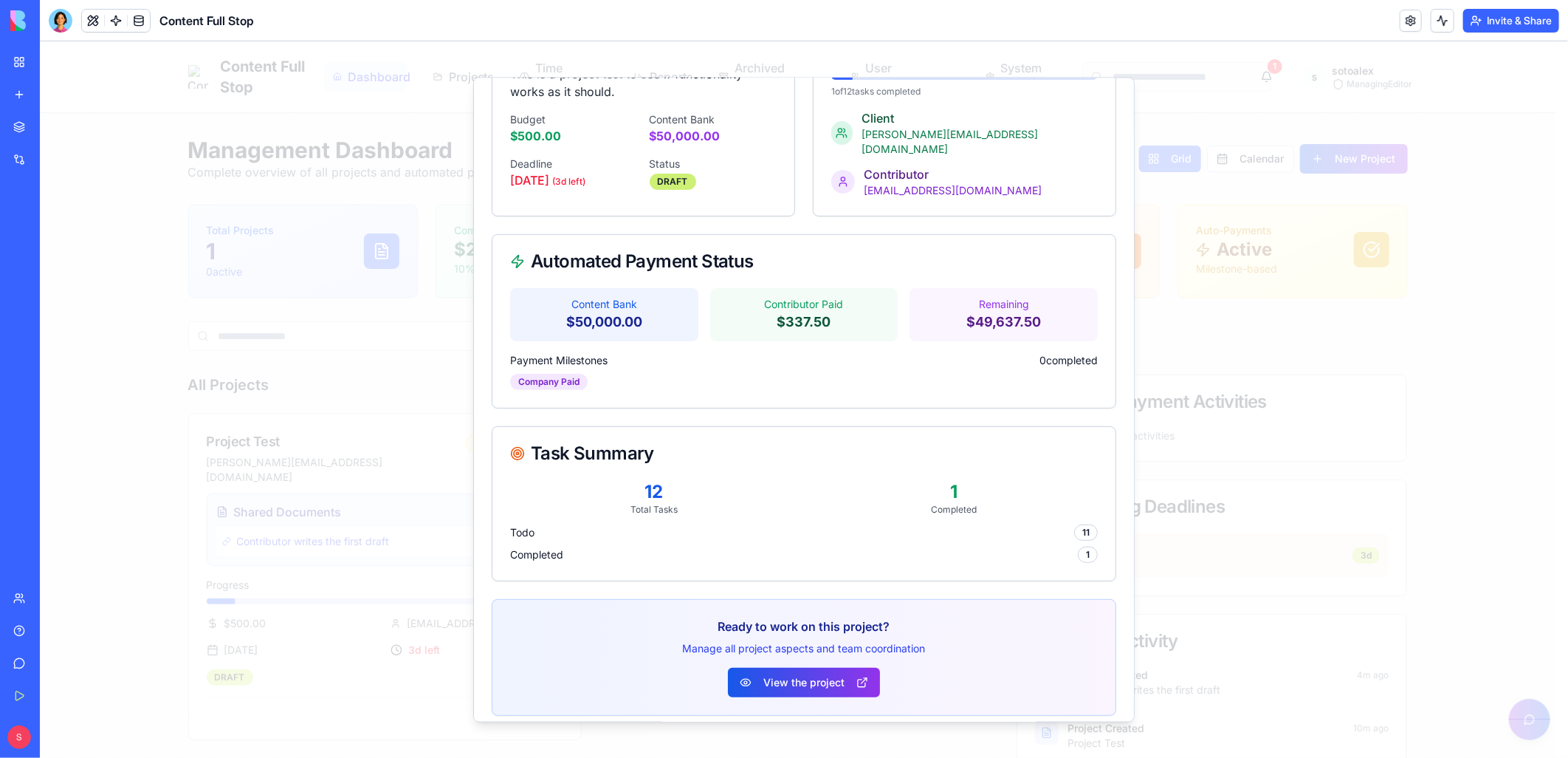
scroll to position [135, 0]
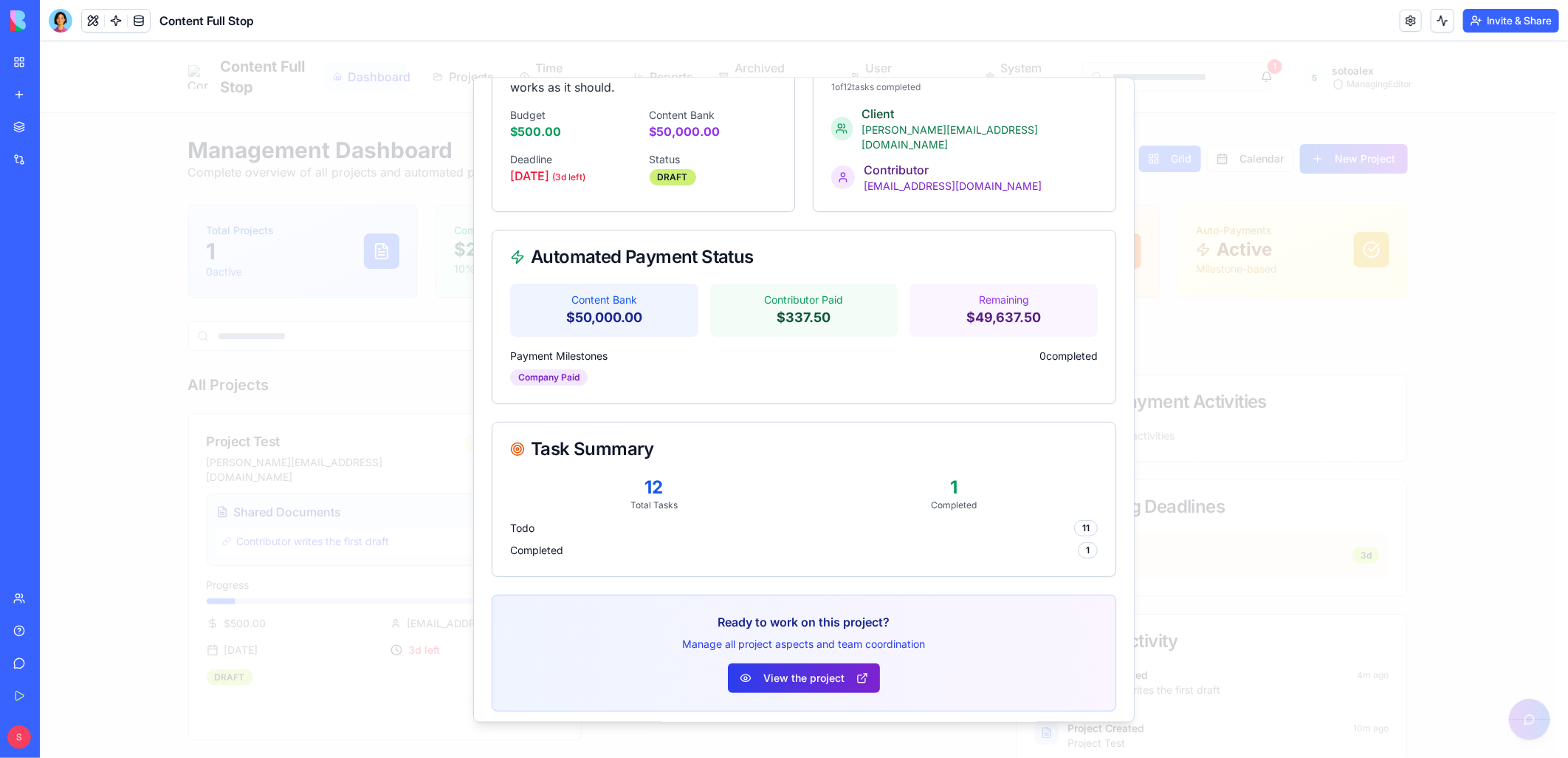
click at [794, 662] on button "View the project" at bounding box center [802, 677] width 152 height 29
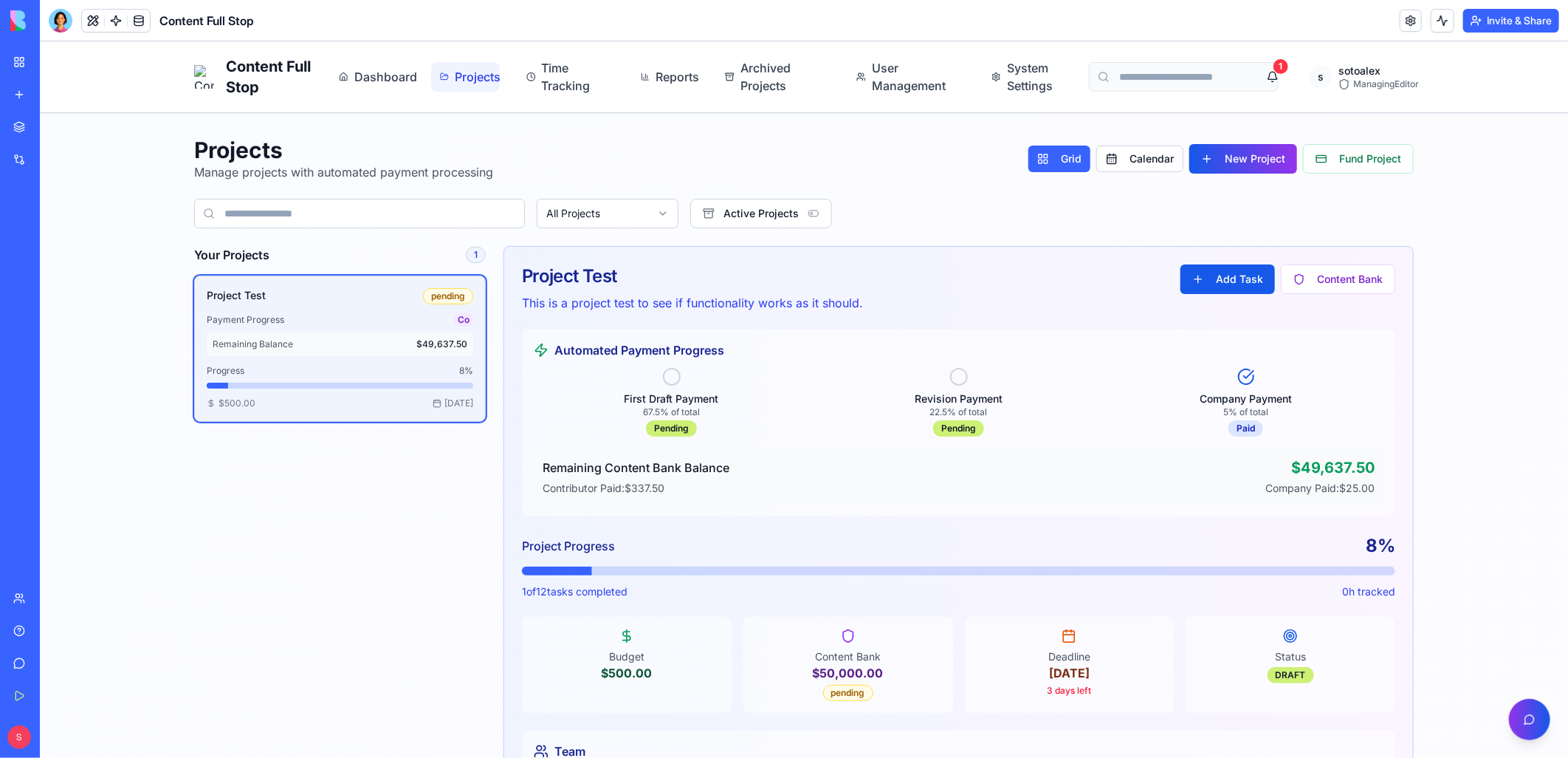
drag, startPoint x: 1561, startPoint y: 327, endPoint x: 1507, endPoint y: 270, distance: 78.5
drag, startPoint x: 1507, startPoint y: 270, endPoint x: 1479, endPoint y: 184, distance: 90.4
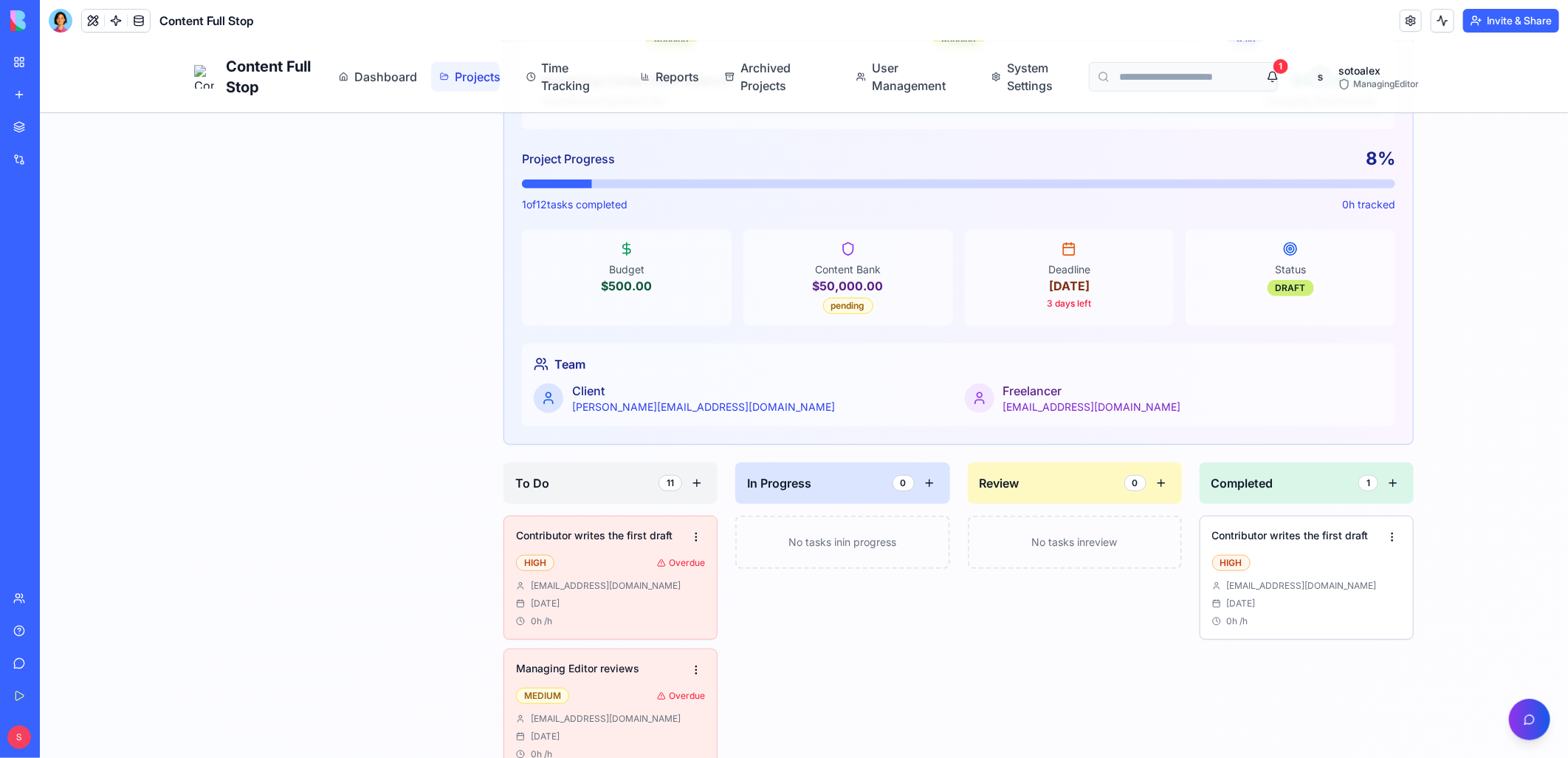
scroll to position [394, 0]
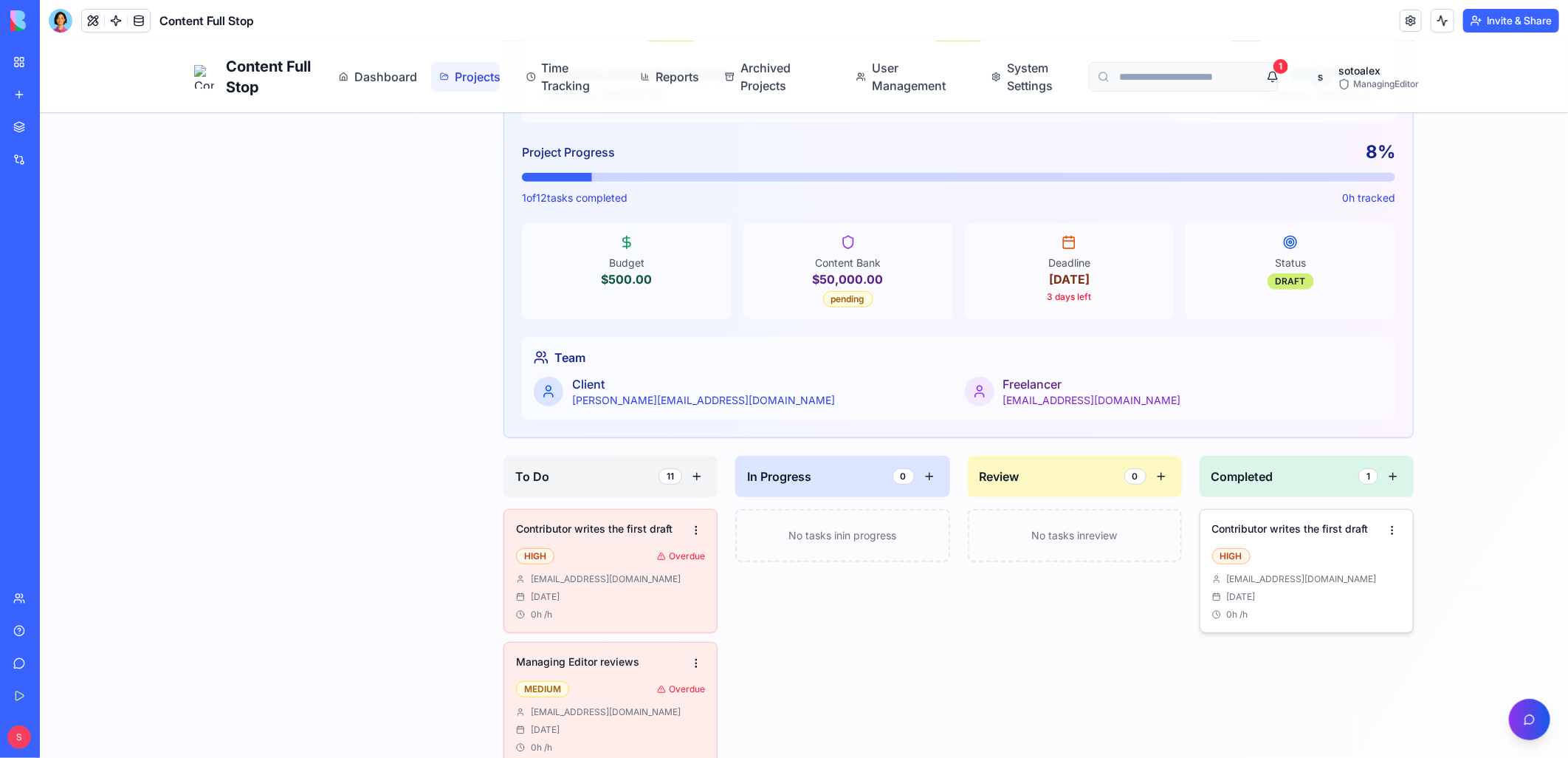
click at [1261, 602] on div "[DATE]" at bounding box center [1306, 596] width 189 height 12
click at [389, 81] on span "Dashboard" at bounding box center [379, 76] width 50 height 18
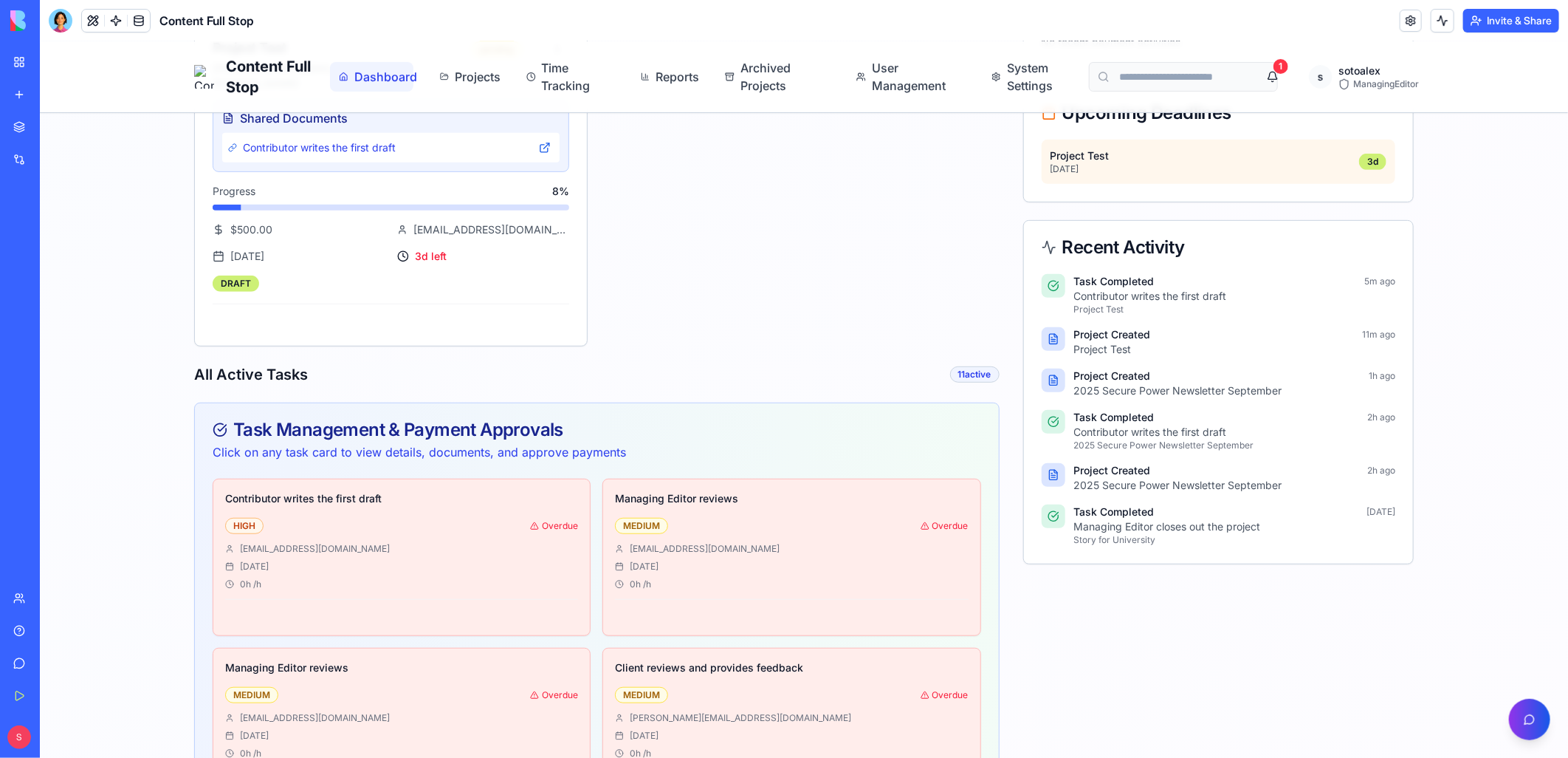
click at [1411, 400] on div "Content Full Stop Dashboard Projects Time Tracking Reports Archived Projects Us…" at bounding box center [803, 585] width 1529 height 1875
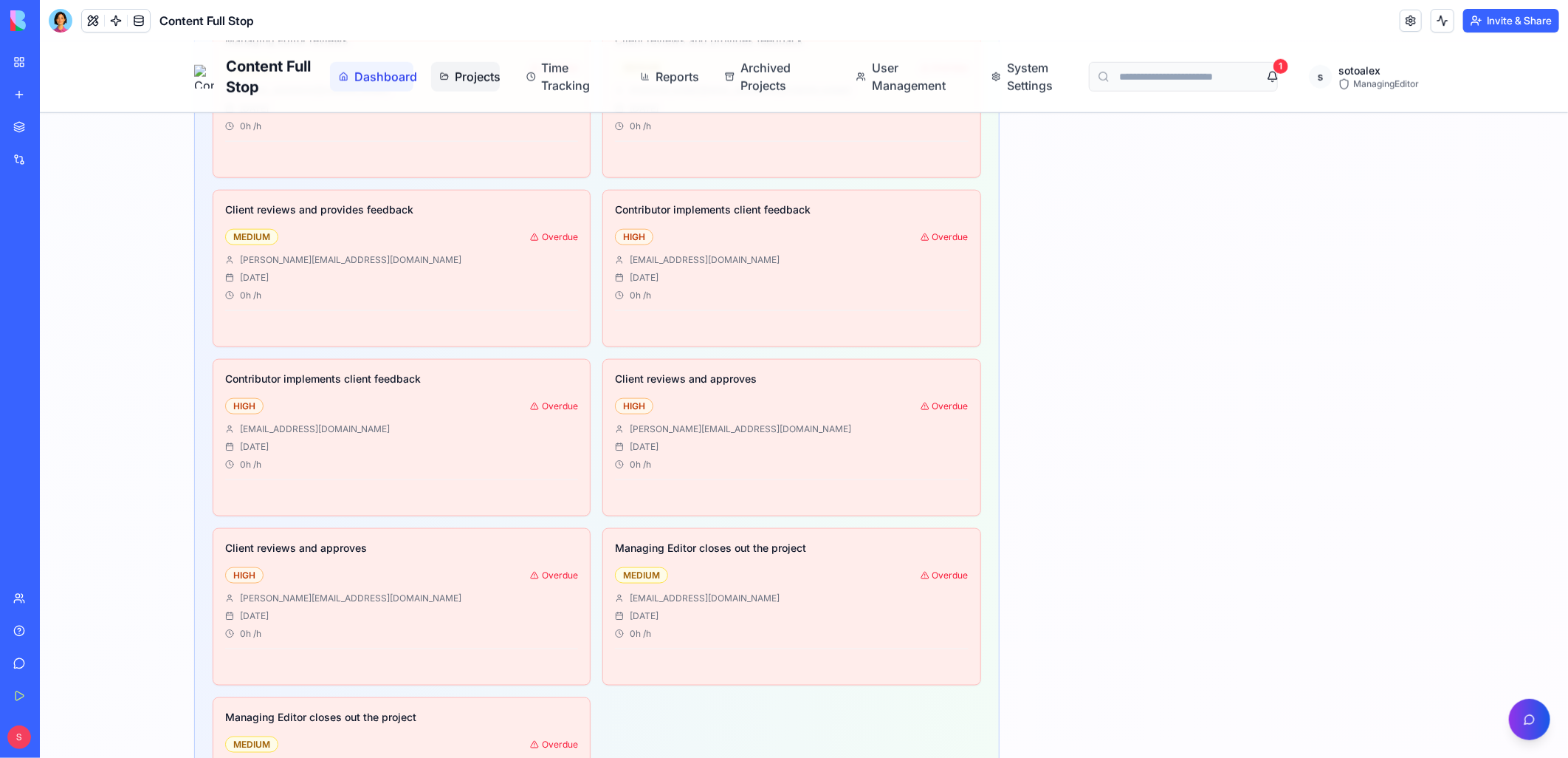
click at [483, 78] on span "Projects" at bounding box center [472, 76] width 36 height 18
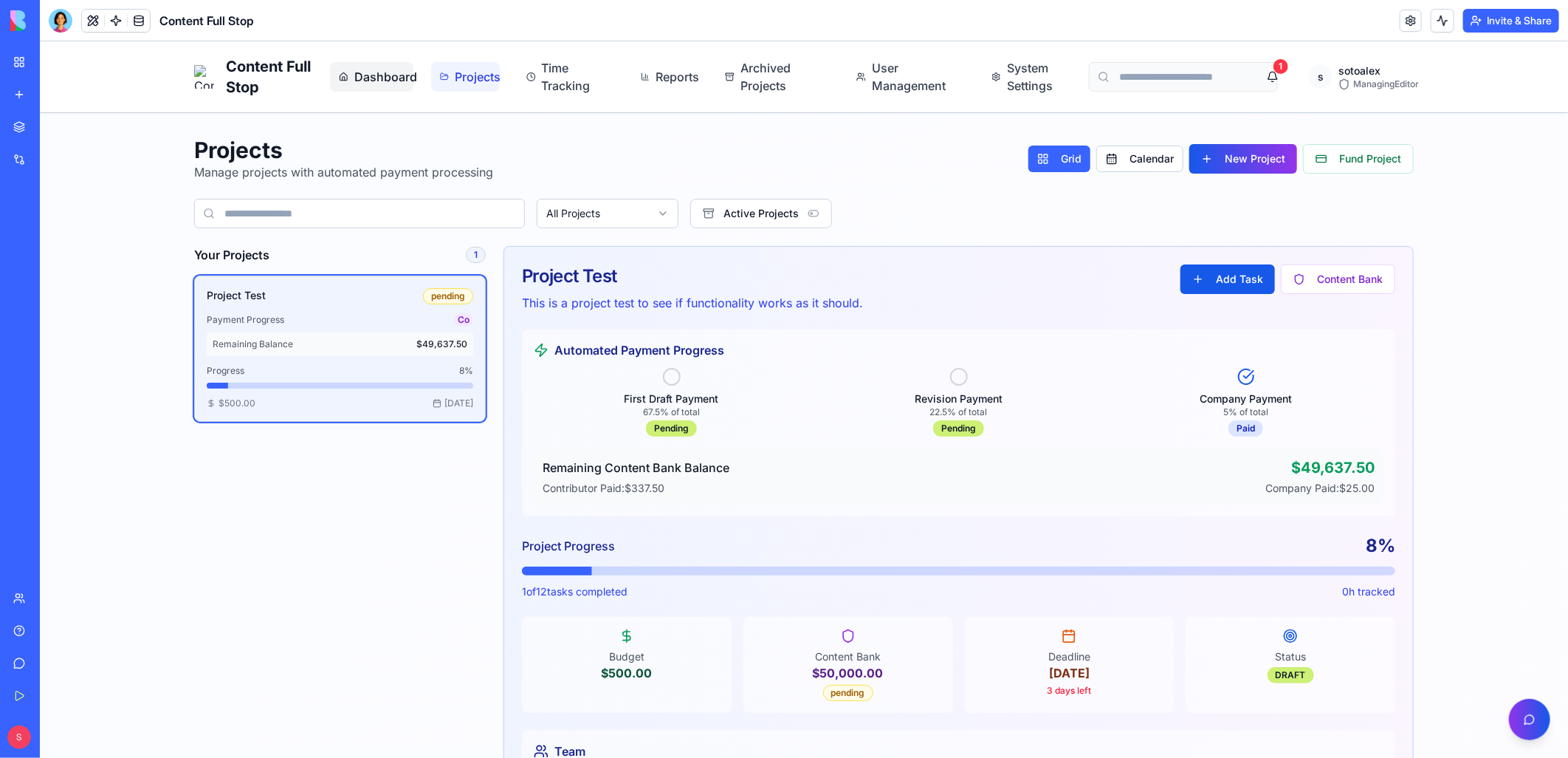
click at [367, 71] on span "Dashboard" at bounding box center [379, 76] width 50 height 18
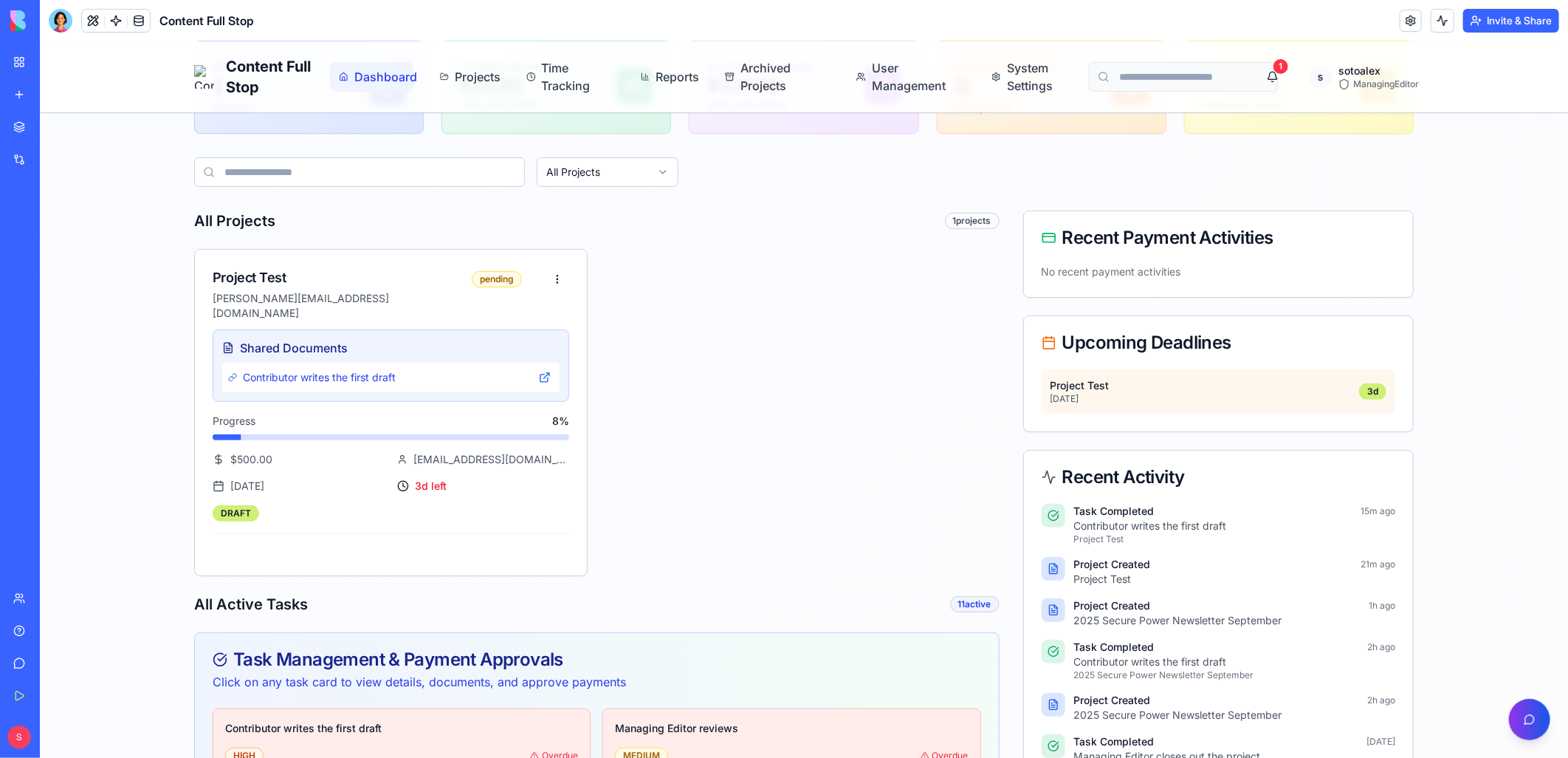
scroll to position [196, 0]
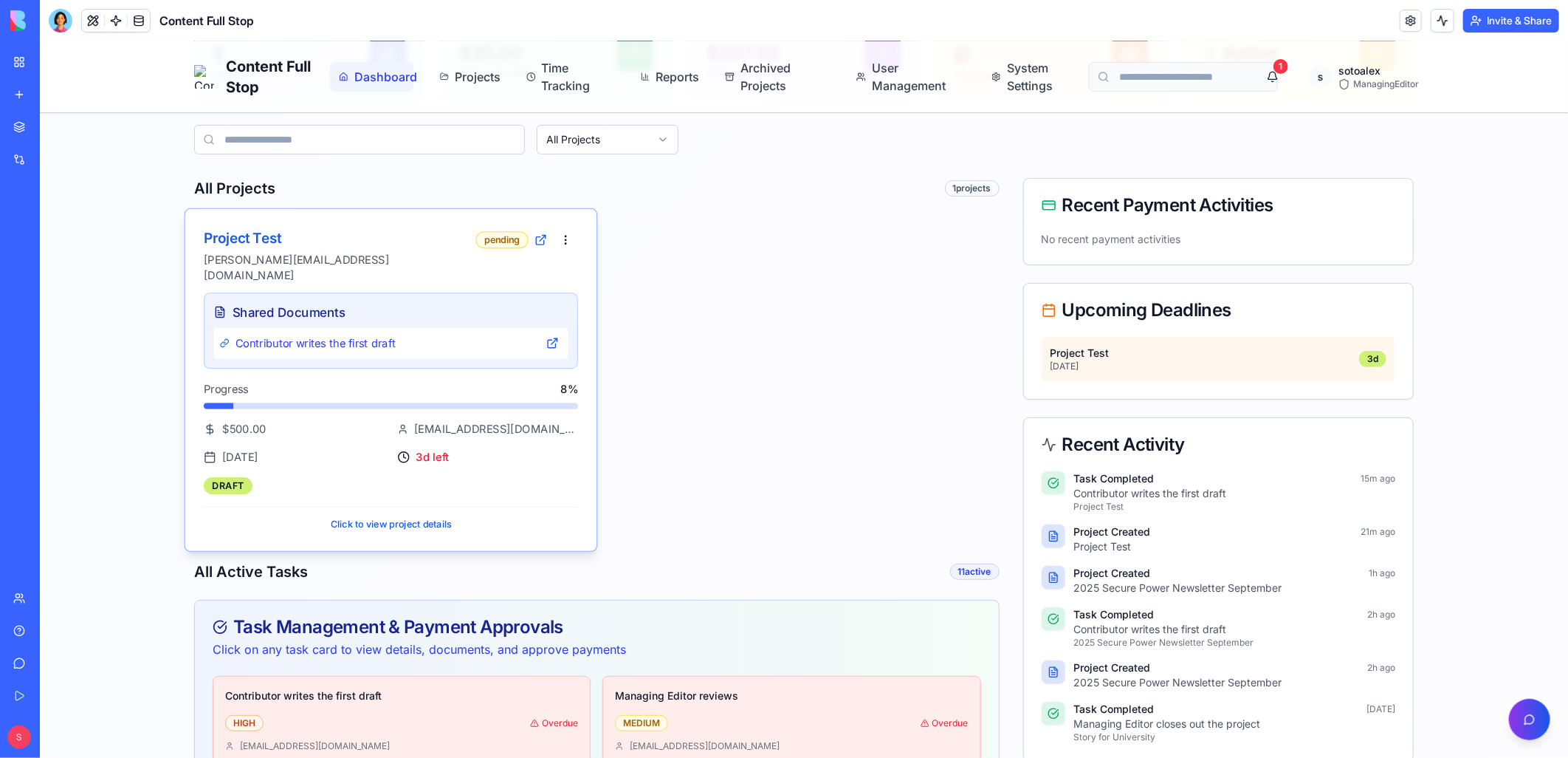
click at [357, 334] on span "Contributor writes the first draft" at bounding box center [315, 342] width 160 height 15
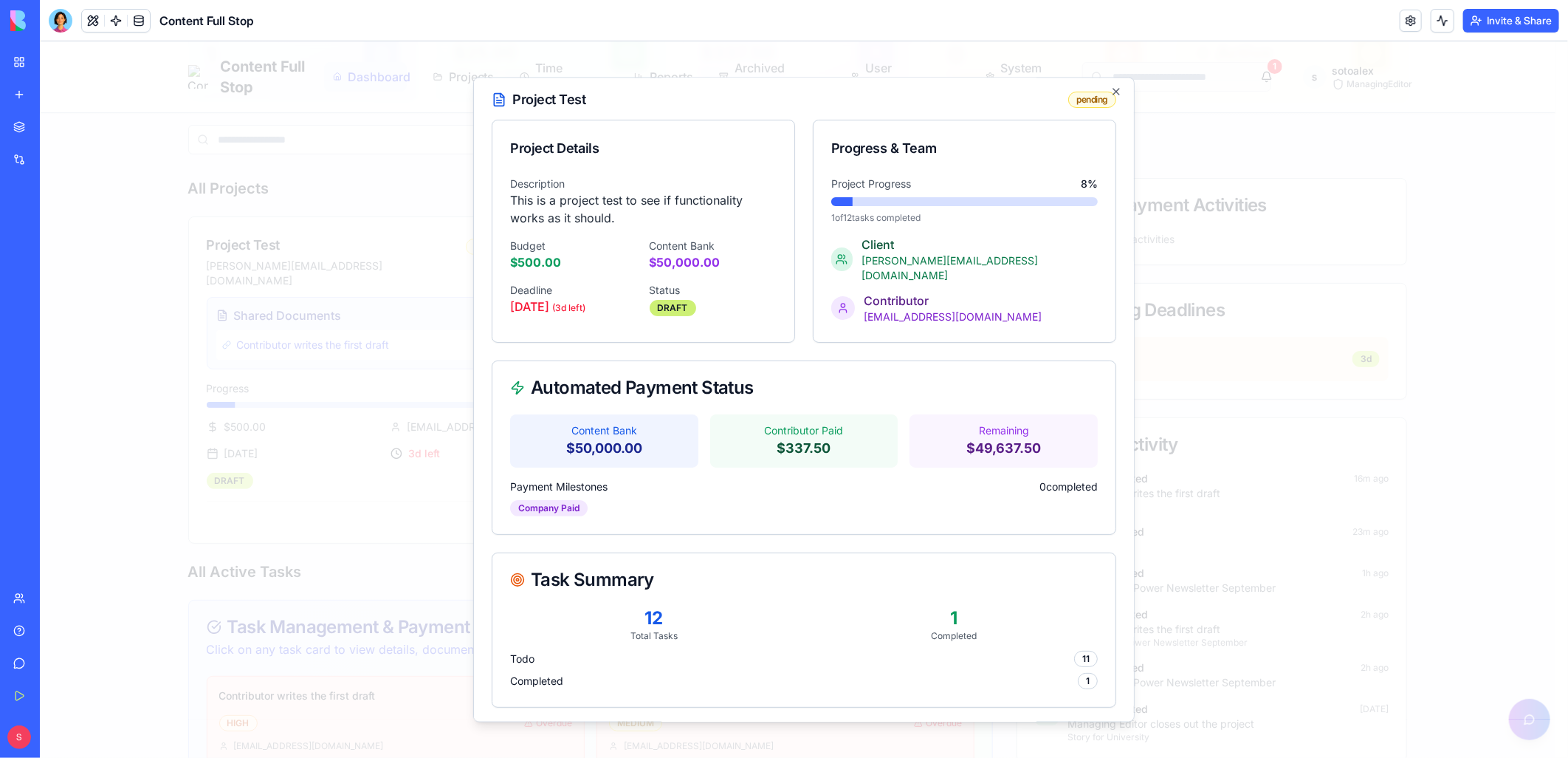
scroll to position [0, 0]
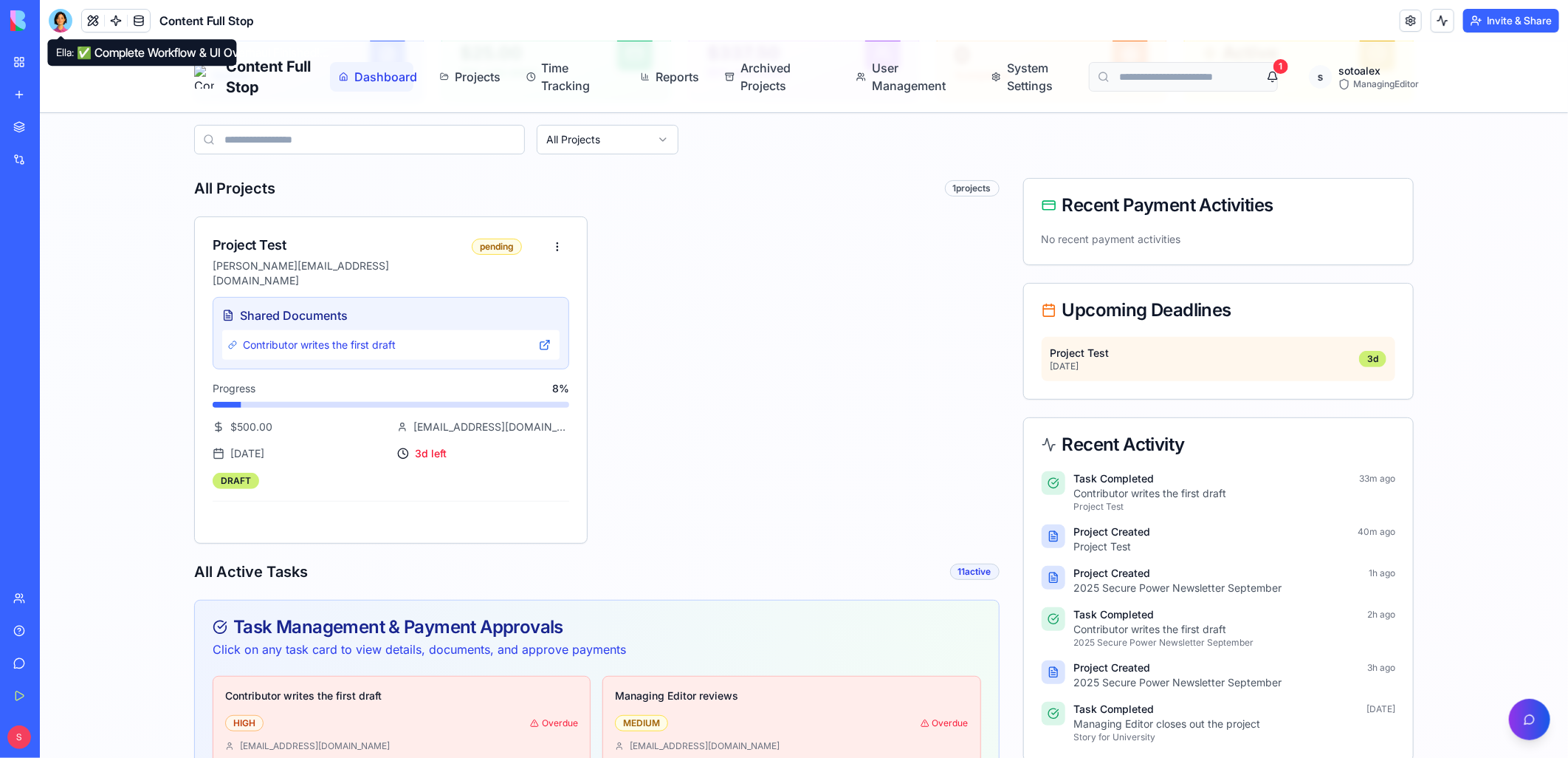
click at [61, 16] on div at bounding box center [60, 21] width 24 height 24
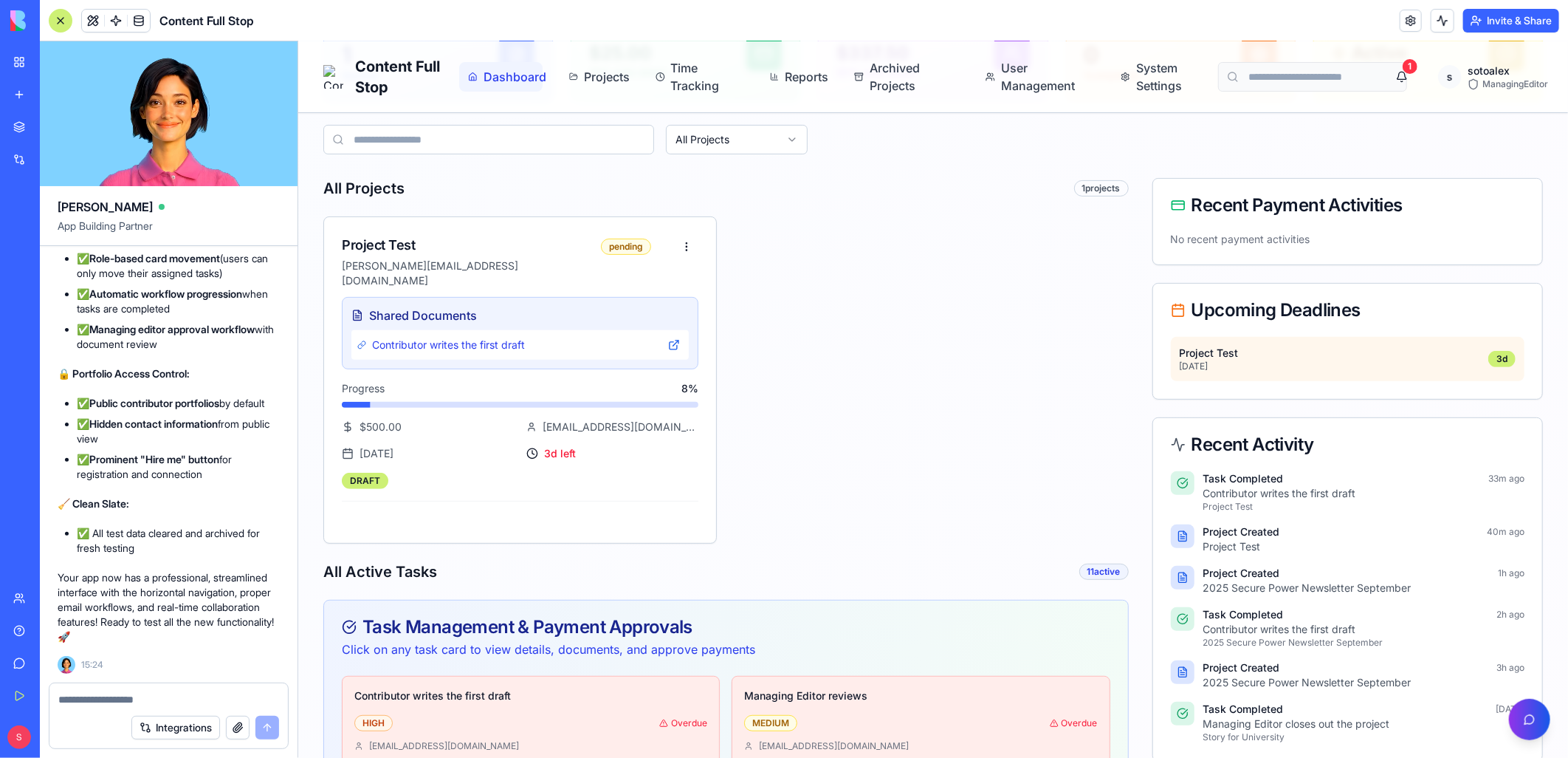
click at [164, 682] on textarea at bounding box center [168, 699] width 221 height 15
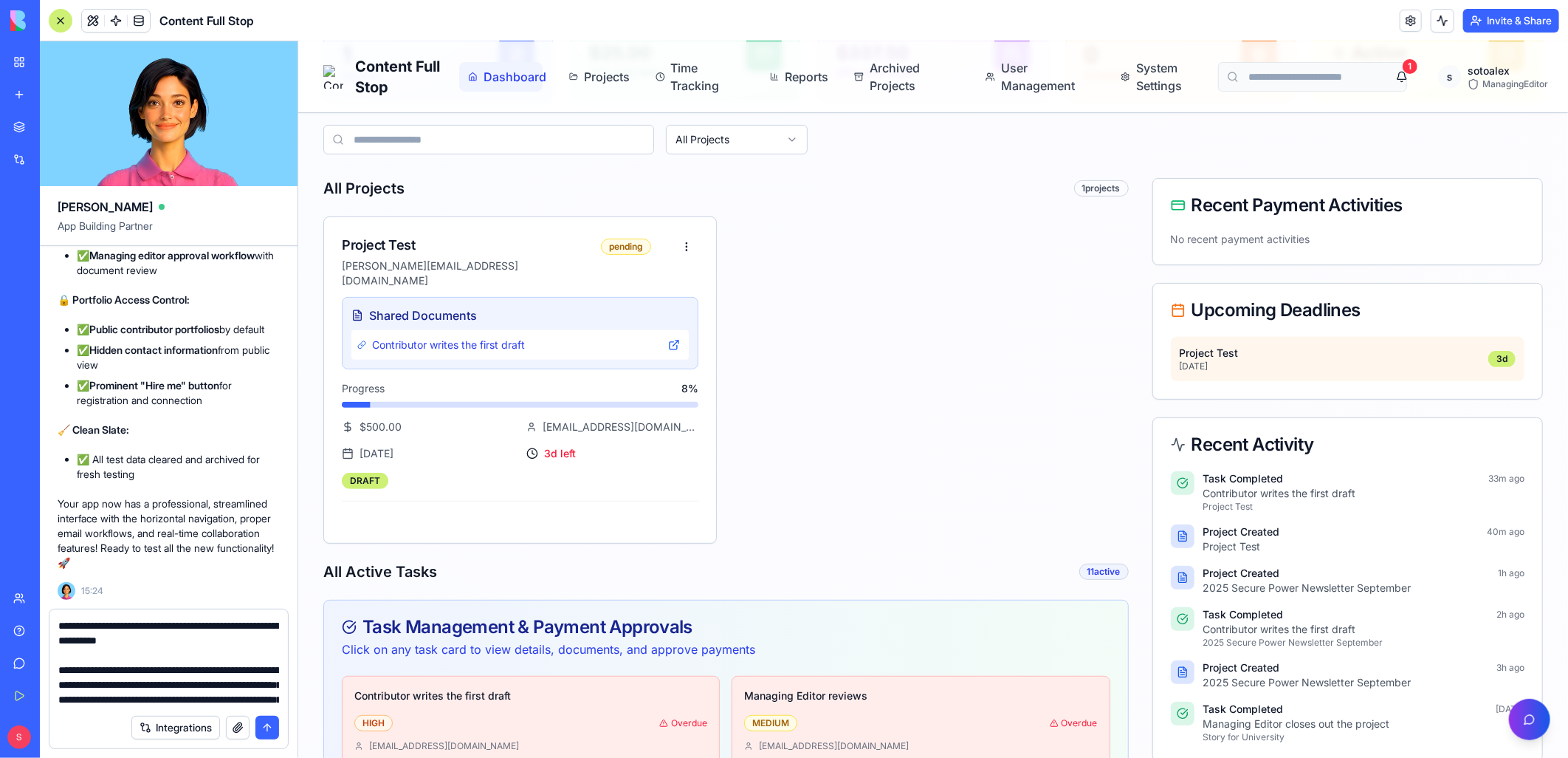
scroll to position [854, 0]
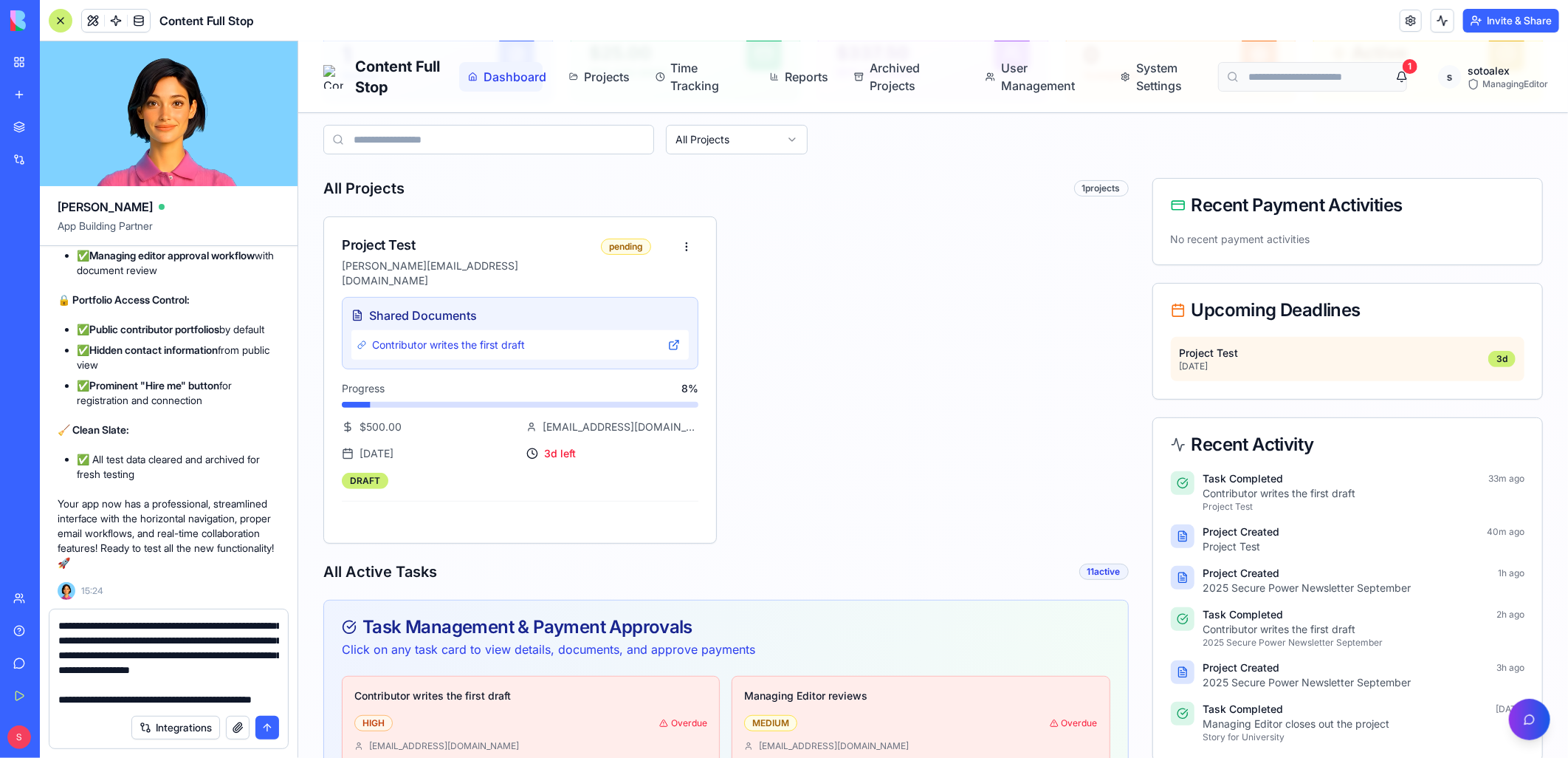
type textarea "**********"
click at [267, 682] on button "submit" at bounding box center [267, 727] width 24 height 24
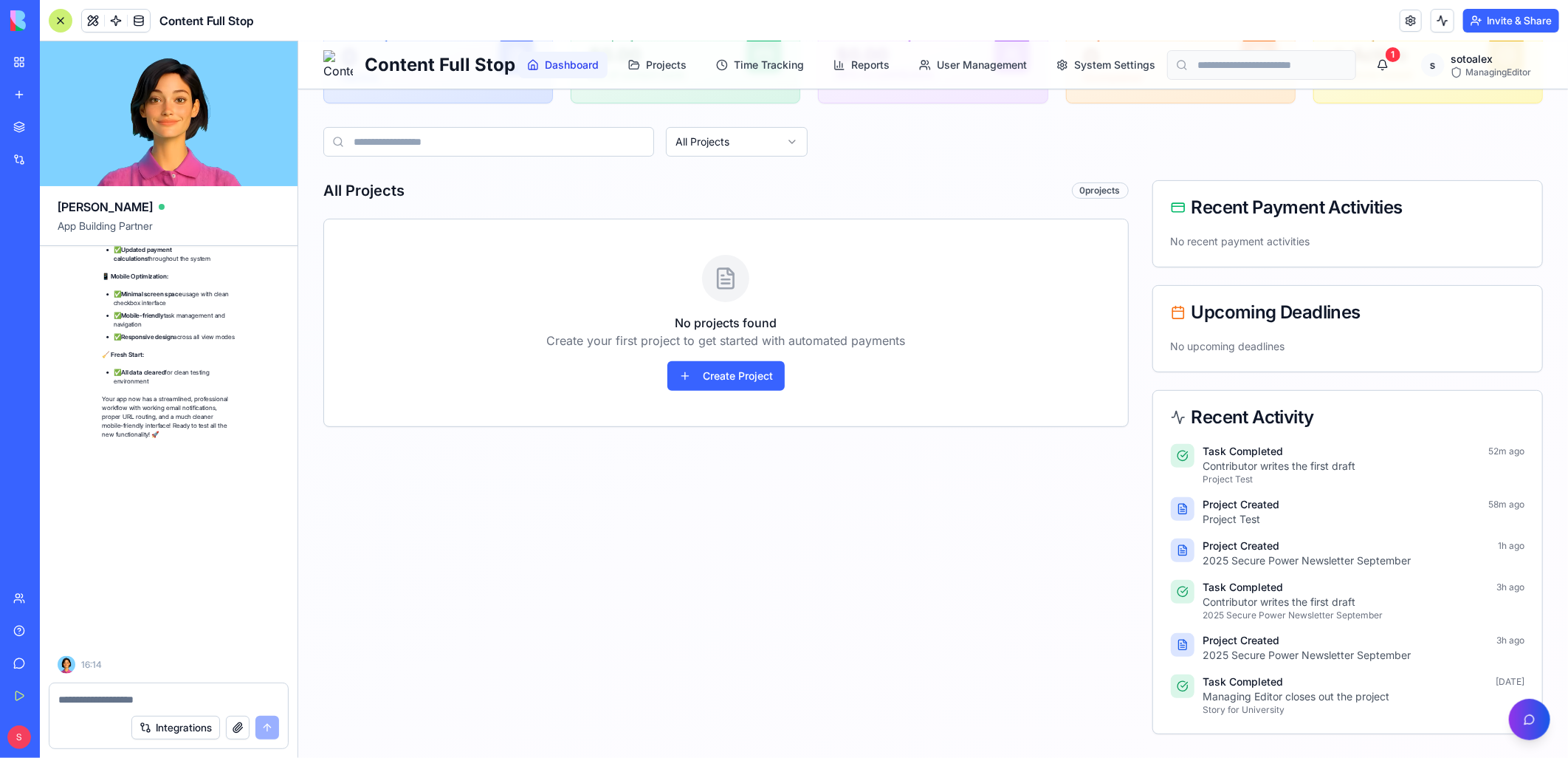
scroll to position [45312, 0]
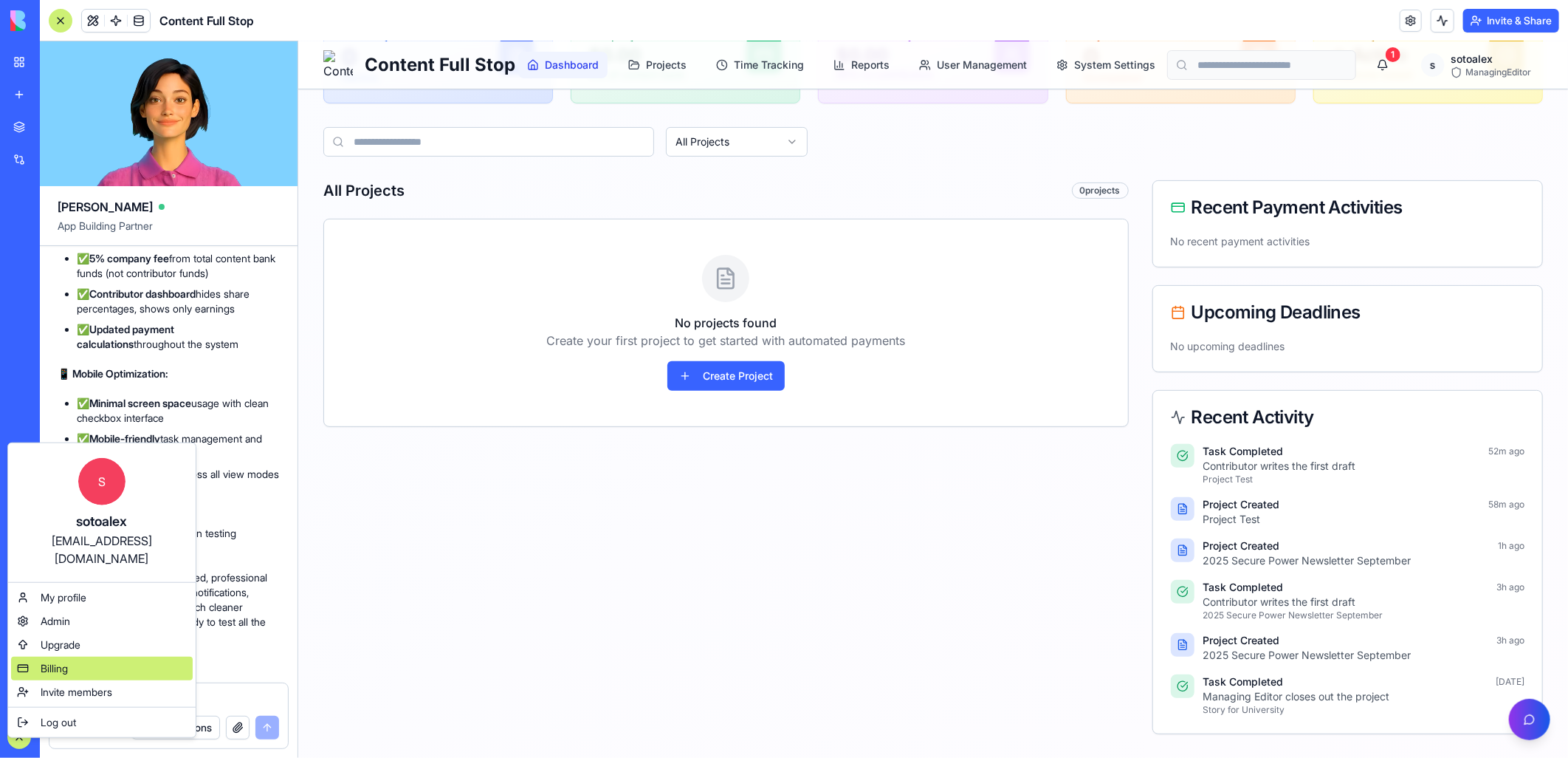
click at [68, 661] on span "Billing" at bounding box center [54, 668] width 28 height 15
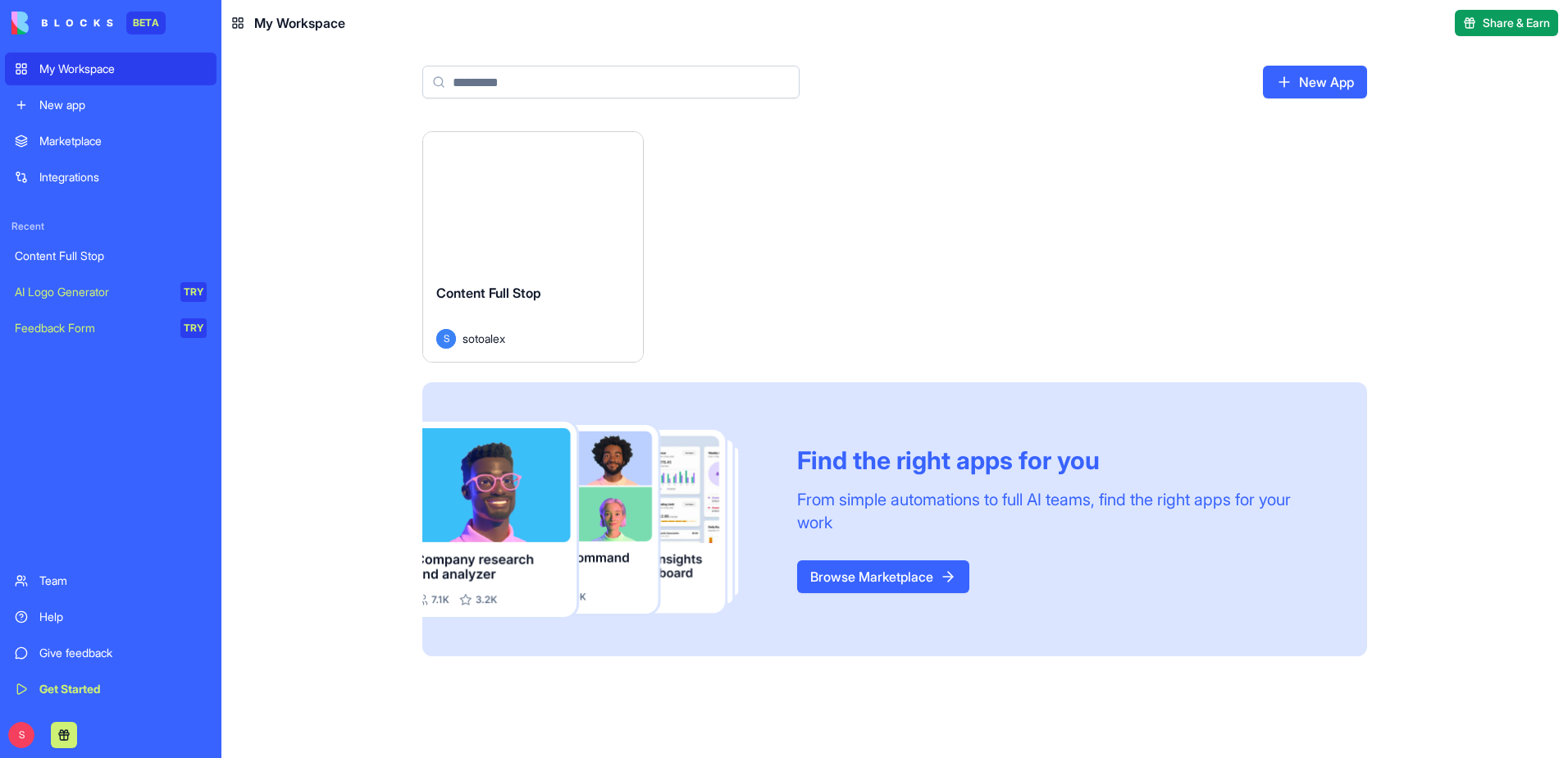
click at [539, 201] on button "Launch" at bounding box center [533, 200] width 123 height 33
